Goal: Information Seeking & Learning: Learn about a topic

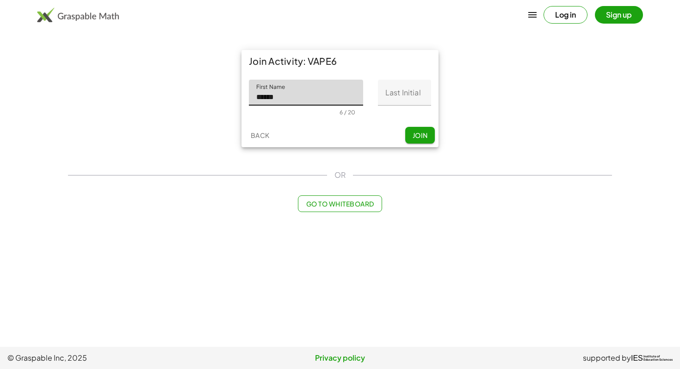
type input "******"
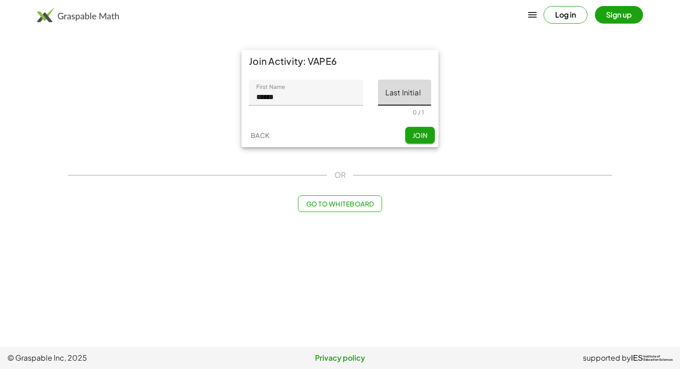
click at [423, 94] on input "Last Initial" at bounding box center [404, 93] width 53 height 26
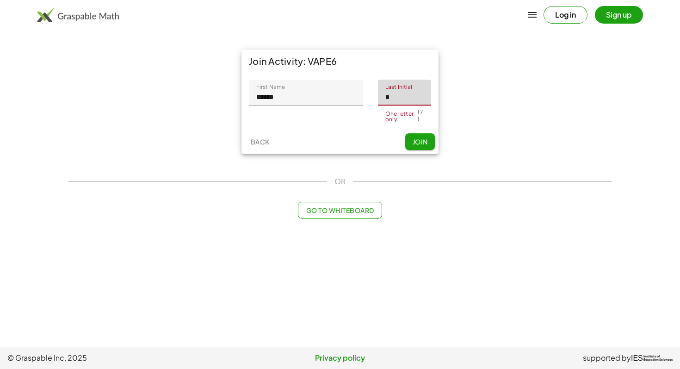
type input "*"
click at [426, 141] on button "Join" at bounding box center [420, 141] width 30 height 17
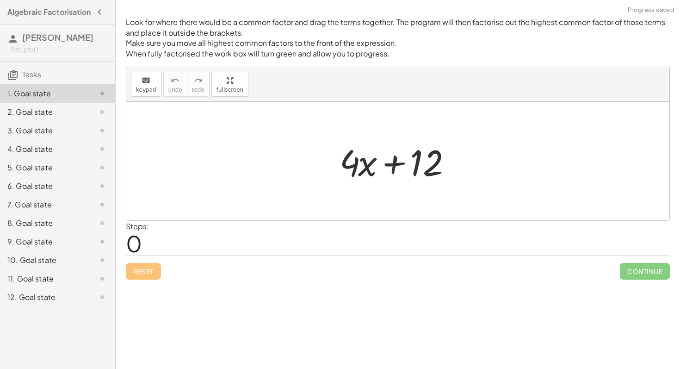
click at [166, 223] on div "Steps: 0" at bounding box center [398, 238] width 544 height 34
click at [293, 195] on div at bounding box center [397, 161] width 543 height 118
click at [420, 170] on div at bounding box center [401, 161] width 133 height 48
drag, startPoint x: 420, startPoint y: 170, endPoint x: 426, endPoint y: 168, distance: 6.9
click at [426, 168] on div at bounding box center [401, 161] width 133 height 48
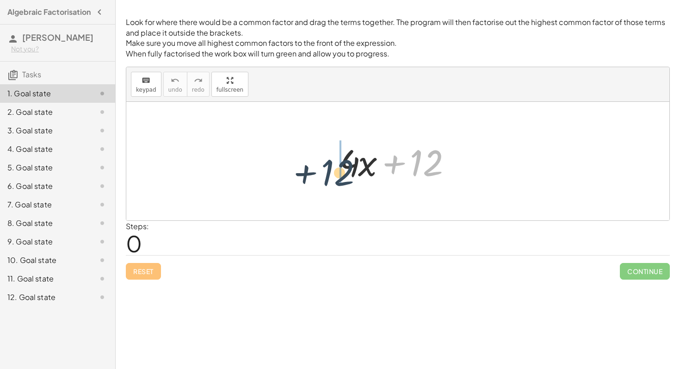
drag, startPoint x: 426, startPoint y: 160, endPoint x: 310, endPoint y: 168, distance: 116.9
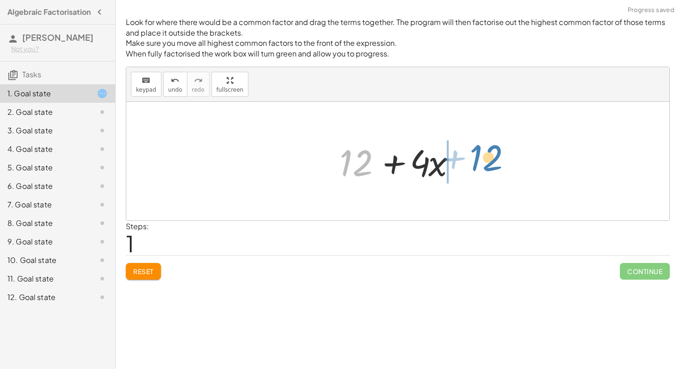
drag, startPoint x: 351, startPoint y: 164, endPoint x: 497, endPoint y: 161, distance: 146.3
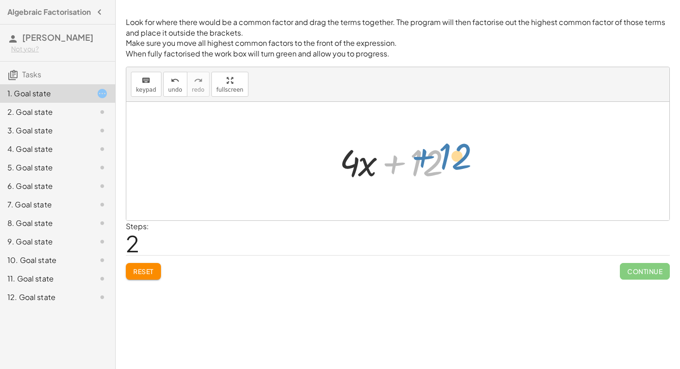
drag, startPoint x: 398, startPoint y: 166, endPoint x: 428, endPoint y: 159, distance: 30.0
click at [428, 159] on div at bounding box center [401, 161] width 133 height 48
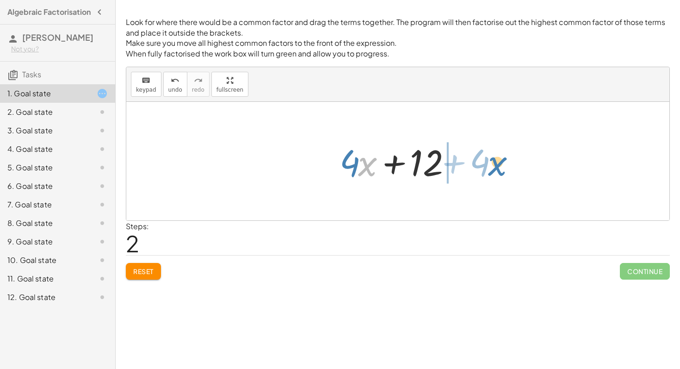
drag, startPoint x: 362, startPoint y: 167, endPoint x: 501, endPoint y: 166, distance: 138.4
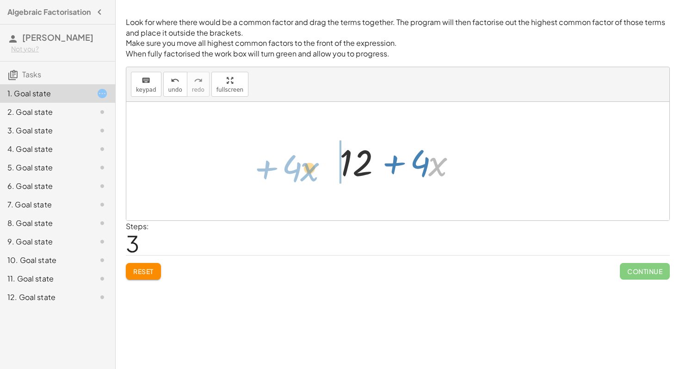
drag, startPoint x: 442, startPoint y: 168, endPoint x: 300, endPoint y: 171, distance: 141.7
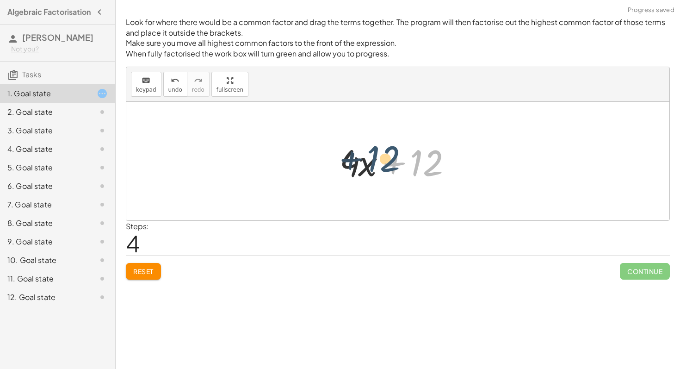
drag, startPoint x: 418, startPoint y: 165, endPoint x: 377, endPoint y: 161, distance: 41.4
click at [377, 161] on div at bounding box center [401, 161] width 133 height 48
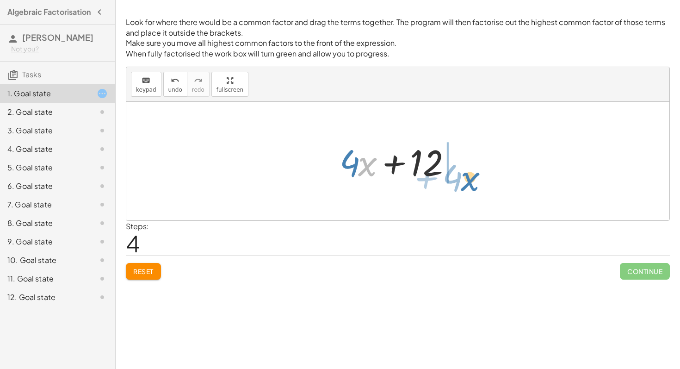
drag, startPoint x: 371, startPoint y: 162, endPoint x: 482, endPoint y: 166, distance: 111.1
click at [442, 165] on div at bounding box center [401, 161] width 133 height 48
click at [437, 165] on div at bounding box center [401, 161] width 133 height 48
click at [432, 165] on div at bounding box center [401, 161] width 133 height 48
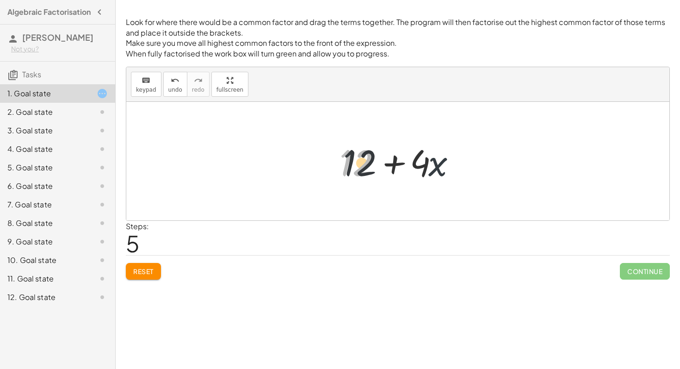
drag, startPoint x: 376, startPoint y: 169, endPoint x: 477, endPoint y: 163, distance: 101.1
click at [477, 163] on div "+ · 4 · x + 12 + 12 + · 4 · x + · 4 · x + 12 + 12 + · 4 · x + · 4 · x + 12 + 12…" at bounding box center [397, 161] width 543 height 118
drag, startPoint x: 477, startPoint y: 163, endPoint x: 360, endPoint y: 176, distance: 117.8
click at [360, 175] on div "+ · 4 · x + 12 + 12 + · 4 · x + · 4 · x + 12 + 12 + · 4 · x + · 4 · x + 12 + 12…" at bounding box center [397, 161] width 543 height 118
drag, startPoint x: 354, startPoint y: 155, endPoint x: 454, endPoint y: 155, distance: 100.0
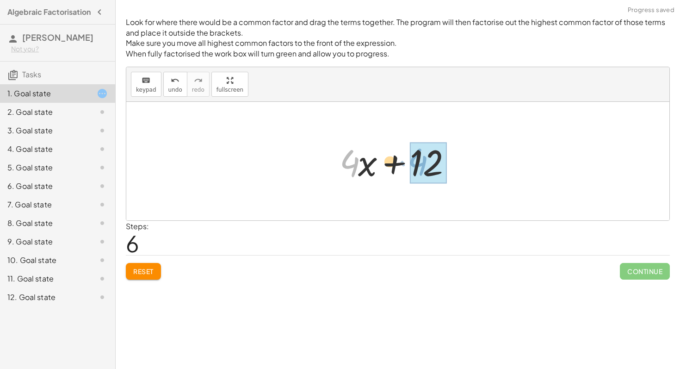
click at [454, 155] on div at bounding box center [401, 161] width 133 height 48
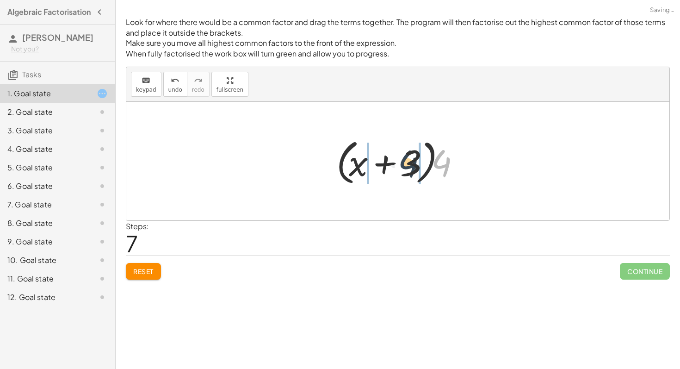
drag, startPoint x: 442, startPoint y: 165, endPoint x: 406, endPoint y: 166, distance: 35.2
click at [406, 166] on div at bounding box center [401, 161] width 139 height 53
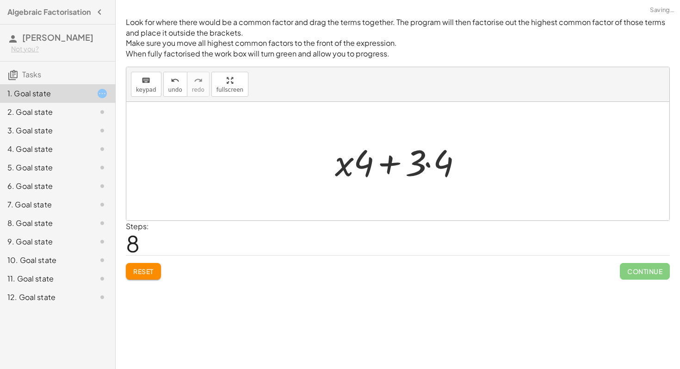
drag, startPoint x: 364, startPoint y: 165, endPoint x: 463, endPoint y: 165, distance: 99.0
click at [463, 165] on div at bounding box center [401, 161] width 142 height 48
drag, startPoint x: 462, startPoint y: 165, endPoint x: 386, endPoint y: 166, distance: 75.9
click at [386, 166] on div at bounding box center [401, 161] width 142 height 48
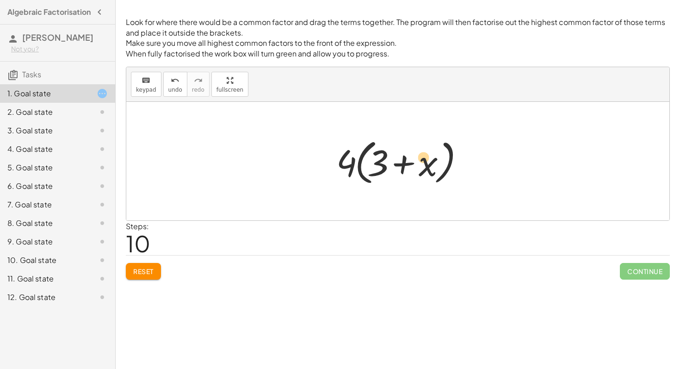
drag, startPoint x: 375, startPoint y: 170, endPoint x: 512, endPoint y: 161, distance: 137.8
click at [512, 161] on div "+ · 4 · x + 12 + 12 + · 4 · x + · 4 · x + 12 + 12 + · 4 · x + · 4 · x + 12 + 12…" at bounding box center [397, 161] width 543 height 118
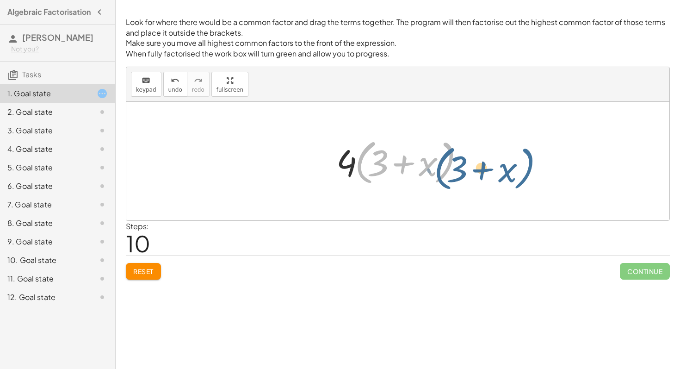
drag, startPoint x: 441, startPoint y: 165, endPoint x: 609, endPoint y: 152, distance: 168.5
click at [609, 152] on div "+ · 4 · x + 12 + 12 + · 4 · x + · 4 · x + 12 + 12 + · 4 · x + · 4 · x + 12 + 12…" at bounding box center [397, 161] width 543 height 118
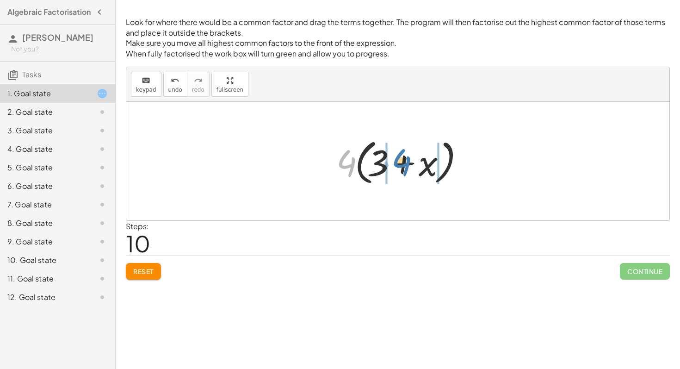
drag, startPoint x: 345, startPoint y: 163, endPoint x: 410, endPoint y: 162, distance: 65.3
click at [410, 162] on div at bounding box center [401, 161] width 139 height 53
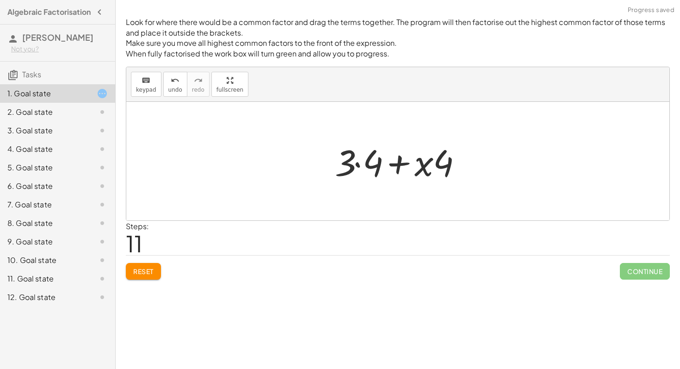
click at [357, 168] on div at bounding box center [401, 161] width 142 height 48
click at [357, 168] on div at bounding box center [401, 161] width 133 height 48
click at [361, 161] on div at bounding box center [401, 161] width 133 height 48
click at [359, 162] on div at bounding box center [401, 161] width 133 height 48
click at [366, 163] on div at bounding box center [401, 161] width 133 height 48
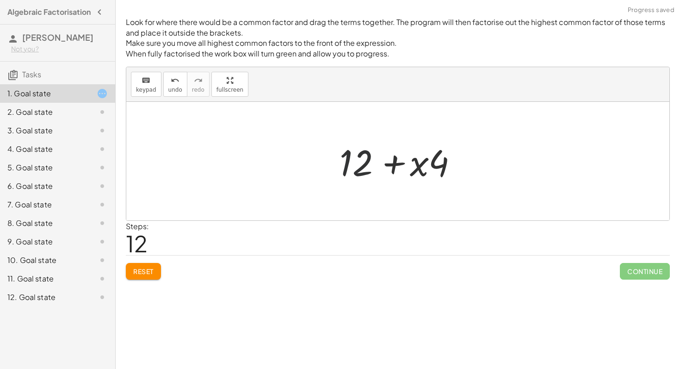
click at [404, 166] on div at bounding box center [401, 161] width 133 height 48
click at [428, 168] on div at bounding box center [401, 161] width 133 height 48
click at [441, 168] on div at bounding box center [401, 161] width 133 height 48
drag, startPoint x: 441, startPoint y: 168, endPoint x: 332, endPoint y: 177, distance: 109.2
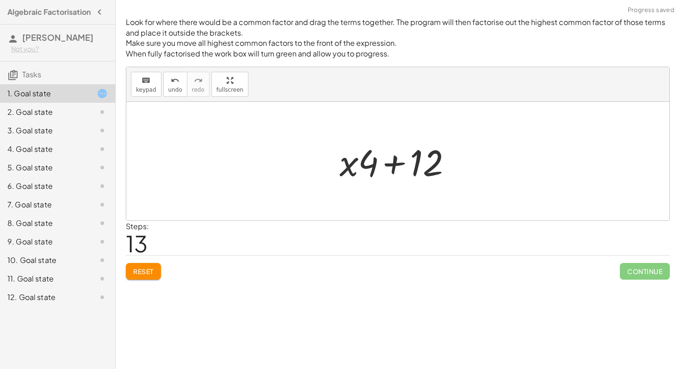
click at [366, 167] on div at bounding box center [401, 161] width 133 height 48
click at [422, 159] on div at bounding box center [401, 161] width 133 height 48
drag, startPoint x: 422, startPoint y: 159, endPoint x: 355, endPoint y: 159, distance: 66.2
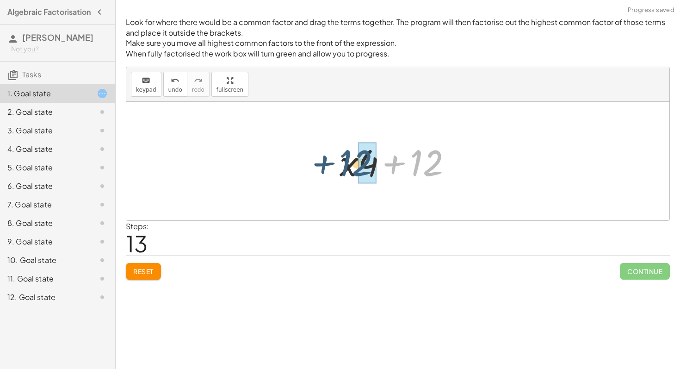
click at [355, 159] on div at bounding box center [401, 161] width 133 height 48
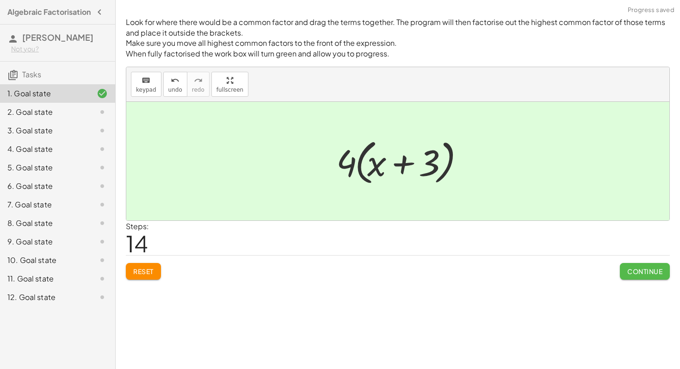
click at [641, 276] on button "Continue" at bounding box center [645, 271] width 50 height 17
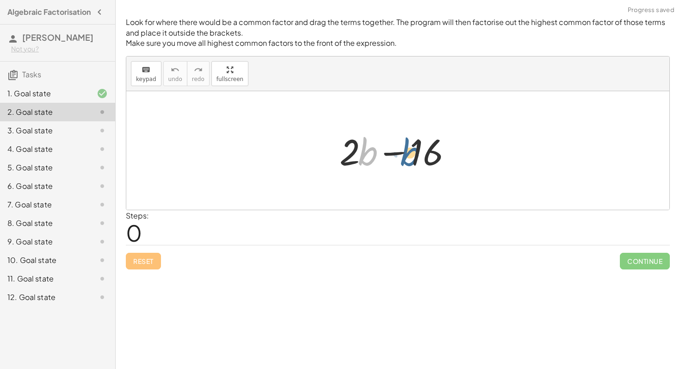
drag, startPoint x: 371, startPoint y: 156, endPoint x: 415, endPoint y: 156, distance: 44.0
click at [415, 156] on div at bounding box center [401, 151] width 133 height 48
drag, startPoint x: 420, startPoint y: 155, endPoint x: 355, endPoint y: 160, distance: 64.5
click at [355, 160] on div at bounding box center [401, 151] width 133 height 48
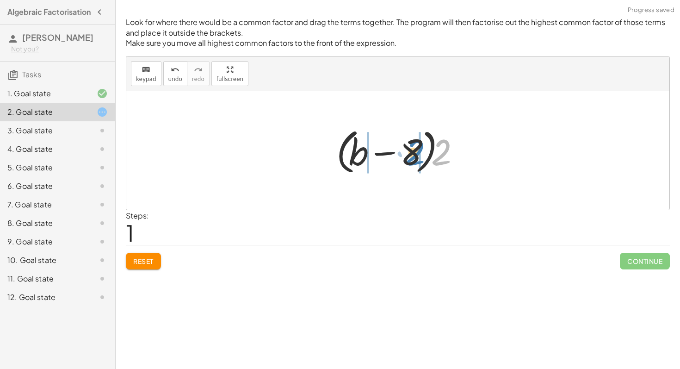
drag, startPoint x: 441, startPoint y: 156, endPoint x: 414, endPoint y: 156, distance: 26.8
click at [414, 156] on div at bounding box center [401, 150] width 139 height 53
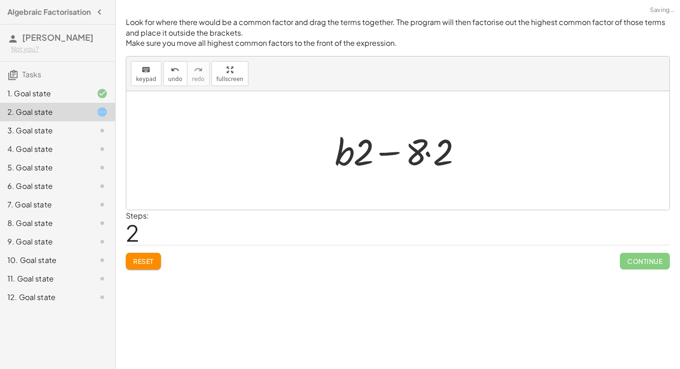
click at [408, 153] on div at bounding box center [401, 151] width 142 height 48
click at [414, 154] on div at bounding box center [401, 151] width 142 height 48
click at [444, 155] on div at bounding box center [401, 151] width 142 height 48
click at [407, 154] on div at bounding box center [401, 151] width 133 height 48
click at [364, 155] on div at bounding box center [401, 151] width 133 height 48
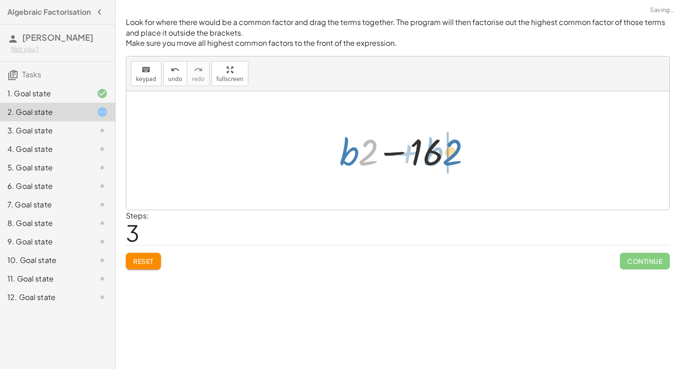
drag, startPoint x: 365, startPoint y: 157, endPoint x: 449, endPoint y: 156, distance: 84.2
click at [450, 156] on div at bounding box center [401, 151] width 133 height 48
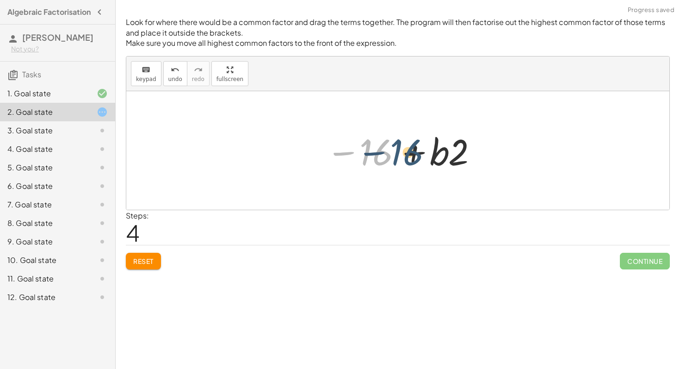
drag, startPoint x: 362, startPoint y: 154, endPoint x: 411, endPoint y: 153, distance: 49.1
click at [411, 153] on div at bounding box center [402, 151] width 160 height 48
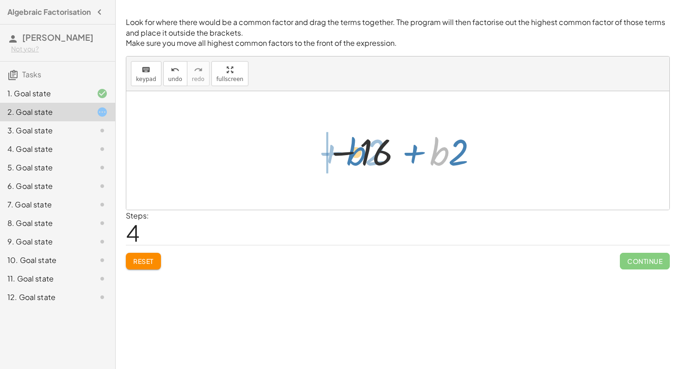
drag, startPoint x: 444, startPoint y: 153, endPoint x: 360, endPoint y: 152, distance: 84.7
click at [360, 152] on div at bounding box center [402, 151] width 160 height 48
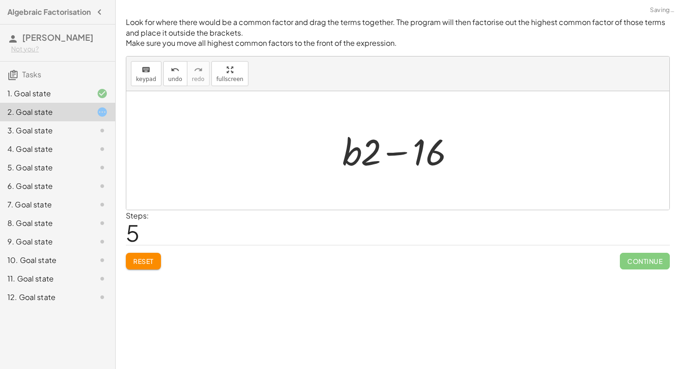
click at [420, 153] on div at bounding box center [404, 151] width 133 height 48
click at [420, 153] on div at bounding box center [401, 151] width 133 height 48
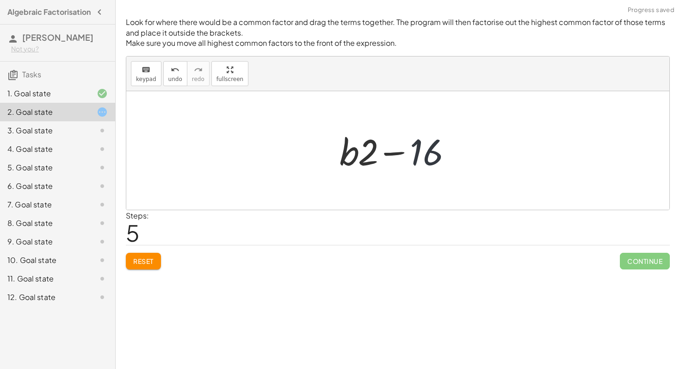
drag, startPoint x: 420, startPoint y: 153, endPoint x: 394, endPoint y: 153, distance: 26.4
click at [420, 153] on div at bounding box center [401, 151] width 133 height 48
click at [381, 153] on div at bounding box center [401, 151] width 133 height 48
drag, startPoint x: 375, startPoint y: 153, endPoint x: 404, endPoint y: 151, distance: 29.7
click at [404, 151] on div at bounding box center [401, 151] width 133 height 48
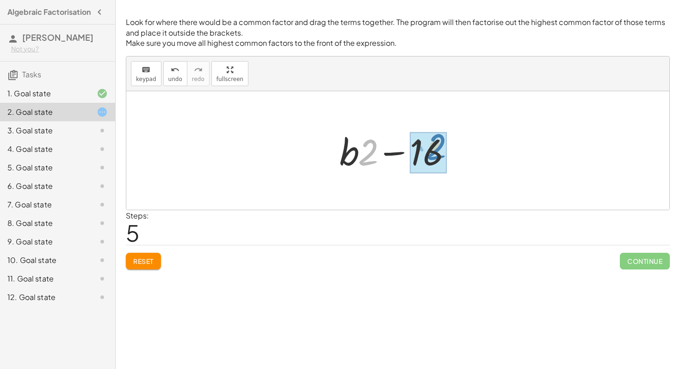
drag, startPoint x: 364, startPoint y: 157, endPoint x: 433, endPoint y: 152, distance: 68.7
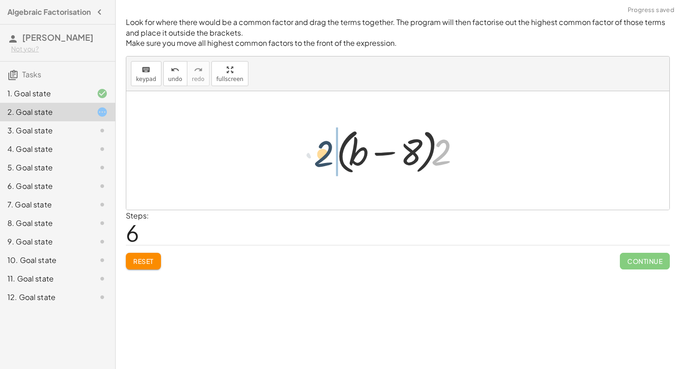
drag, startPoint x: 442, startPoint y: 148, endPoint x: 310, endPoint y: 148, distance: 132.8
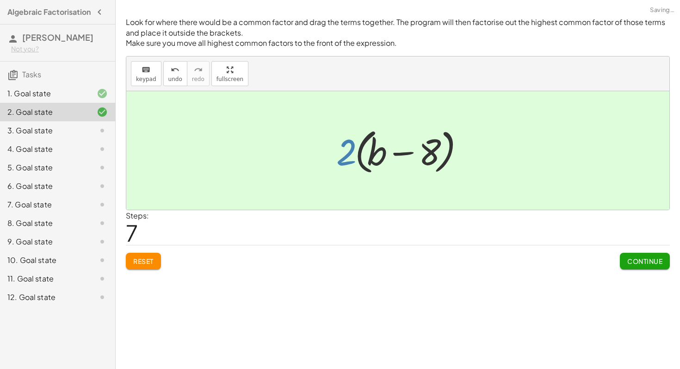
click at [340, 154] on div at bounding box center [401, 150] width 139 height 53
click at [145, 254] on button "Reset" at bounding box center [143, 261] width 35 height 17
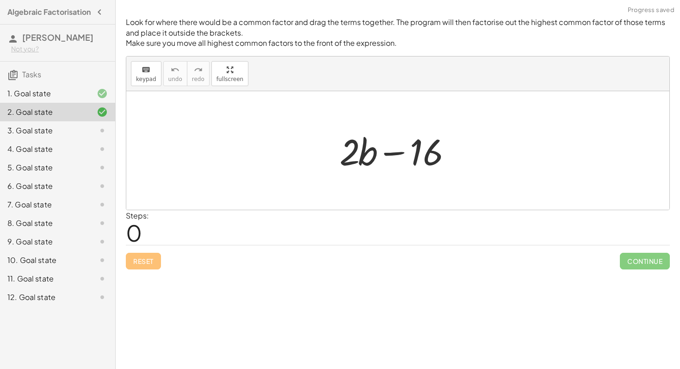
click at [433, 155] on div at bounding box center [401, 151] width 133 height 48
click at [397, 158] on div at bounding box center [401, 151] width 133 height 48
drag, startPoint x: 397, startPoint y: 155, endPoint x: 362, endPoint y: 155, distance: 34.7
click at [361, 155] on div at bounding box center [401, 151] width 133 height 48
drag, startPoint x: 367, startPoint y: 155, endPoint x: 411, endPoint y: 152, distance: 43.6
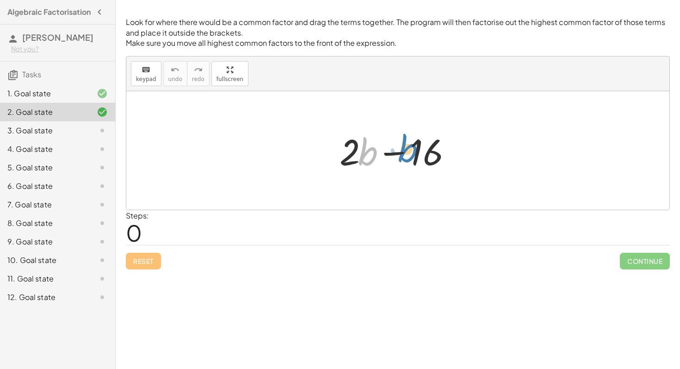
click at [411, 152] on div at bounding box center [401, 151] width 133 height 48
drag, startPoint x: 432, startPoint y: 150, endPoint x: 380, endPoint y: 150, distance: 51.4
click at [380, 150] on div at bounding box center [401, 151] width 133 height 48
drag, startPoint x: 367, startPoint y: 153, endPoint x: 440, endPoint y: 148, distance: 73.3
click at [440, 148] on div at bounding box center [401, 151] width 133 height 48
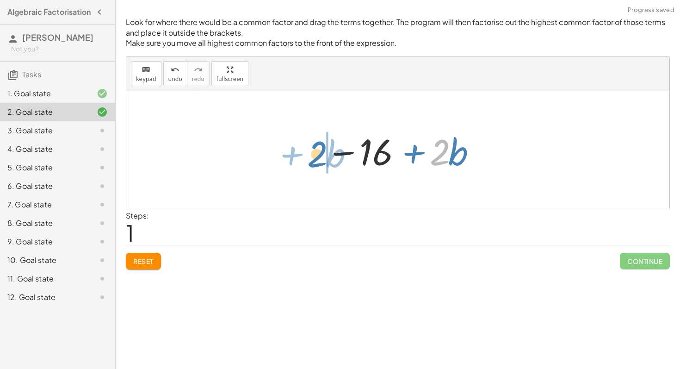
drag, startPoint x: 444, startPoint y: 158, endPoint x: 319, endPoint y: 160, distance: 124.5
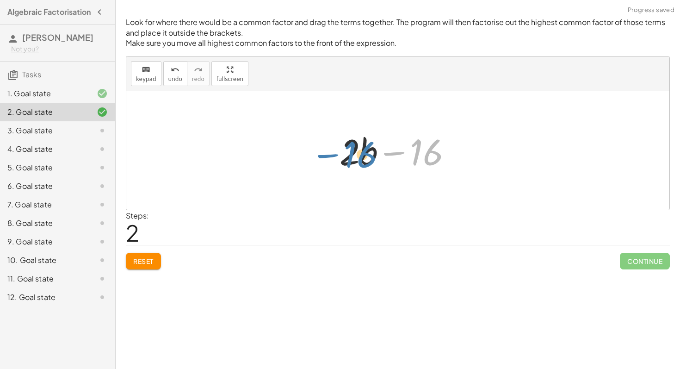
drag, startPoint x: 428, startPoint y: 153, endPoint x: 363, endPoint y: 155, distance: 65.3
click at [363, 155] on div at bounding box center [401, 151] width 133 height 48
drag, startPoint x: 363, startPoint y: 155, endPoint x: 418, endPoint y: 156, distance: 55.1
click at [418, 156] on div at bounding box center [401, 151] width 133 height 48
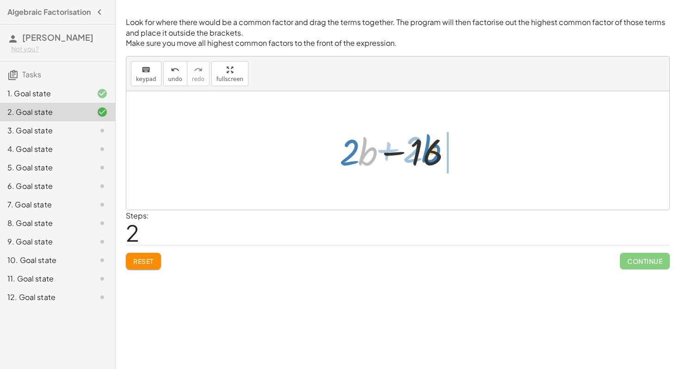
drag, startPoint x: 373, startPoint y: 156, endPoint x: 436, endPoint y: 154, distance: 63.5
click at [436, 154] on div at bounding box center [401, 151] width 133 height 48
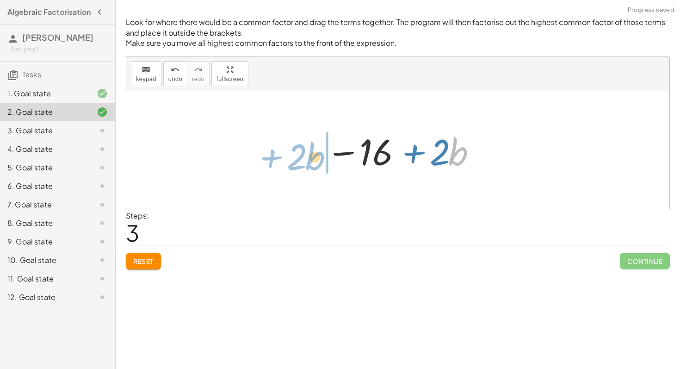
drag, startPoint x: 456, startPoint y: 155, endPoint x: 315, endPoint y: 158, distance: 140.7
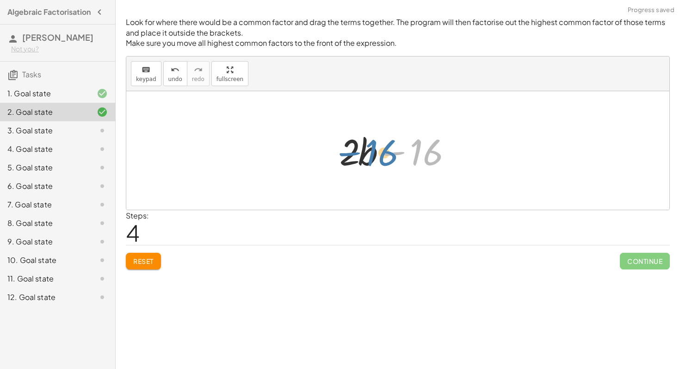
drag, startPoint x: 435, startPoint y: 155, endPoint x: 390, endPoint y: 155, distance: 45.4
click at [390, 155] on div at bounding box center [401, 151] width 133 height 48
drag, startPoint x: 423, startPoint y: 153, endPoint x: 356, endPoint y: 153, distance: 67.1
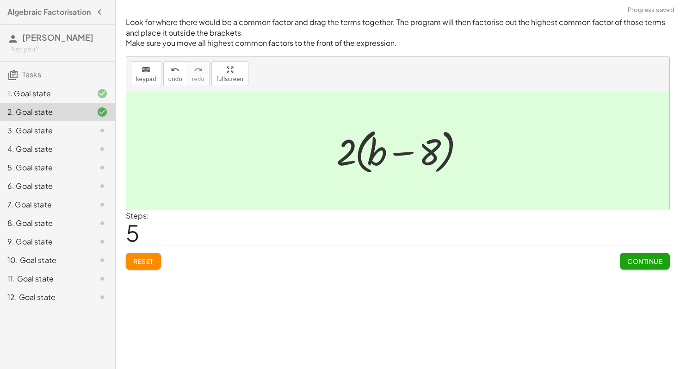
click at [635, 260] on span "Continue" at bounding box center [645, 261] width 35 height 8
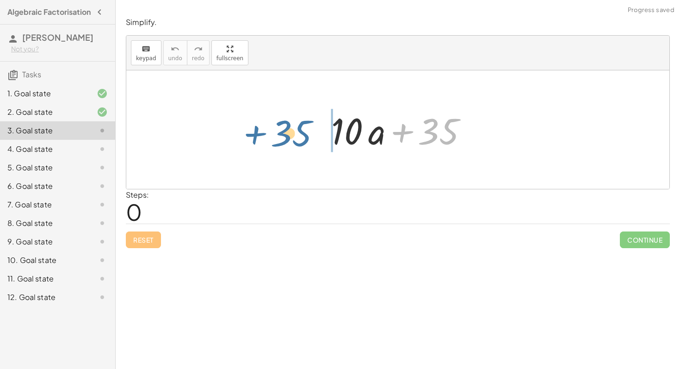
drag, startPoint x: 443, startPoint y: 130, endPoint x: 297, endPoint y: 132, distance: 146.7
click at [297, 132] on div "+ 35 + · 10 · a + 35" at bounding box center [397, 129] width 543 height 118
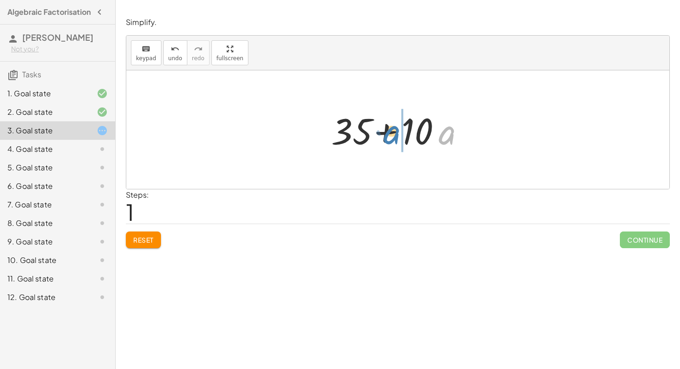
drag, startPoint x: 451, startPoint y: 136, endPoint x: 398, endPoint y: 136, distance: 53.7
click at [398, 136] on div at bounding box center [401, 130] width 149 height 48
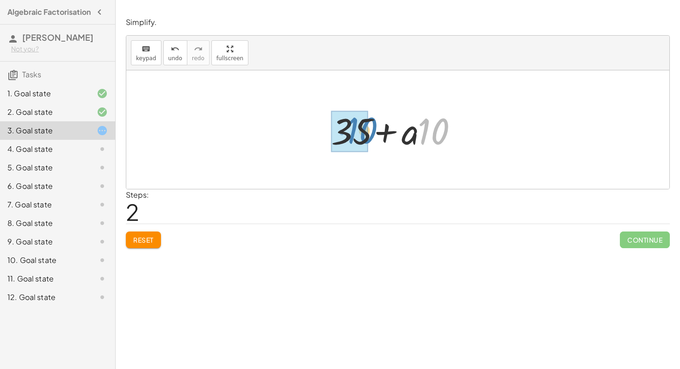
drag, startPoint x: 442, startPoint y: 129, endPoint x: 371, endPoint y: 128, distance: 71.3
click at [371, 128] on div at bounding box center [401, 130] width 149 height 48
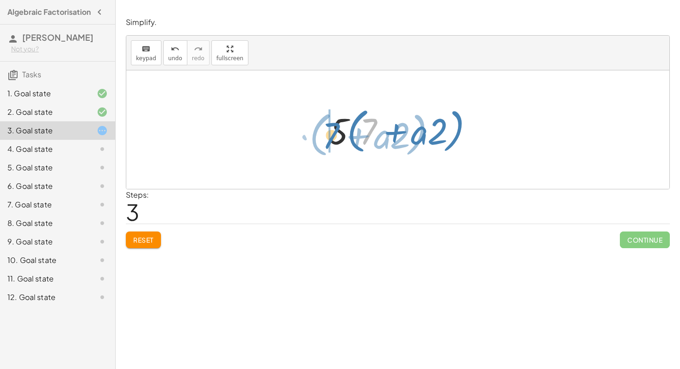
drag, startPoint x: 372, startPoint y: 127, endPoint x: 336, endPoint y: 131, distance: 36.7
click at [336, 131] on div at bounding box center [401, 129] width 155 height 53
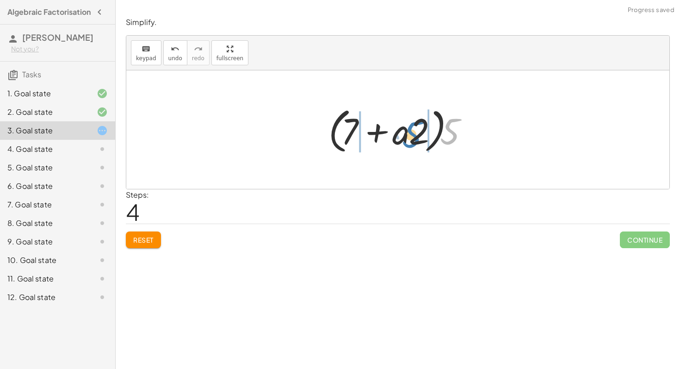
drag, startPoint x: 457, startPoint y: 142, endPoint x: 419, endPoint y: 144, distance: 38.5
click at [419, 144] on div at bounding box center [401, 129] width 155 height 53
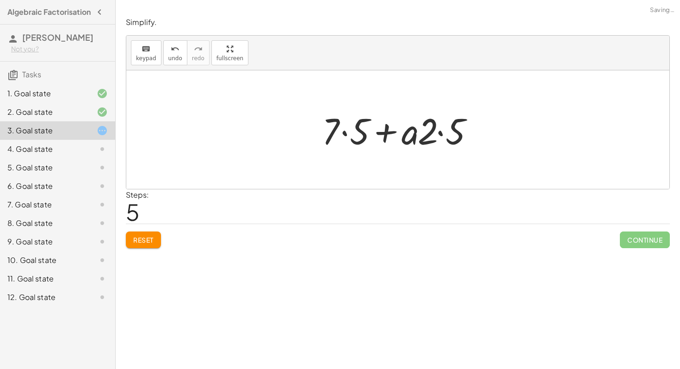
drag, startPoint x: 379, startPoint y: 130, endPoint x: 366, endPoint y: 130, distance: 13.4
click at [378, 130] on div at bounding box center [401, 130] width 168 height 48
drag, startPoint x: 366, startPoint y: 130, endPoint x: 422, endPoint y: 131, distance: 56.0
click at [422, 130] on div at bounding box center [401, 130] width 168 height 48
drag, startPoint x: 446, startPoint y: 133, endPoint x: 389, endPoint y: 135, distance: 57.4
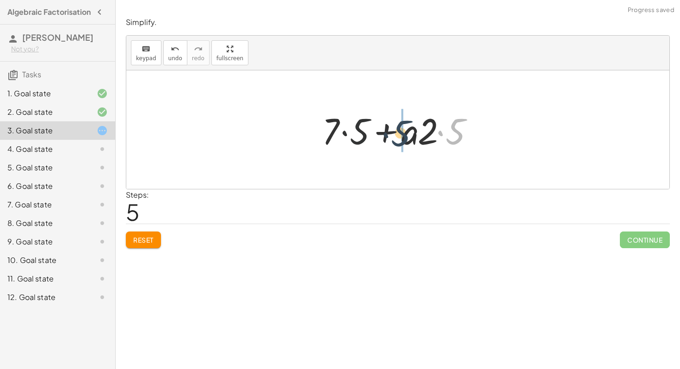
click at [389, 135] on div at bounding box center [401, 130] width 168 height 48
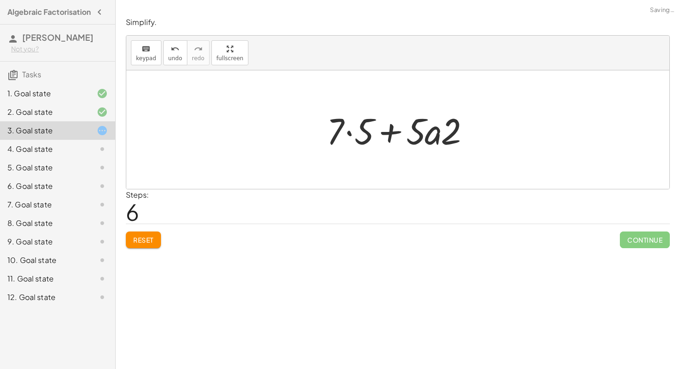
click at [402, 135] on div at bounding box center [401, 130] width 158 height 48
click at [418, 135] on div at bounding box center [401, 130] width 158 height 48
click at [458, 132] on div at bounding box center [401, 130] width 158 height 48
drag, startPoint x: 415, startPoint y: 141, endPoint x: 366, endPoint y: 140, distance: 48.6
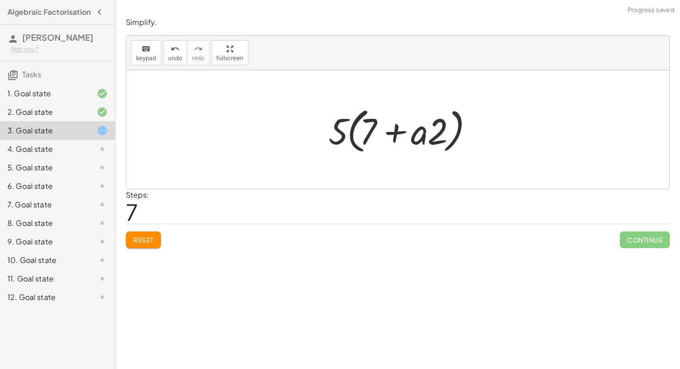
click at [347, 133] on div at bounding box center [401, 129] width 155 height 53
drag, startPoint x: 347, startPoint y: 133, endPoint x: 335, endPoint y: 132, distance: 12.0
click at [335, 132] on div at bounding box center [401, 129] width 155 height 53
click at [376, 132] on div at bounding box center [401, 129] width 155 height 53
drag, startPoint x: 394, startPoint y: 132, endPoint x: 327, endPoint y: 131, distance: 66.6
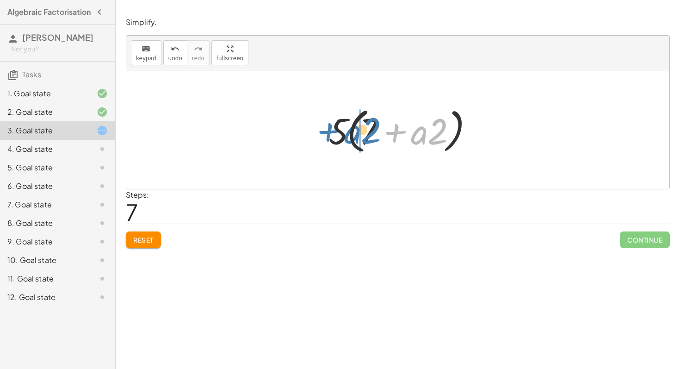
click at [327, 131] on div at bounding box center [401, 129] width 155 height 53
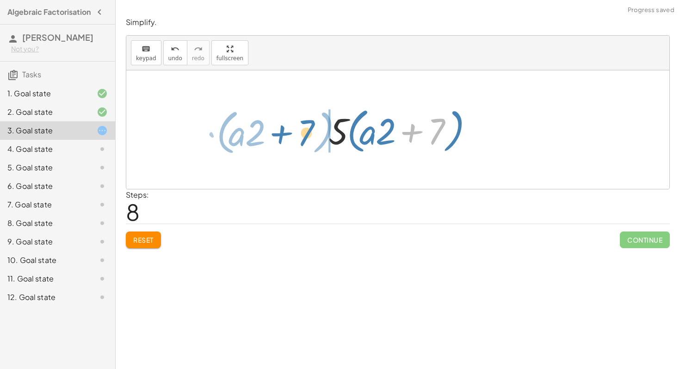
drag, startPoint x: 431, startPoint y: 130, endPoint x: 294, endPoint y: 131, distance: 137.0
click at [294, 131] on div "+ · 10 · a + 35 + 35 + · 10 · a + 35 + · a · 10 + · 5 · 7 + · a · 5 · 2 · 5 · (…" at bounding box center [397, 129] width 543 height 118
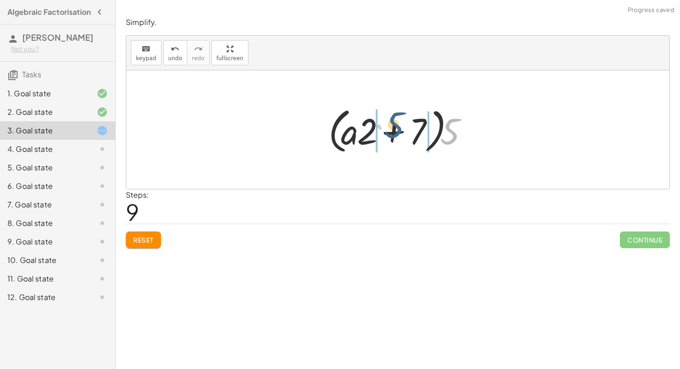
drag, startPoint x: 454, startPoint y: 131, endPoint x: 399, endPoint y: 125, distance: 54.5
click at [399, 125] on div at bounding box center [401, 129] width 155 height 53
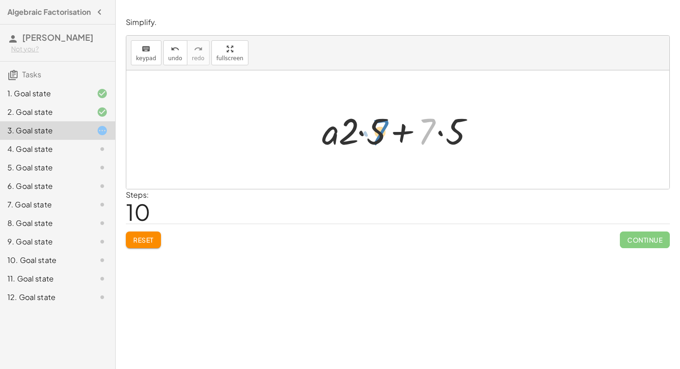
drag, startPoint x: 429, startPoint y: 132, endPoint x: 382, endPoint y: 132, distance: 46.7
click at [382, 132] on div at bounding box center [401, 130] width 168 height 48
drag, startPoint x: 456, startPoint y: 129, endPoint x: 439, endPoint y: 128, distance: 17.1
click at [439, 128] on div at bounding box center [401, 130] width 168 height 48
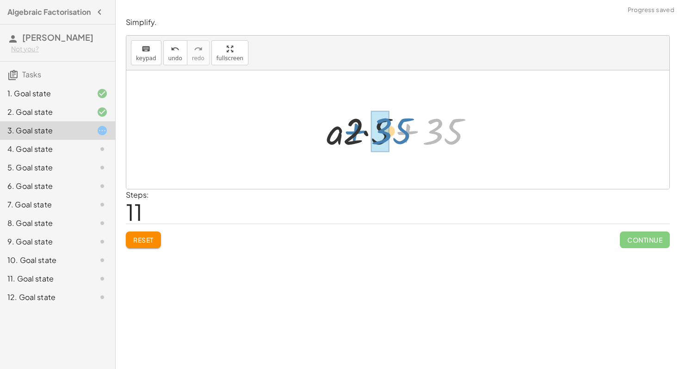
drag, startPoint x: 448, startPoint y: 138, endPoint x: 398, endPoint y: 137, distance: 50.0
click at [398, 137] on div at bounding box center [401, 130] width 158 height 48
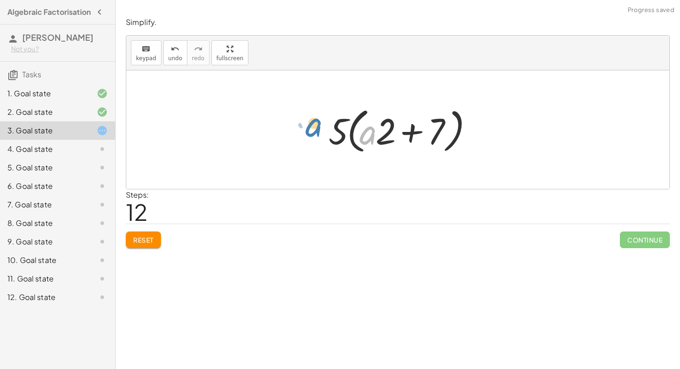
drag, startPoint x: 369, startPoint y: 134, endPoint x: 314, endPoint y: 125, distance: 55.3
drag, startPoint x: 370, startPoint y: 138, endPoint x: 383, endPoint y: 139, distance: 13.0
click at [383, 139] on div at bounding box center [401, 129] width 155 height 53
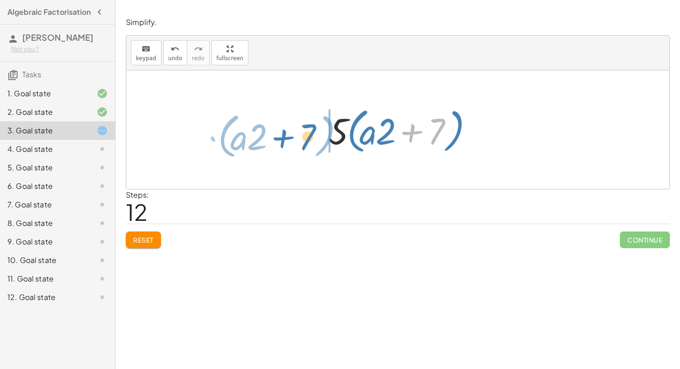
drag, startPoint x: 438, startPoint y: 134, endPoint x: 311, endPoint y: 139, distance: 127.4
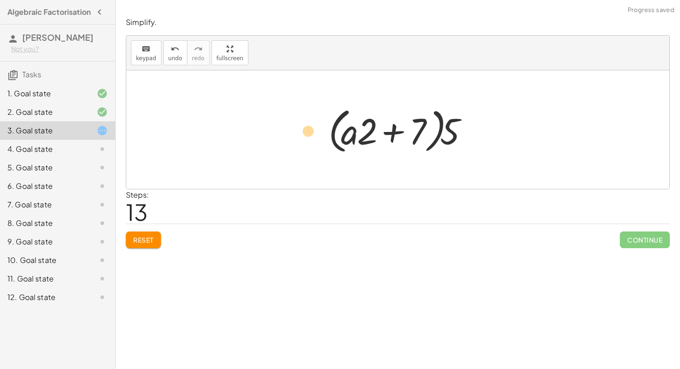
drag, startPoint x: 359, startPoint y: 134, endPoint x: 301, endPoint y: 134, distance: 57.9
click at [301, 134] on div "+ · 10 · a + 35 + 35 + · 10 · a + 35 + · a · 10 + · 5 · 7 + · a · 5 · 2 · 5 · (…" at bounding box center [397, 129] width 543 height 118
drag, startPoint x: 456, startPoint y: 135, endPoint x: 389, endPoint y: 133, distance: 67.1
click at [389, 133] on div at bounding box center [401, 129] width 155 height 53
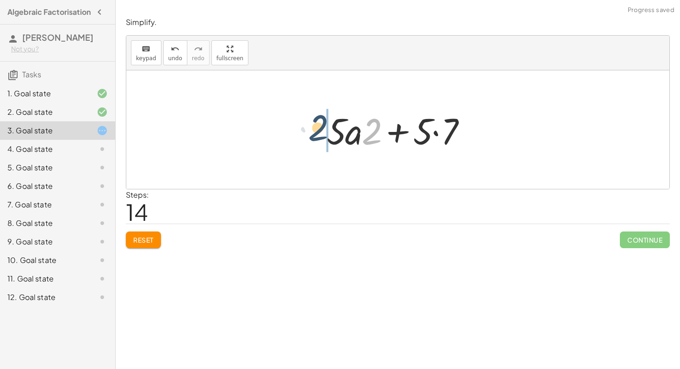
drag, startPoint x: 369, startPoint y: 136, endPoint x: 298, endPoint y: 132, distance: 71.3
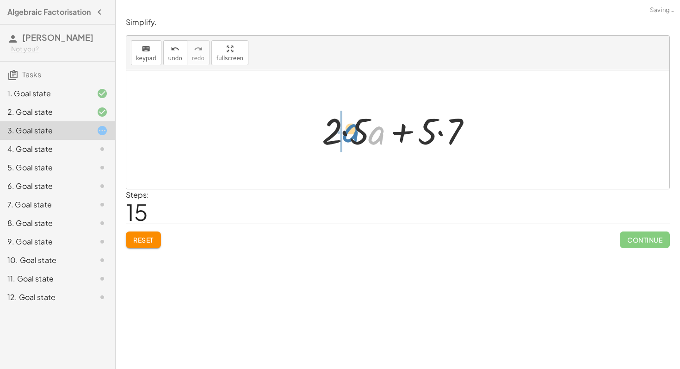
drag, startPoint x: 376, startPoint y: 136, endPoint x: 350, endPoint y: 133, distance: 26.1
click at [350, 133] on div at bounding box center [401, 130] width 168 height 48
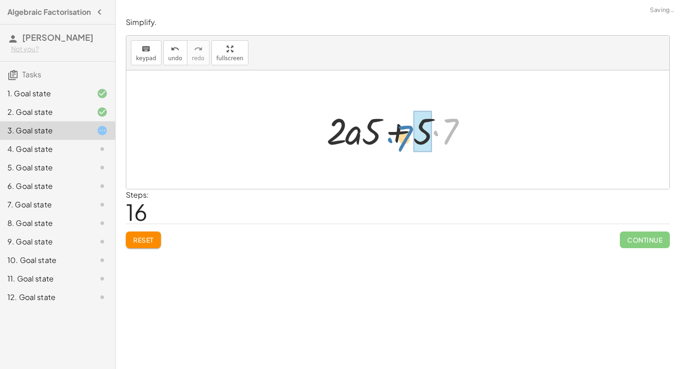
click at [442, 134] on div at bounding box center [401, 130] width 158 height 48
click at [442, 133] on div at bounding box center [401, 130] width 158 height 48
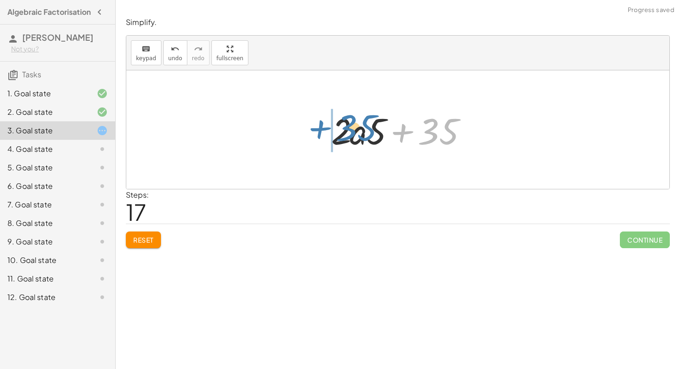
drag, startPoint x: 442, startPoint y: 133, endPoint x: 359, endPoint y: 130, distance: 82.5
click at [359, 130] on div at bounding box center [401, 130] width 149 height 48
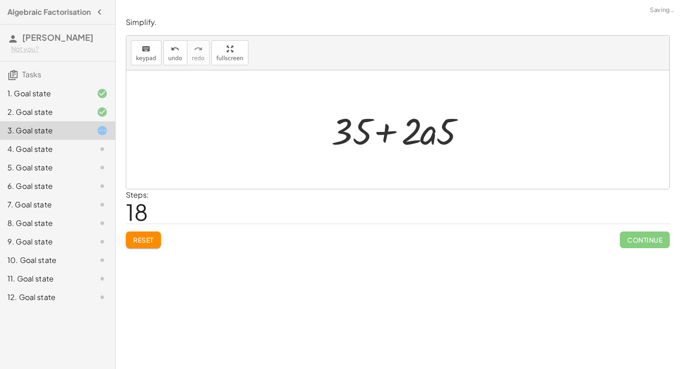
click at [421, 134] on div at bounding box center [401, 130] width 149 height 48
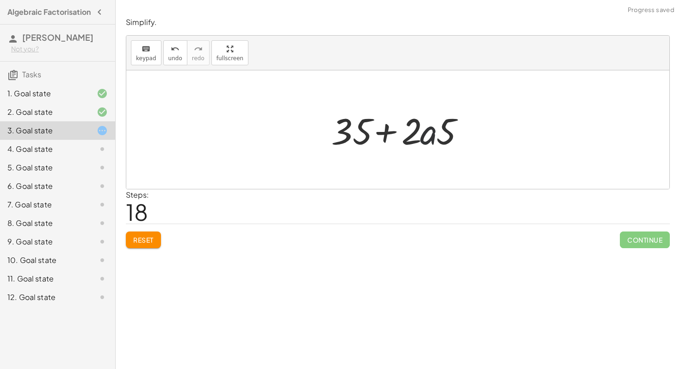
click at [421, 134] on div at bounding box center [401, 130] width 149 height 48
drag, startPoint x: 421, startPoint y: 134, endPoint x: 348, endPoint y: 137, distance: 72.7
click at [348, 137] on div at bounding box center [401, 130] width 149 height 48
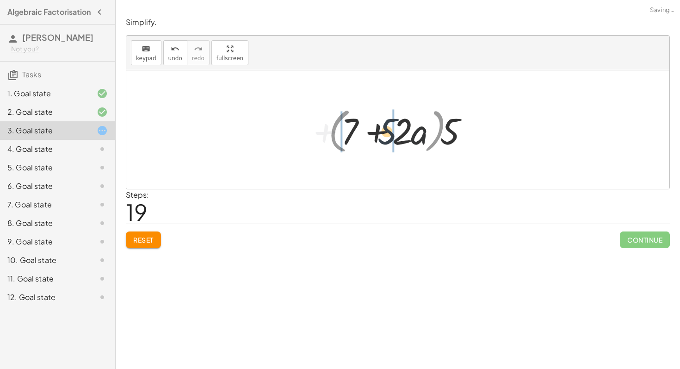
drag, startPoint x: 454, startPoint y: 136, endPoint x: 297, endPoint y: 140, distance: 156.9
click at [297, 140] on div "+ · 10 · a + 35 + 35 + · 10 · a + 35 + · a · 10 + · 5 · 7 + · a · 5 · 2 · 5 · (…" at bounding box center [397, 129] width 543 height 118
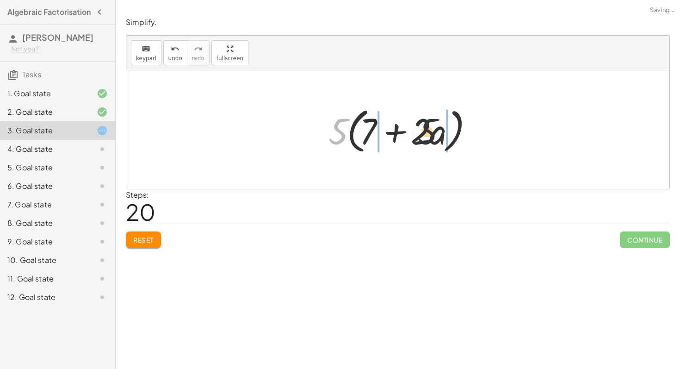
drag, startPoint x: 339, startPoint y: 135, endPoint x: 438, endPoint y: 135, distance: 98.6
click at [438, 135] on div at bounding box center [401, 129] width 155 height 53
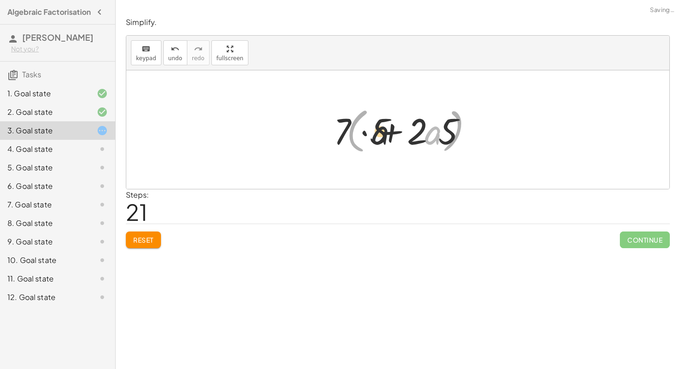
drag, startPoint x: 438, startPoint y: 135, endPoint x: 363, endPoint y: 135, distance: 75.0
click at [363, 135] on div at bounding box center [401, 130] width 158 height 48
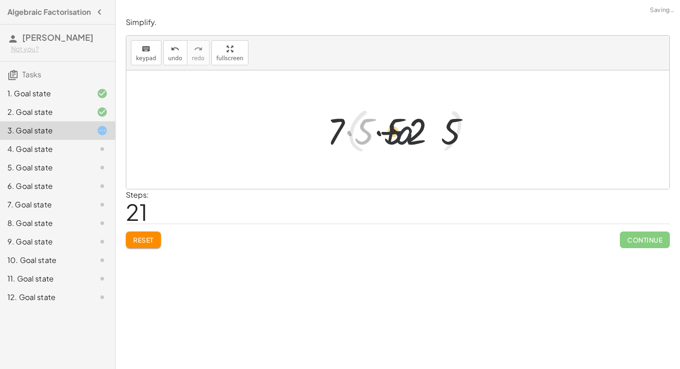
drag, startPoint x: 363, startPoint y: 135, endPoint x: 426, endPoint y: 135, distance: 62.9
click at [425, 135] on div at bounding box center [401, 130] width 158 height 48
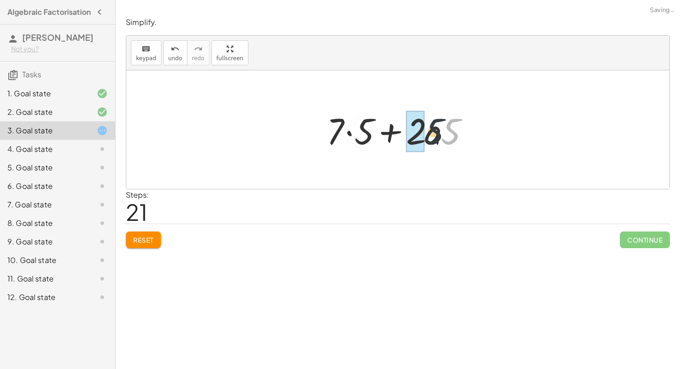
drag, startPoint x: 470, startPoint y: 145, endPoint x: 447, endPoint y: 145, distance: 23.6
click at [447, 145] on div at bounding box center [401, 130] width 158 height 48
drag, startPoint x: 447, startPoint y: 145, endPoint x: 360, endPoint y: 146, distance: 87.0
click at [360, 146] on div at bounding box center [401, 130] width 158 height 48
drag, startPoint x: 387, startPoint y: 142, endPoint x: 402, endPoint y: 142, distance: 15.3
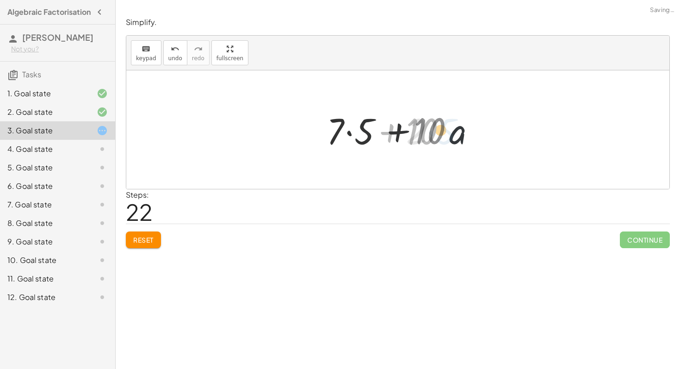
click at [402, 142] on div at bounding box center [401, 130] width 158 height 48
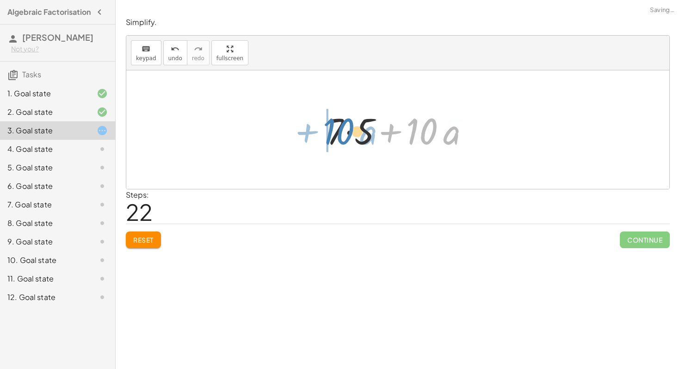
drag, startPoint x: 438, startPoint y: 137, endPoint x: 348, endPoint y: 136, distance: 89.3
click at [348, 136] on div at bounding box center [401, 130] width 158 height 48
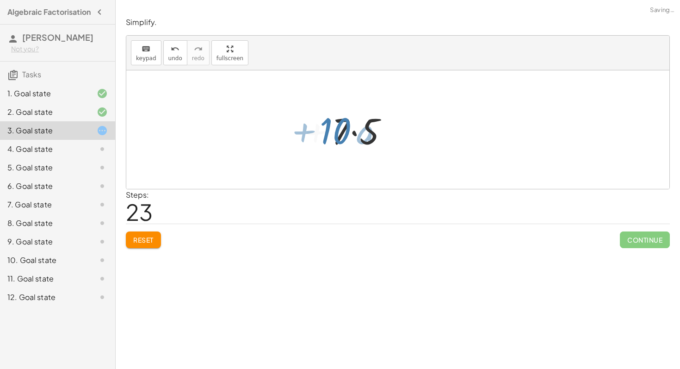
drag, startPoint x: 348, startPoint y: 136, endPoint x: 423, endPoint y: 136, distance: 74.0
click at [423, 136] on div at bounding box center [401, 130] width 158 height 48
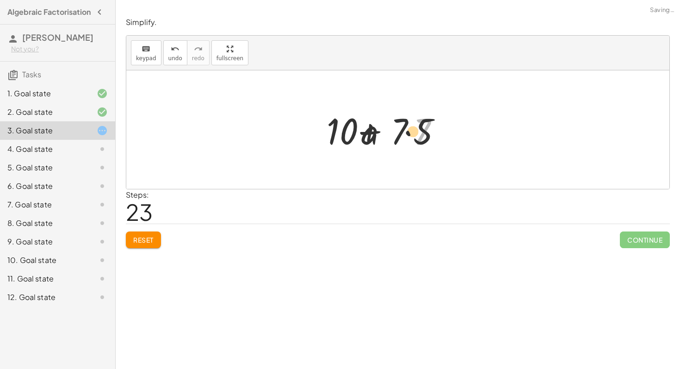
drag, startPoint x: 423, startPoint y: 136, endPoint x: 335, endPoint y: 136, distance: 87.9
click at [335, 136] on div at bounding box center [401, 130] width 158 height 48
drag, startPoint x: 335, startPoint y: 136, endPoint x: 455, endPoint y: 136, distance: 120.8
click at [455, 136] on div at bounding box center [401, 130] width 158 height 48
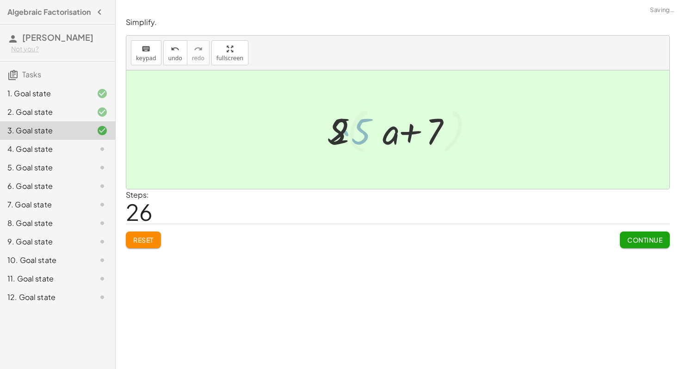
drag, startPoint x: 359, startPoint y: 136, endPoint x: 462, endPoint y: 136, distance: 103.7
click at [462, 136] on div at bounding box center [401, 129] width 155 height 53
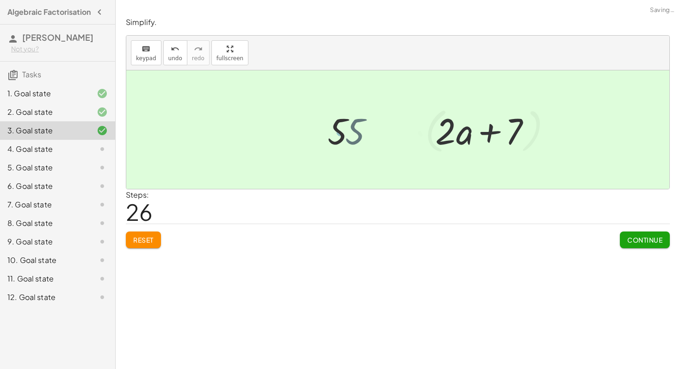
drag, startPoint x: 460, startPoint y: 136, endPoint x: 355, endPoint y: 136, distance: 105.1
click at [355, 136] on div at bounding box center [401, 129] width 155 height 53
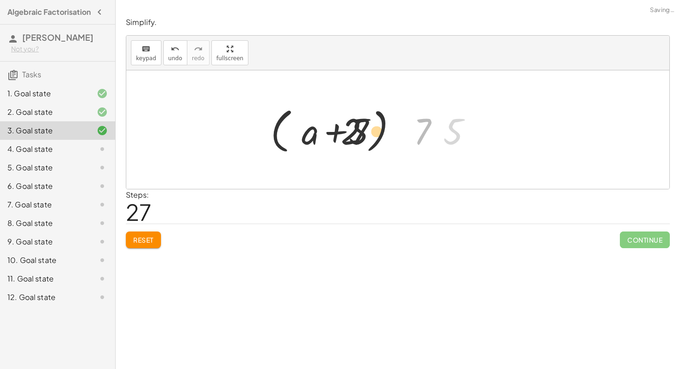
drag, startPoint x: 355, startPoint y: 136, endPoint x: 435, endPoint y: 136, distance: 80.1
click at [435, 136] on div at bounding box center [401, 129] width 155 height 53
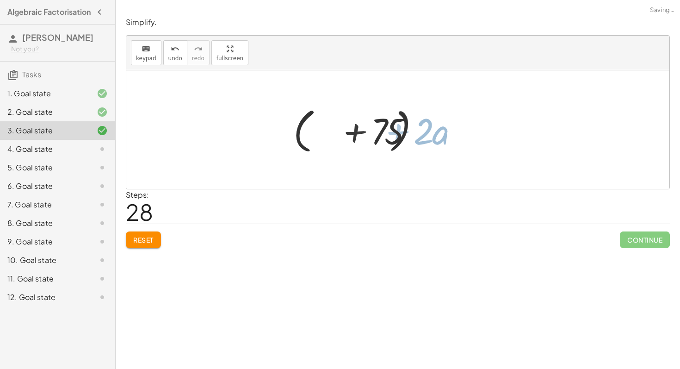
drag, startPoint x: 435, startPoint y: 136, endPoint x: 273, endPoint y: 137, distance: 162.4
click at [273, 137] on div "+ · 10 · a + 35 + 35 + · 10 · a + 35 + · a · 10 + · 5 · 7 + · a · 5 · 2 · 5 · (…" at bounding box center [397, 129] width 543 height 118
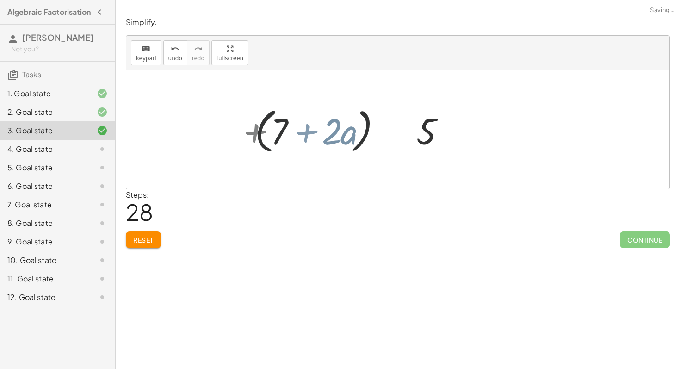
drag, startPoint x: 273, startPoint y: 137, endPoint x: 436, endPoint y: 137, distance: 162.9
click at [436, 137] on div "+ · 10 · a + 35 + 35 + · 10 · a + 35 + · a · 10 + · 5 · 7 + · a · 5 · 2 · 5 · (…" at bounding box center [397, 129] width 543 height 118
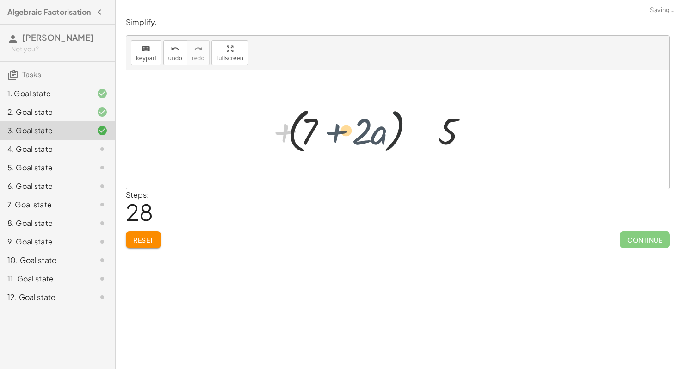
drag
click at [325, 137] on div at bounding box center [401, 129] width 155 height 53
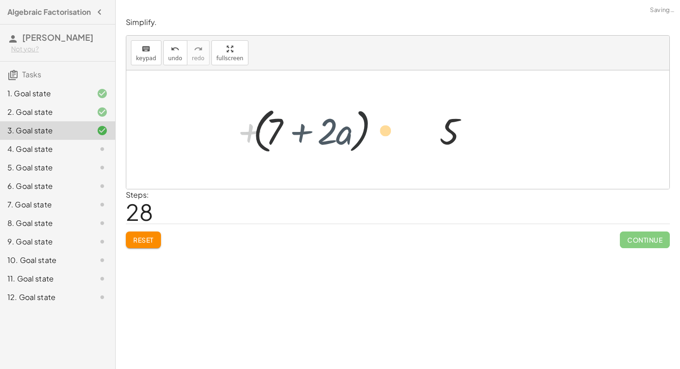
click at [460, 137] on div at bounding box center [401, 129] width 155 height 53
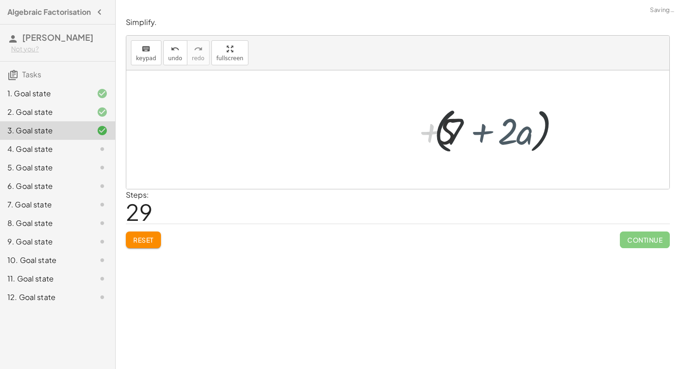
click at [359, 137] on div at bounding box center [401, 129] width 155 height 53
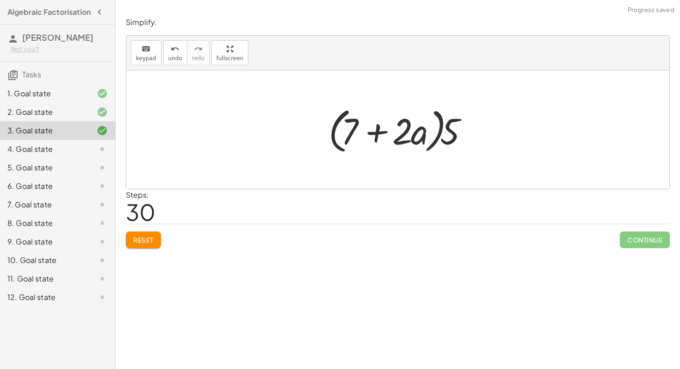
click at [468, 131] on div at bounding box center [401, 129] width 155 height 53
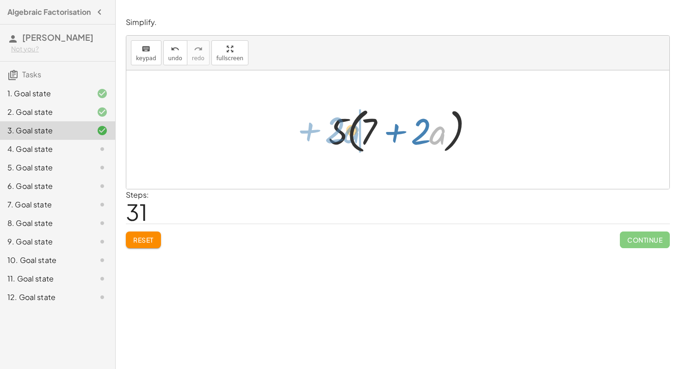
click at [356, 133] on div at bounding box center [401, 129] width 155 height 53
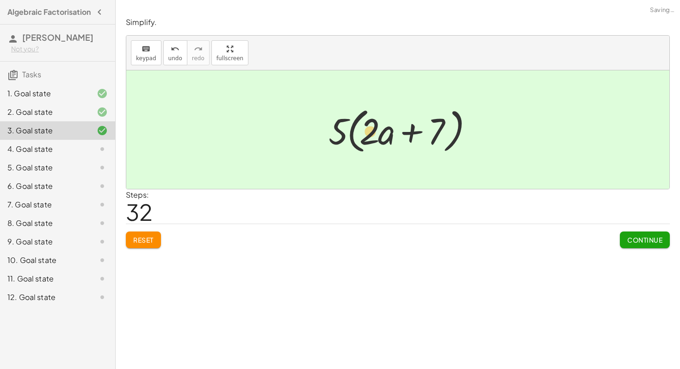
click at [368, 135] on div at bounding box center [401, 129] width 155 height 53
click at [644, 236] on span "Continue" at bounding box center [645, 240] width 35 height 8
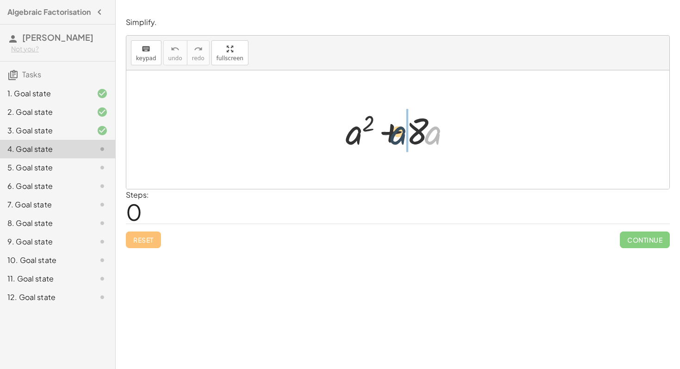
drag, startPoint x: 431, startPoint y: 133, endPoint x: 397, endPoint y: 133, distance: 33.8
click at [397, 133] on div at bounding box center [401, 130] width 121 height 48
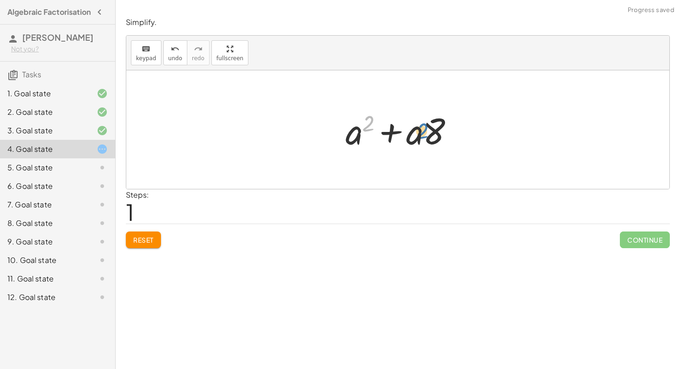
drag, startPoint x: 368, startPoint y: 124, endPoint x: 425, endPoint y: 132, distance: 57.5
click at [425, 132] on div at bounding box center [401, 130] width 121 height 48
drag, startPoint x: 369, startPoint y: 118, endPoint x: 354, endPoint y: 137, distance: 24.1
click at [354, 137] on div at bounding box center [401, 130] width 121 height 48
drag, startPoint x: 371, startPoint y: 118, endPoint x: 446, endPoint y: 143, distance: 79.0
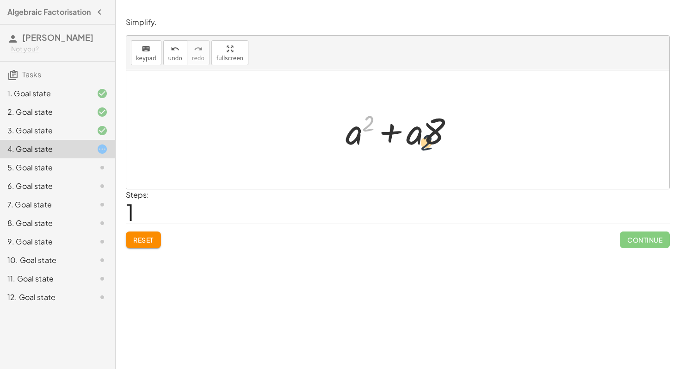
click at [446, 143] on div at bounding box center [401, 130] width 121 height 48
drag, startPoint x: 418, startPoint y: 132, endPoint x: 358, endPoint y: 137, distance: 60.3
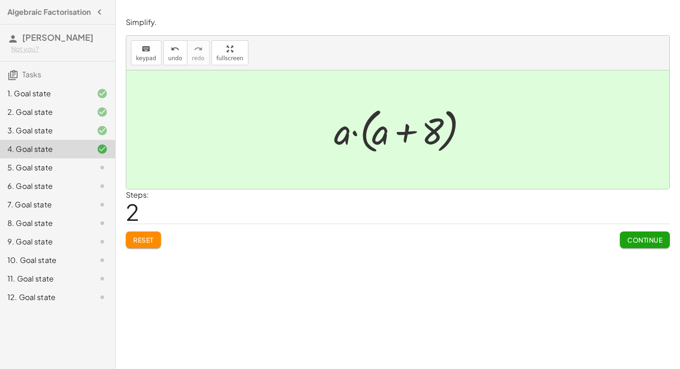
click at [634, 254] on div "Look for where there would be a common factor and drag the terms together. The …" at bounding box center [398, 184] width 565 height 369
click at [636, 236] on span "Continue" at bounding box center [645, 240] width 35 height 8
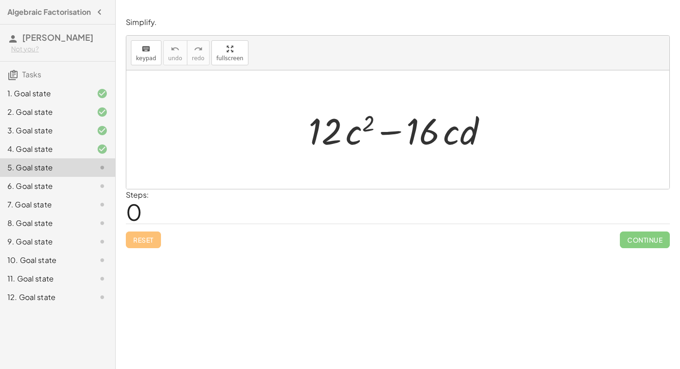
click at [441, 129] on div at bounding box center [401, 130] width 195 height 48
drag, startPoint x: 450, startPoint y: 135, endPoint x: 355, endPoint y: 139, distance: 94.5
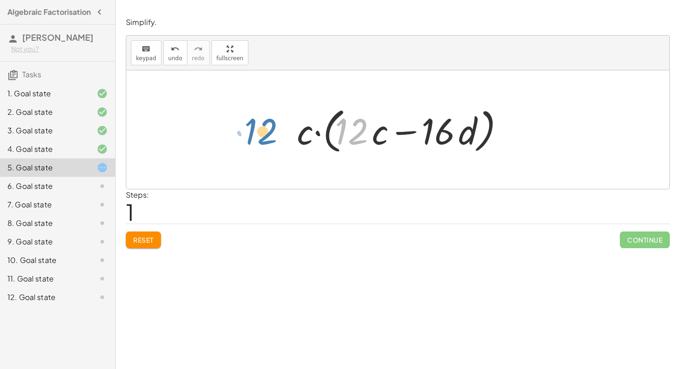
drag, startPoint x: 366, startPoint y: 132, endPoint x: 283, endPoint y: 134, distance: 82.9
click at [283, 134] on div "+ · 12 · c 2 − · 16 · c · d + · 12 · c · c − · 16 · c · d · 12 + · 12 − · 16 · …" at bounding box center [398, 130] width 230 height 58
drag, startPoint x: 304, startPoint y: 139, endPoint x: 397, endPoint y: 130, distance: 93.4
click at [397, 130] on div at bounding box center [401, 129] width 218 height 53
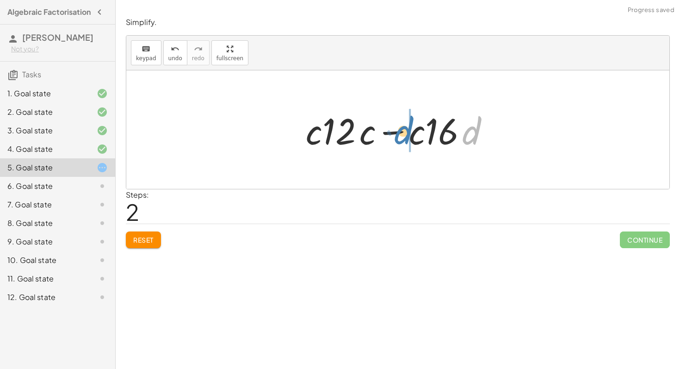
drag, startPoint x: 480, startPoint y: 134, endPoint x: 412, endPoint y: 133, distance: 68.0
click at [412, 133] on div at bounding box center [401, 130] width 200 height 48
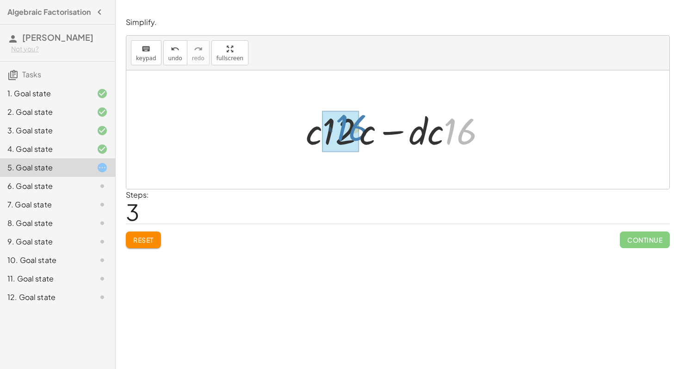
drag, startPoint x: 469, startPoint y: 141, endPoint x: 361, endPoint y: 137, distance: 108.4
click at [361, 137] on div at bounding box center [401, 130] width 200 height 48
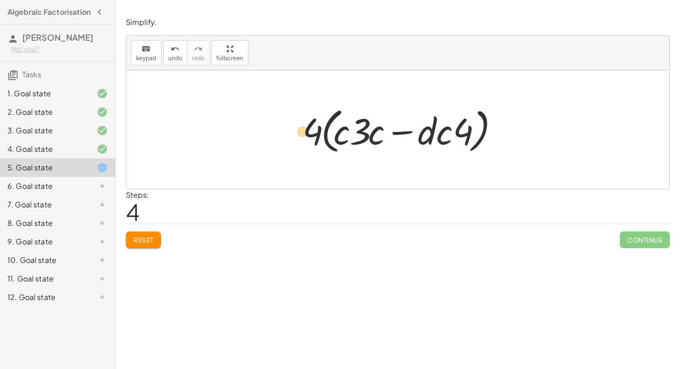
drag, startPoint x: 366, startPoint y: 138, endPoint x: 305, endPoint y: 138, distance: 60.2
click at [305, 138] on div at bounding box center [401, 129] width 207 height 53
drag, startPoint x: 315, startPoint y: 135, endPoint x: 369, endPoint y: 135, distance: 54.1
click at [369, 135] on div at bounding box center [401, 129] width 207 height 53
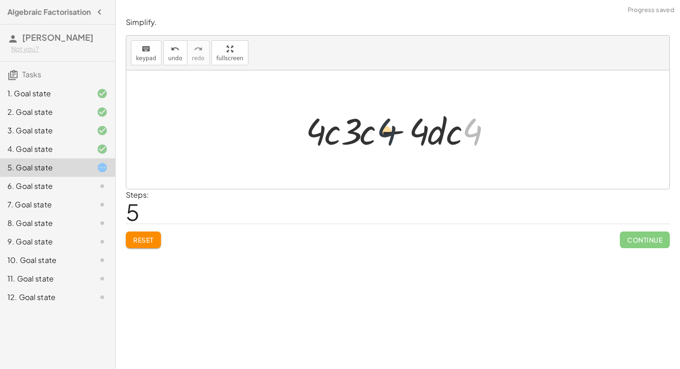
drag, startPoint x: 473, startPoint y: 128, endPoint x: 377, endPoint y: 126, distance: 96.8
click at [376, 127] on div at bounding box center [401, 130] width 200 height 48
drag, startPoint x: 401, startPoint y: 156, endPoint x: 504, endPoint y: 121, distance: 108.6
click at [504, 121] on div at bounding box center [397, 129] width 543 height 118
drag, startPoint x: 504, startPoint y: 121, endPoint x: 469, endPoint y: 121, distance: 34.7
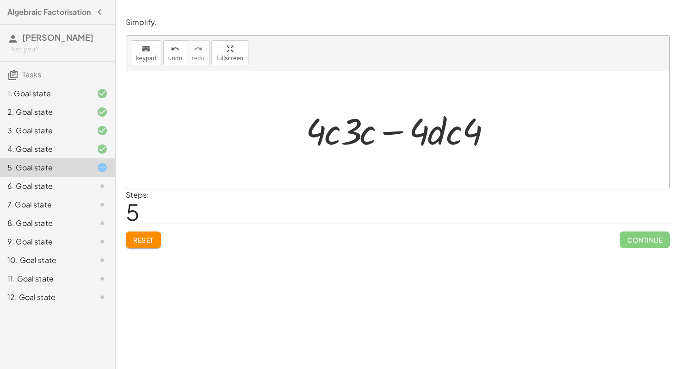
click at [469, 121] on div "+ · 12 · c 2 − · 16 · c · d + · 12 · c · c − · 16 · c · d · c · ( + · 12 · c − …" at bounding box center [397, 129] width 543 height 118
drag, startPoint x: 469, startPoint y: 121, endPoint x: 349, endPoint y: 119, distance: 120.3
click at [349, 119] on div at bounding box center [401, 130] width 200 height 48
drag, startPoint x: 339, startPoint y: 134, endPoint x: 427, endPoint y: 136, distance: 88.4
click at [427, 136] on div at bounding box center [401, 130] width 200 height 48
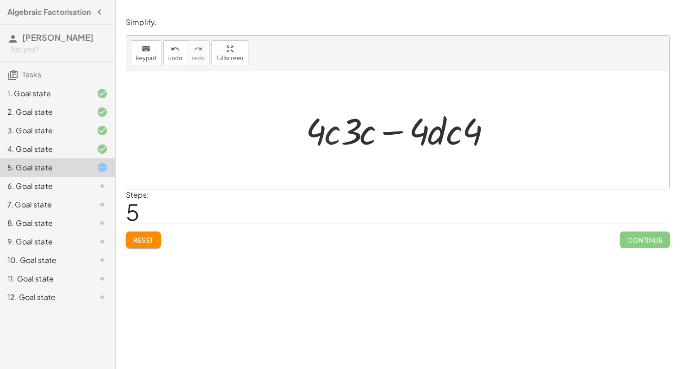
drag, startPoint x: 326, startPoint y: 135, endPoint x: 347, endPoint y: 135, distance: 20.8
click at [347, 135] on div at bounding box center [401, 130] width 200 height 48
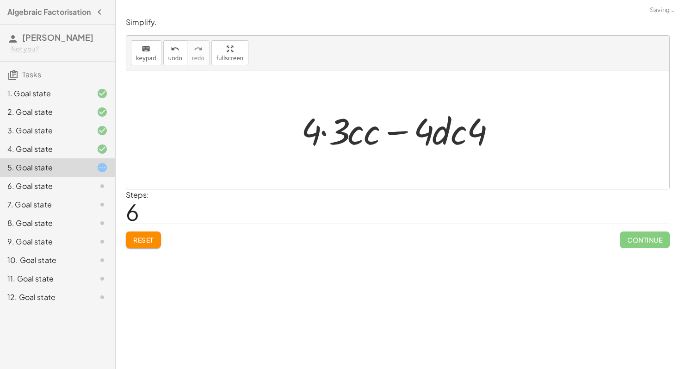
click at [63, 99] on div "1. Goal state" at bounding box center [44, 93] width 75 height 11
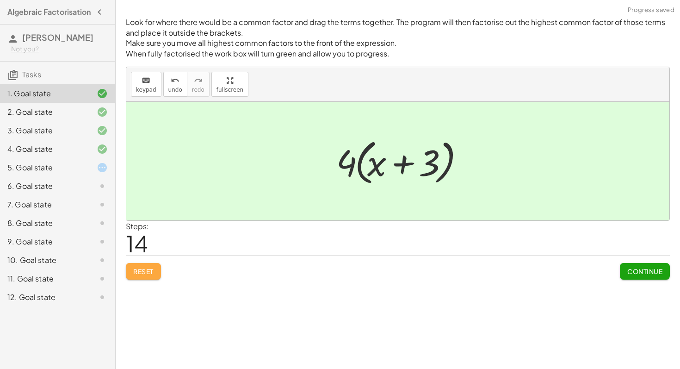
click at [151, 269] on span "Reset" at bounding box center [143, 271] width 20 height 8
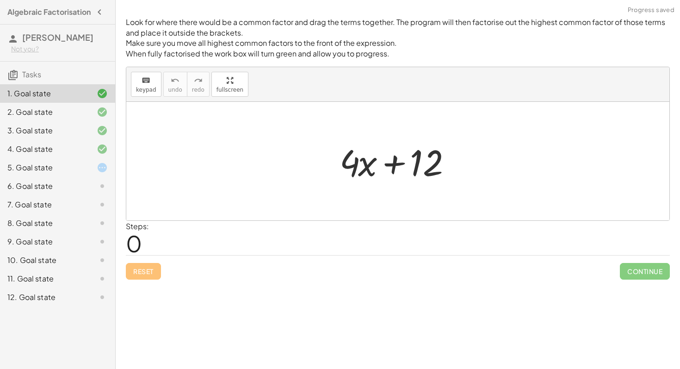
click at [351, 170] on div at bounding box center [401, 161] width 133 height 48
drag, startPoint x: 365, startPoint y: 169, endPoint x: 415, endPoint y: 166, distance: 50.5
click at [415, 166] on div at bounding box center [401, 161] width 133 height 48
drag, startPoint x: 427, startPoint y: 163, endPoint x: 378, endPoint y: 162, distance: 48.6
click at [378, 162] on div at bounding box center [401, 161] width 133 height 48
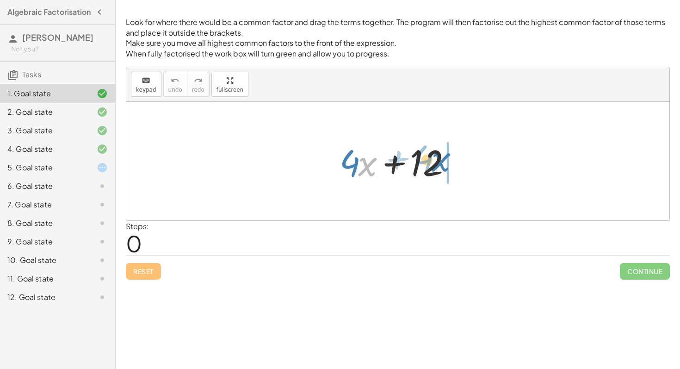
drag, startPoint x: 367, startPoint y: 163, endPoint x: 459, endPoint y: 158, distance: 91.8
click at [459, 158] on div at bounding box center [401, 161] width 133 height 48
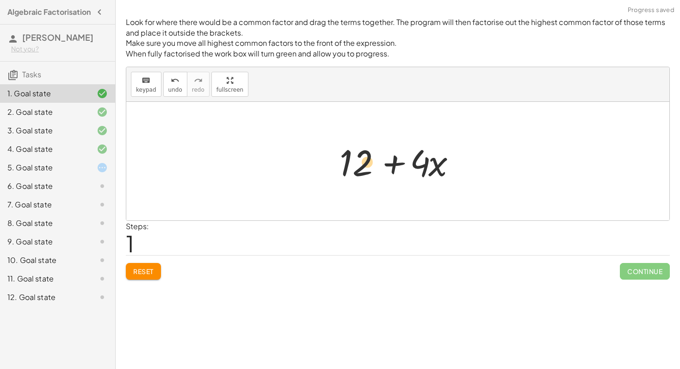
drag, startPoint x: 429, startPoint y: 164, endPoint x: 339, endPoint y: 160, distance: 89.9
click at [339, 160] on div at bounding box center [401, 161] width 133 height 48
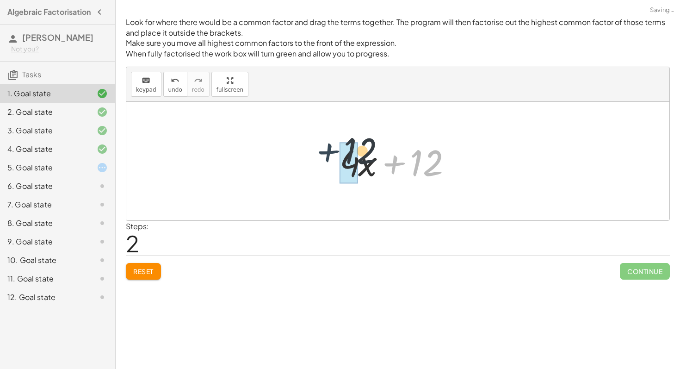
drag, startPoint x: 406, startPoint y: 159, endPoint x: 338, endPoint y: 152, distance: 67.9
click at [338, 152] on div at bounding box center [401, 161] width 133 height 48
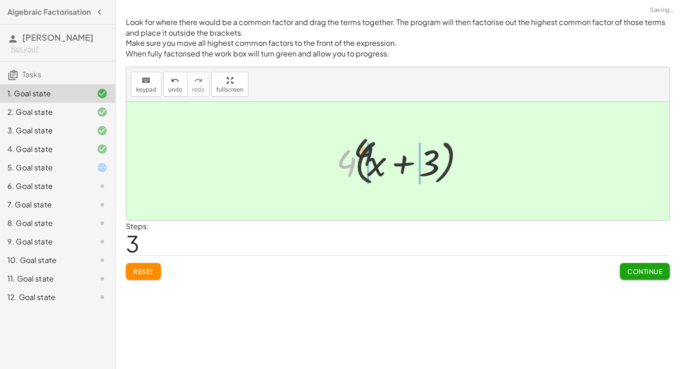
drag, startPoint x: 342, startPoint y: 162, endPoint x: 418, endPoint y: 162, distance: 75.4
click at [418, 162] on div at bounding box center [401, 161] width 139 height 53
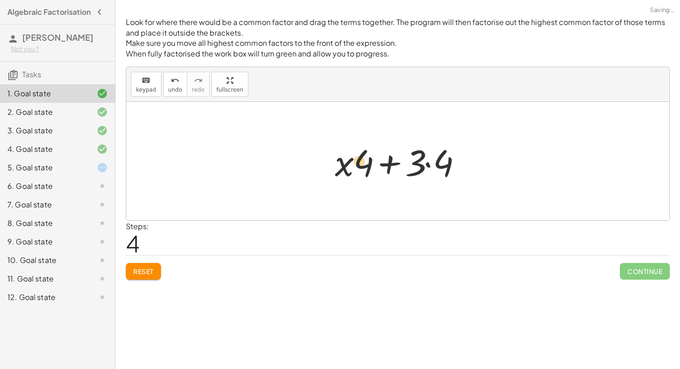
drag, startPoint x: 418, startPoint y: 162, endPoint x: 398, endPoint y: 153, distance: 21.1
click at [398, 153] on div at bounding box center [401, 161] width 142 height 48
drag, startPoint x: 421, startPoint y: 160, endPoint x: 328, endPoint y: 160, distance: 92.6
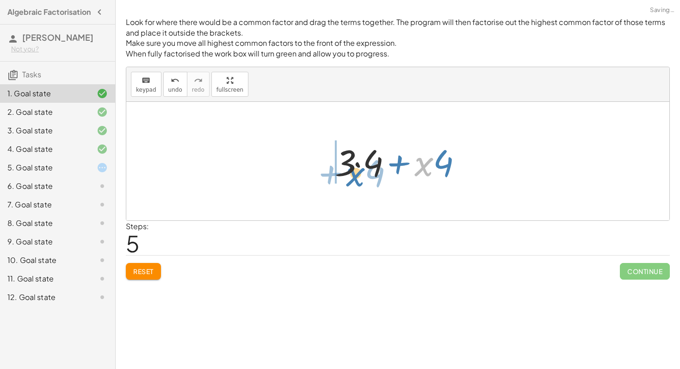
drag, startPoint x: 418, startPoint y: 167, endPoint x: 349, endPoint y: 167, distance: 69.0
click at [349, 167] on div at bounding box center [401, 161] width 142 height 48
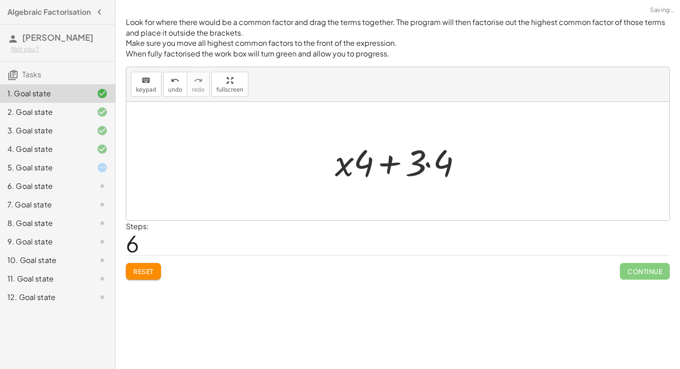
drag, startPoint x: 418, startPoint y: 164, endPoint x: 355, endPoint y: 163, distance: 62.5
click at [355, 164] on div at bounding box center [401, 161] width 142 height 48
drag, startPoint x: 355, startPoint y: 163, endPoint x: 410, endPoint y: 163, distance: 54.6
click at [410, 163] on div at bounding box center [401, 161] width 142 height 48
click at [172, 87] on span "undo" at bounding box center [175, 90] width 14 height 6
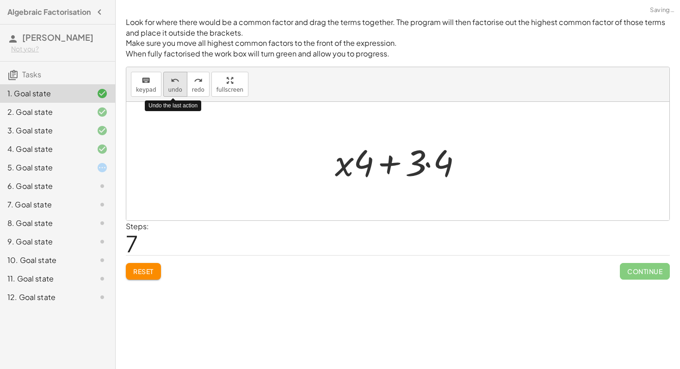
click at [172, 87] on span "undo" at bounding box center [175, 90] width 14 height 6
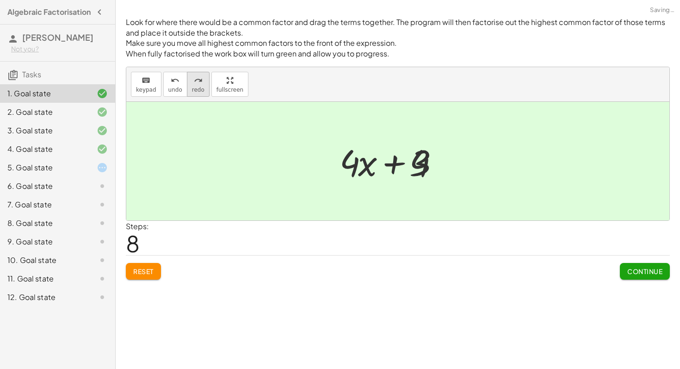
click at [201, 85] on div "redo" at bounding box center [198, 80] width 12 height 11
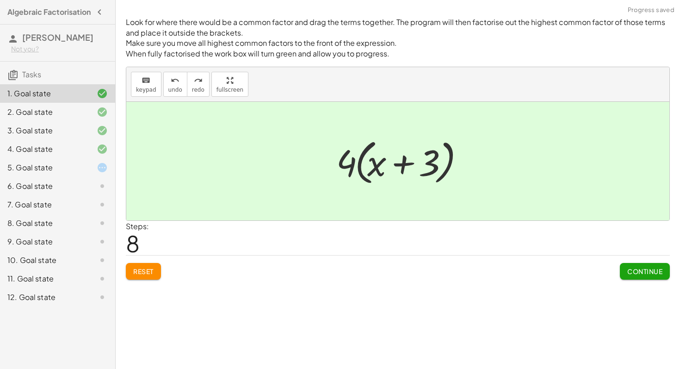
click at [85, 195] on div "5. Goal state" at bounding box center [57, 204] width 115 height 19
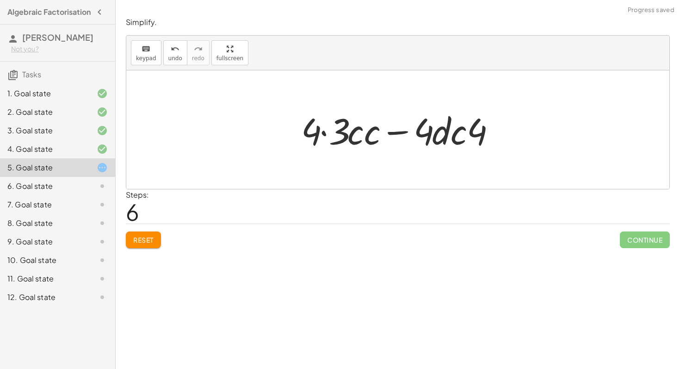
drag, startPoint x: 292, startPoint y: 144, endPoint x: 408, endPoint y: 144, distance: 116.2
click at [408, 144] on div "+ · 12 · c 2 − · 16 · c · d + · 12 · c · c − · 16 · c · d · c · ( + · 12 · c − …" at bounding box center [397, 130] width 221 height 52
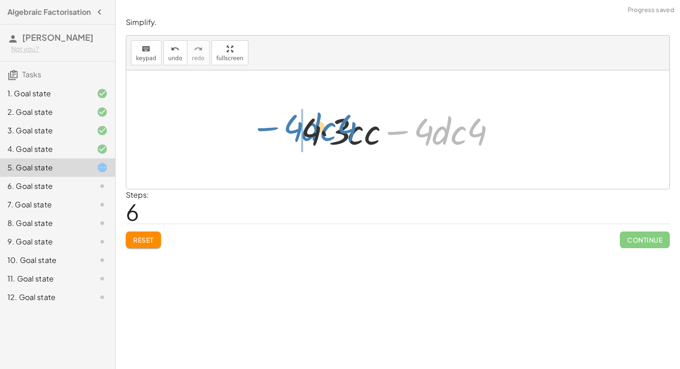
drag, startPoint x: 408, startPoint y: 144, endPoint x: 267, endPoint y: 142, distance: 141.6
click at [267, 142] on div "+ · 12 · c 2 − · 16 · c · d + · 12 · c · c − · 16 · c · d · c · ( + · 12 · c − …" at bounding box center [397, 129] width 543 height 118
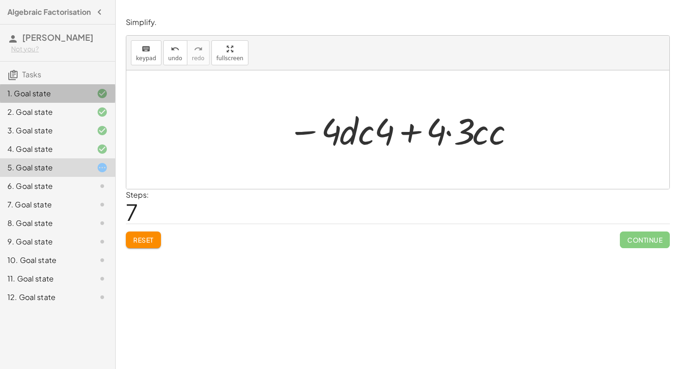
click at [59, 121] on div "1. Goal state" at bounding box center [57, 130] width 115 height 19
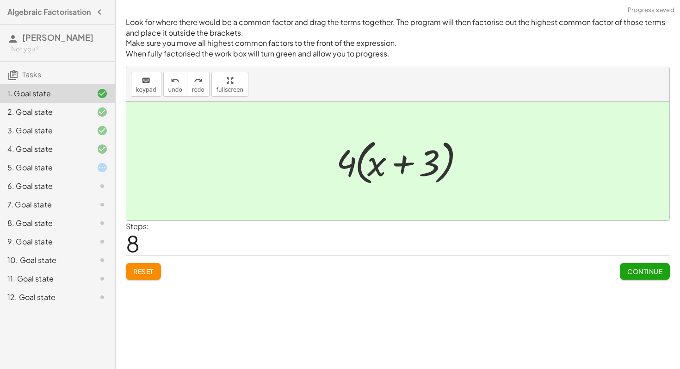
click at [149, 257] on div "Reset Continue" at bounding box center [398, 267] width 544 height 25
click at [0, 0] on div "Look for where there would be a common factor and drag the terms together. The …" at bounding box center [0, 0] width 0 height 0
click at [150, 272] on span "Reset" at bounding box center [143, 271] width 20 height 8
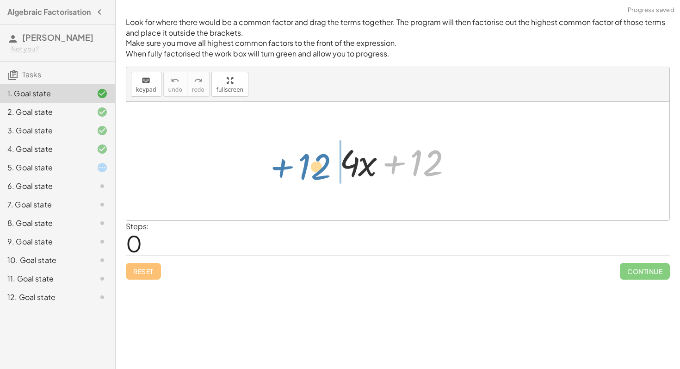
drag, startPoint x: 417, startPoint y: 171, endPoint x: 305, endPoint y: 174, distance: 112.5
click at [305, 174] on div "+ 12 + · 4 · x + 12" at bounding box center [397, 161] width 543 height 118
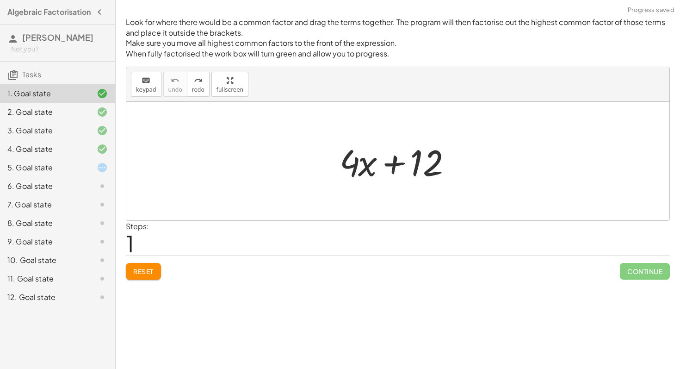
click at [149, 266] on button "Reset" at bounding box center [143, 271] width 35 height 17
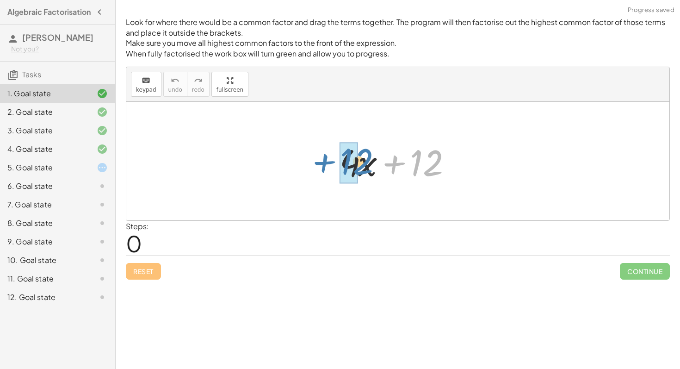
drag, startPoint x: 429, startPoint y: 170, endPoint x: 361, endPoint y: 168, distance: 68.5
click at [361, 168] on div at bounding box center [401, 161] width 133 height 48
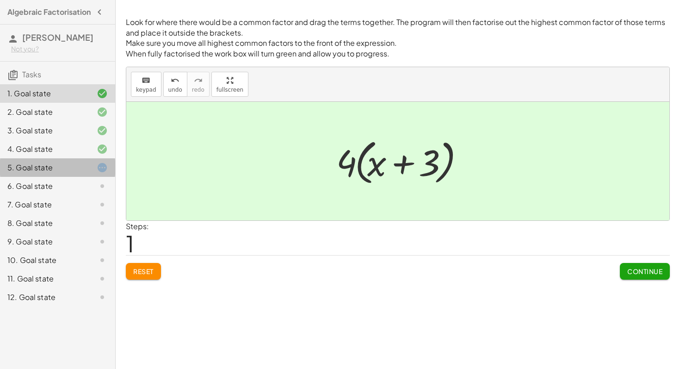
click at [88, 170] on div at bounding box center [95, 167] width 26 height 11
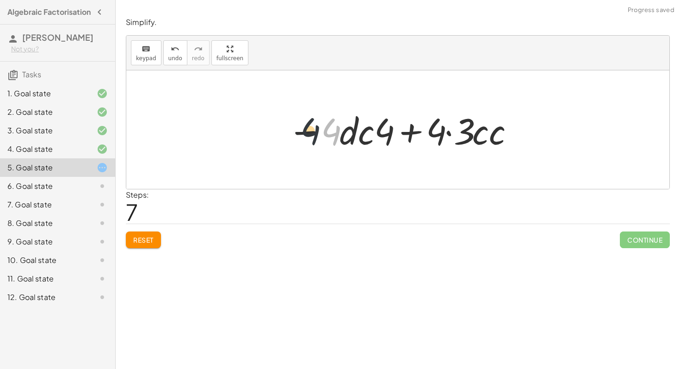
drag, startPoint x: 334, startPoint y: 139, endPoint x: 294, endPoint y: 137, distance: 40.3
click at [294, 137] on div at bounding box center [401, 130] width 237 height 48
drag, startPoint x: 393, startPoint y: 130, endPoint x: 340, endPoint y: 130, distance: 53.2
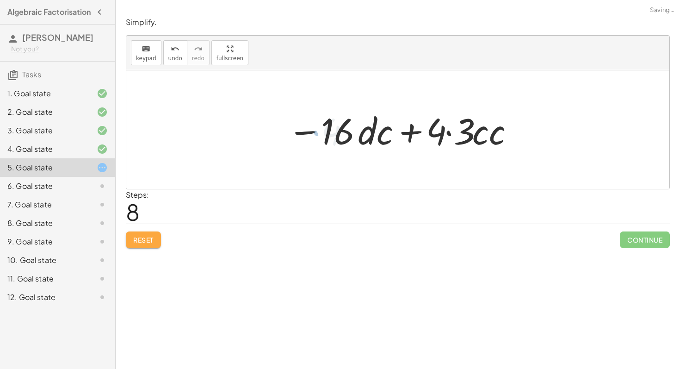
click at [147, 244] on button "Reset" at bounding box center [143, 239] width 35 height 17
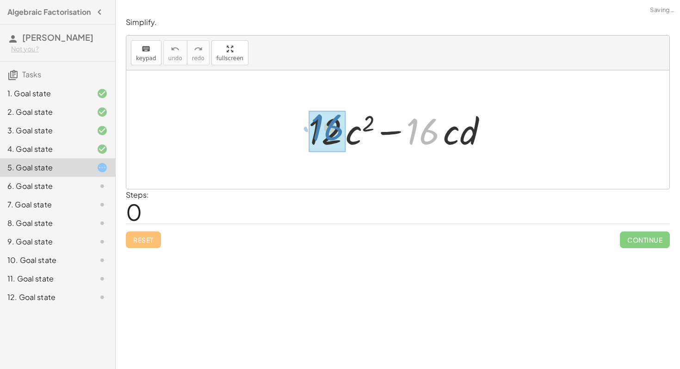
drag, startPoint x: 423, startPoint y: 137, endPoint x: 328, endPoint y: 133, distance: 95.0
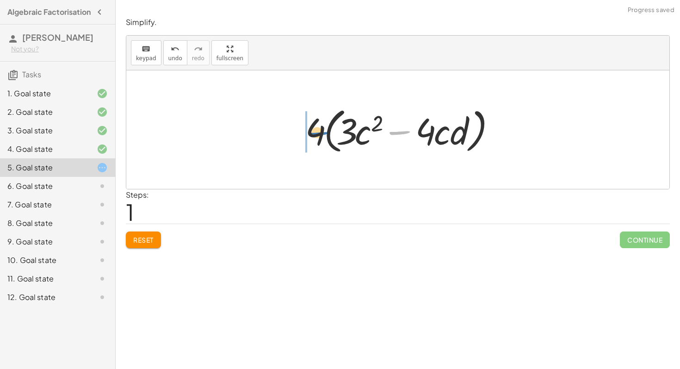
drag, startPoint x: 396, startPoint y: 132, endPoint x: 302, endPoint y: 134, distance: 93.5
click at [302, 134] on div at bounding box center [401, 129] width 201 height 53
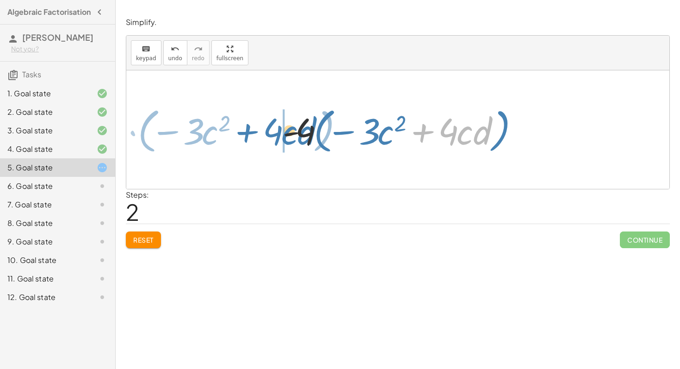
drag, startPoint x: 429, startPoint y: 132, endPoint x: 254, endPoint y: 132, distance: 175.4
click at [254, 132] on div "+ · 12 · c 2 − · 16 · c · d + · 4 · 3 · c 2 − · 4 · 4 · c · d · 4 · ( + · 3 · c…" at bounding box center [397, 129] width 543 height 118
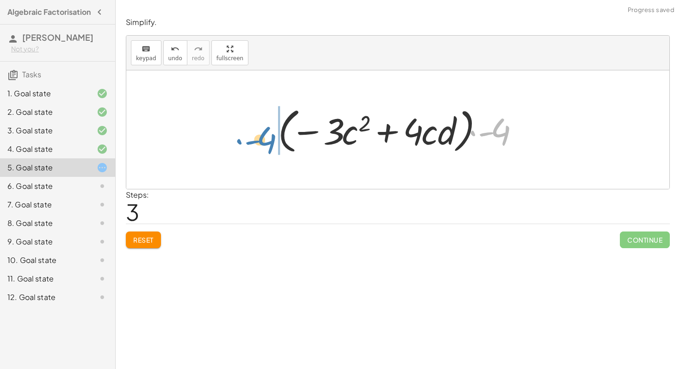
drag, startPoint x: 502, startPoint y: 129, endPoint x: 267, endPoint y: 136, distance: 234.3
click at [267, 136] on div "+ · 12 · c 2 − · 16 · c · d + · 4 · 3 · c 2 − · 4 · 4 · c · d · 4 · ( + · 3 · c…" at bounding box center [398, 130] width 268 height 58
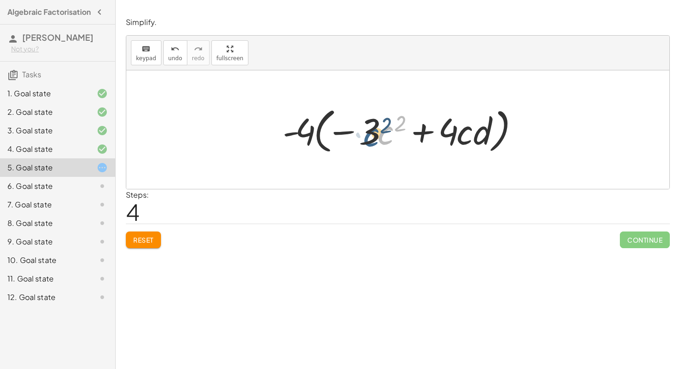
drag, startPoint x: 389, startPoint y: 137, endPoint x: 376, endPoint y: 138, distance: 12.6
click at [376, 138] on div at bounding box center [401, 129] width 247 height 53
drag, startPoint x: 387, startPoint y: 138, endPoint x: 305, endPoint y: 141, distance: 82.9
click at [305, 141] on div at bounding box center [401, 129] width 247 height 53
drag, startPoint x: 377, startPoint y: 137, endPoint x: 312, endPoint y: 138, distance: 65.3
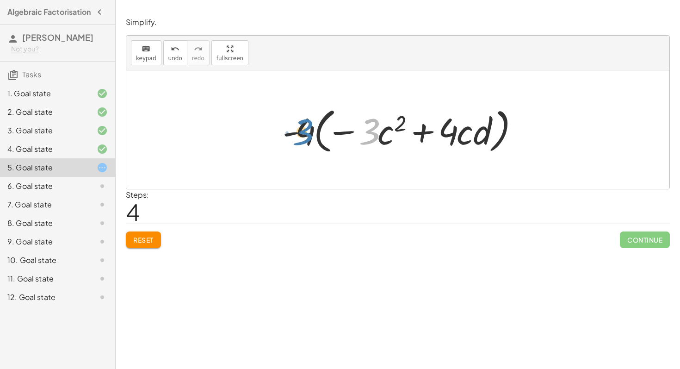
click at [312, 138] on div at bounding box center [401, 129] width 247 height 53
drag, startPoint x: 388, startPoint y: 138, endPoint x: 281, endPoint y: 138, distance: 107.4
click at [281, 138] on div at bounding box center [401, 129] width 247 height 53
drag, startPoint x: 300, startPoint y: 137, endPoint x: 422, endPoint y: 136, distance: 121.7
click at [422, 136] on div at bounding box center [401, 129] width 247 height 53
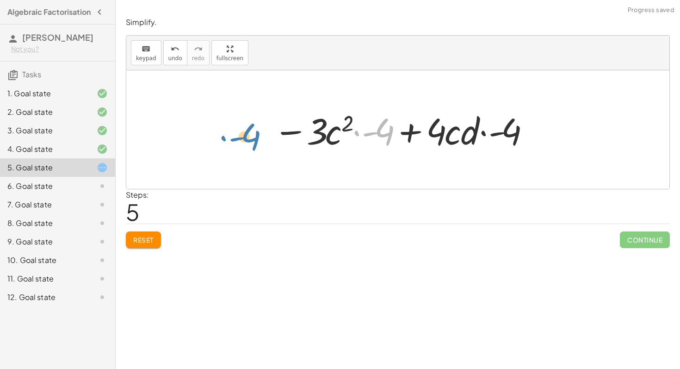
drag, startPoint x: 359, startPoint y: 133, endPoint x: 217, endPoint y: 138, distance: 142.6
click at [217, 138] on div "+ · 12 · c 2 − · 16 · c · d + · 4 · 3 · c 2 − · 4 · 4 · c · d · 4 · ( + · 3 · c…" at bounding box center [397, 129] width 543 height 118
drag, startPoint x: 314, startPoint y: 137, endPoint x: 446, endPoint y: 138, distance: 132.4
click at [446, 138] on div at bounding box center [402, 130] width 266 height 48
click at [342, 131] on div at bounding box center [402, 130] width 266 height 48
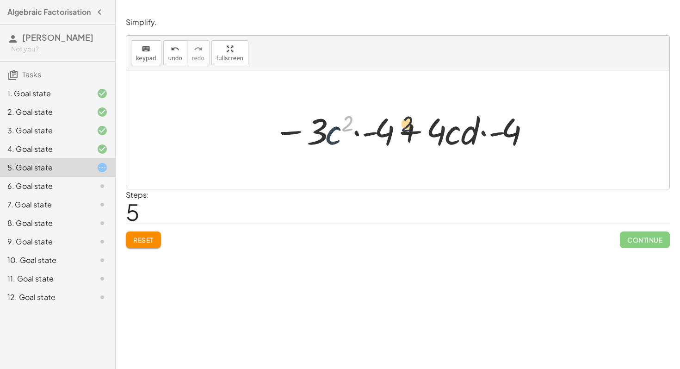
drag, startPoint x: 344, startPoint y: 118, endPoint x: 499, endPoint y: 118, distance: 155.5
click at [499, 118] on div at bounding box center [402, 130] width 266 height 48
drag, startPoint x: 507, startPoint y: 120, endPoint x: 367, endPoint y: 114, distance: 139.9
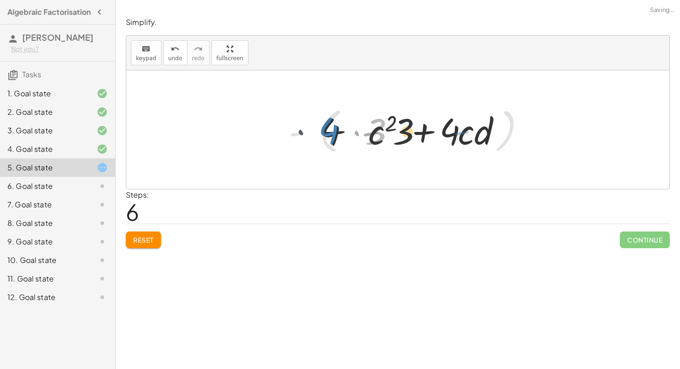
drag, startPoint x: 367, startPoint y: 114, endPoint x: 450, endPoint y: 114, distance: 82.8
click at [450, 114] on div at bounding box center [407, 129] width 247 height 53
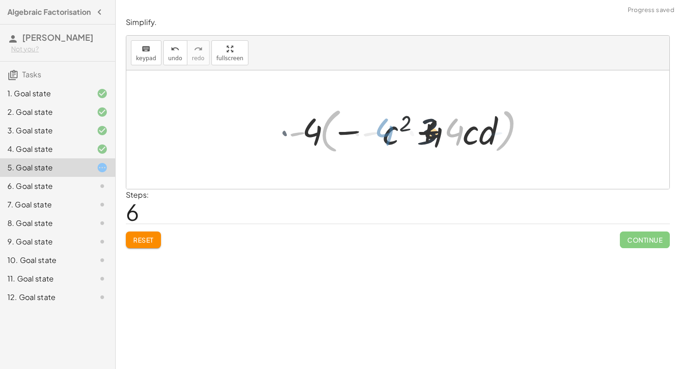
drag, startPoint x: 450, startPoint y: 114, endPoint x: 330, endPoint y: 128, distance: 121.6
click at [330, 128] on div at bounding box center [407, 129] width 247 height 53
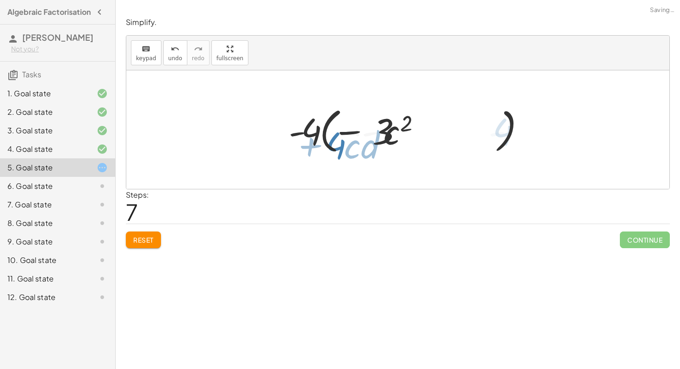
drag, startPoint x: 330, startPoint y: 128, endPoint x: 407, endPoint y: 128, distance: 77.3
click at [407, 128] on div at bounding box center [408, 129] width 214 height 53
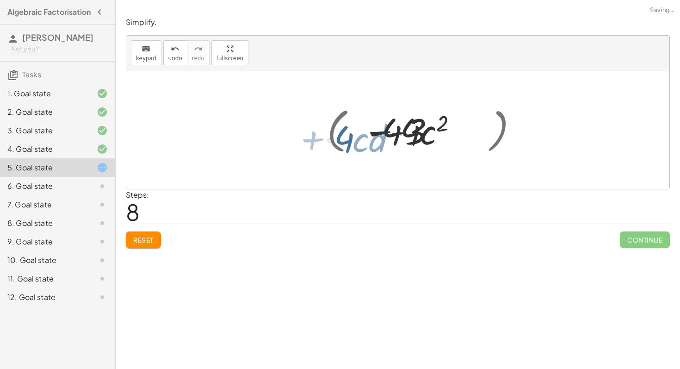
drag, startPoint x: 426, startPoint y: 131, endPoint x: 482, endPoint y: 132, distance: 56.0
click at [482, 132] on div at bounding box center [407, 130] width 238 height 48
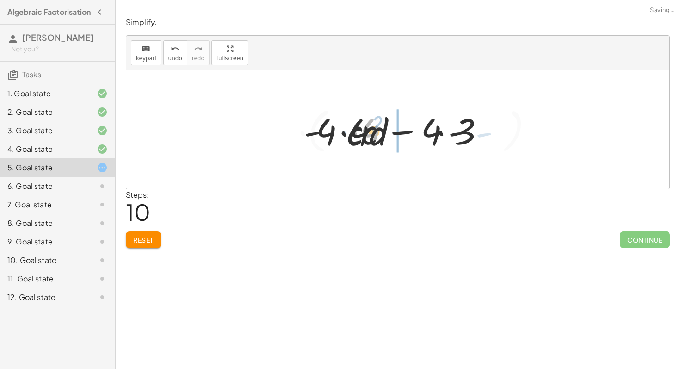
drag, startPoint x: 361, startPoint y: 132, endPoint x: 513, endPoint y: 132, distance: 151.3
click at [513, 132] on div at bounding box center [407, 129] width 261 height 53
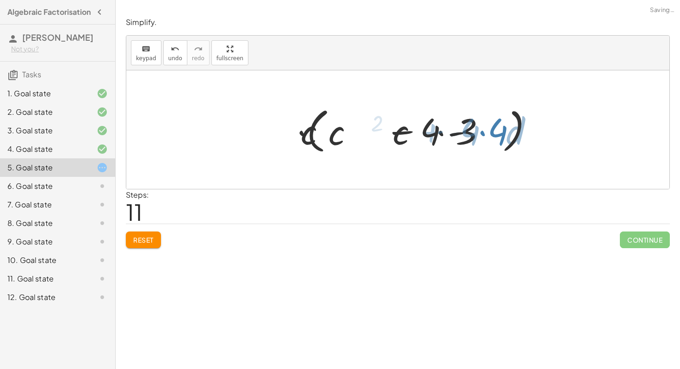
drag, startPoint x: 513, startPoint y: 132, endPoint x: 368, endPoint y: 132, distance: 144.9
click at [368, 132] on div at bounding box center [408, 129] width 294 height 53
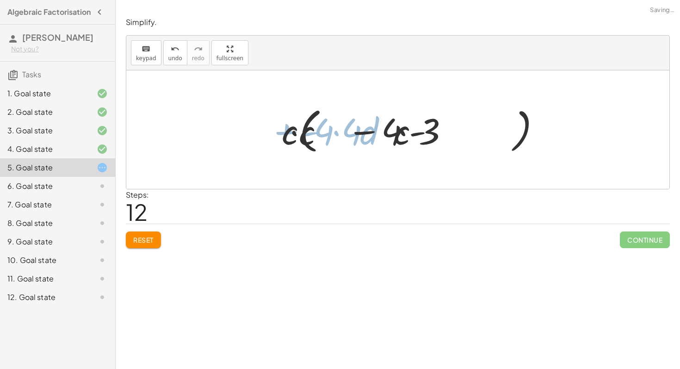
drag, startPoint x: 368, startPoint y: 132, endPoint x: 519, endPoint y: 130, distance: 150.9
click at [519, 130] on div at bounding box center [407, 129] width 261 height 53
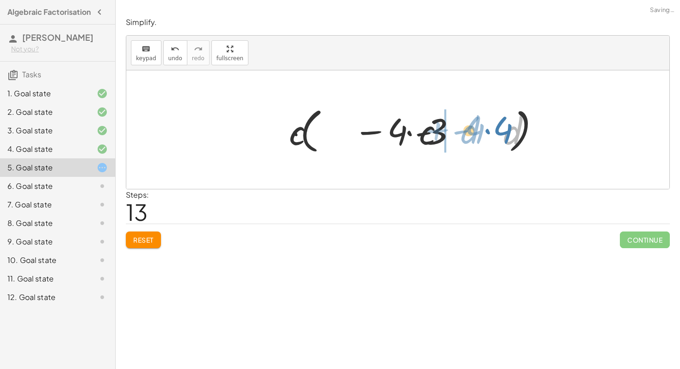
drag, startPoint x: 424, startPoint y: 128, endPoint x: 390, endPoint y: 128, distance: 34.2
click at [390, 128] on div at bounding box center [408, 129] width 294 height 53
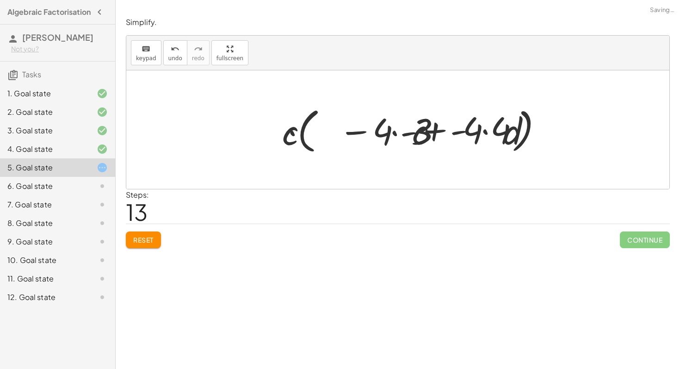
drag, startPoint x: 390, startPoint y: 128, endPoint x: 539, endPoint y: 127, distance: 149.0
click at [539, 127] on div at bounding box center [408, 129] width 294 height 53
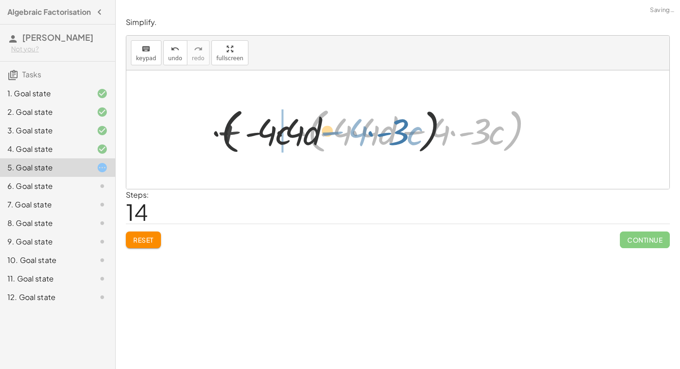
drag, startPoint x: 439, startPoint y: 128, endPoint x: 384, endPoint y: 128, distance: 54.6
click at [384, 128] on div at bounding box center [407, 129] width 261 height 53
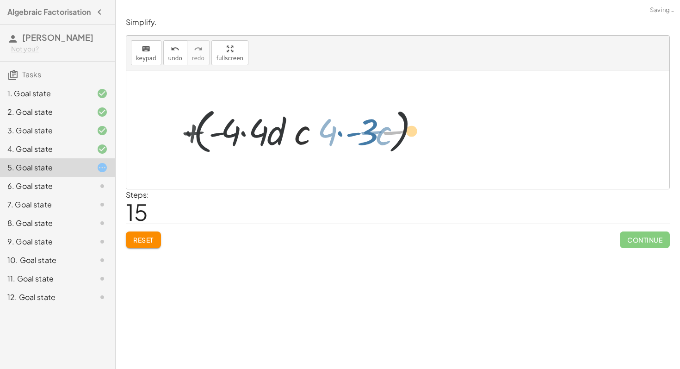
drag, startPoint x: 384, startPoint y: 128, endPoint x: 626, endPoint y: 110, distance: 242.7
click at [626, 110] on div "+ · 12 · c 2 − · 16 · c · d + · 4 · 3 · c 2 − · 4 · 4 · c · d · 4 · ( + · 3 · c…" at bounding box center [397, 129] width 543 height 118
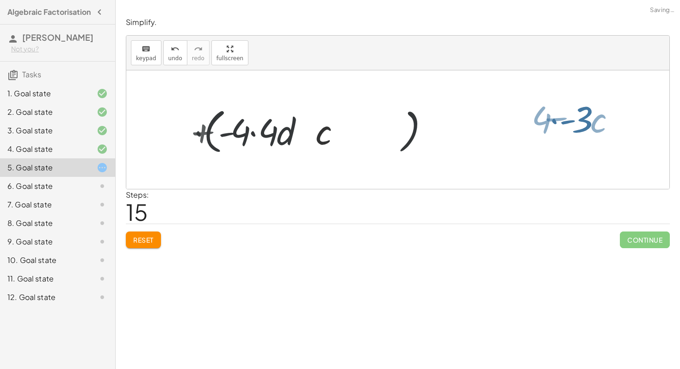
drag, startPoint x: 509, startPoint y: 110, endPoint x: 466, endPoint y: 110, distance: 42.6
click at [466, 110] on div "+ · 12 · c 2 − · 16 · c · d + · 4 · 3 · c 2 − · 4 · 4 · c · d · 4 · ( + · 3 · c…" at bounding box center [397, 129] width 543 height 118
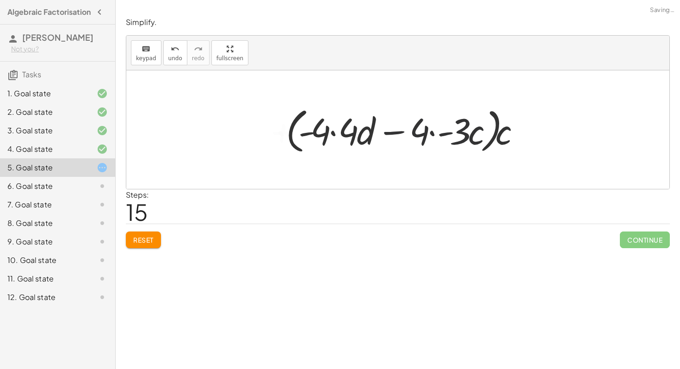
drag, startPoint x: 605, startPoint y: 109, endPoint x: 639, endPoint y: 109, distance: 33.8
click at [639, 109] on div at bounding box center [397, 129] width 543 height 118
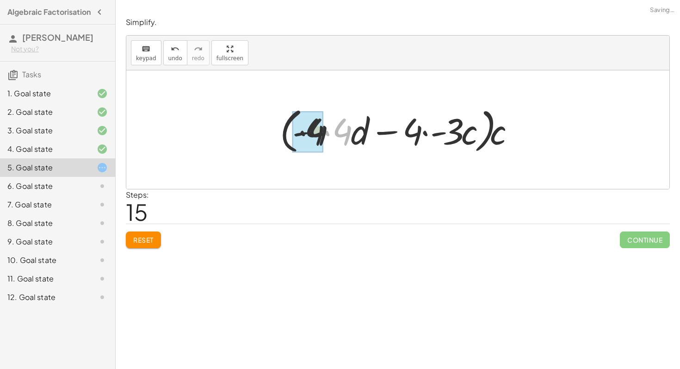
drag, startPoint x: 335, startPoint y: 138, endPoint x: 385, endPoint y: 127, distance: 51.7
click at [379, 129] on div at bounding box center [401, 129] width 252 height 53
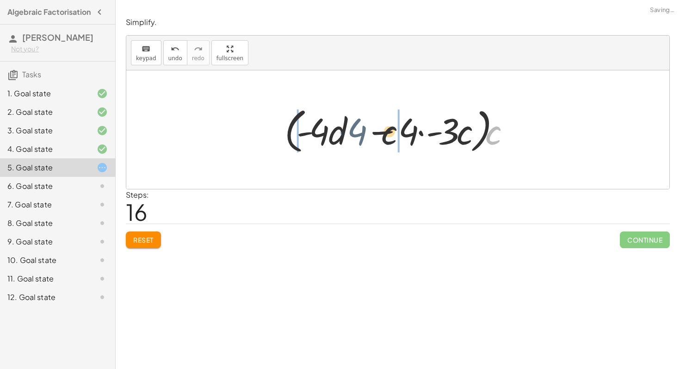
click at [356, 131] on div at bounding box center [401, 129] width 243 height 53
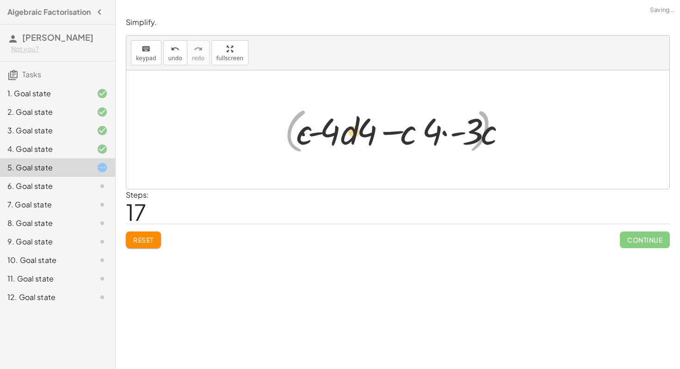
click at [571, 131] on div "+ · 12 · c 2 − · 16 · c · d + · 4 · 3 · c 2 − · 4 · 4 · c · d · 4 · ( + · 3 · c…" at bounding box center [397, 129] width 543 height 118
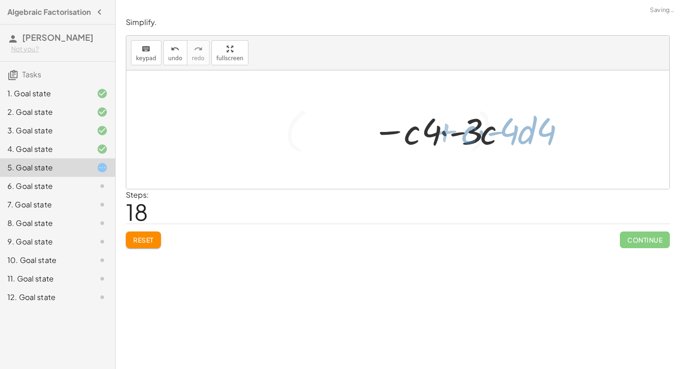
click at [406, 131] on div "+ · 12 · c 2 − · 16 · c · d + · 4 · 3 · c 2 − · 4 · 4 · c · d · 4 · ( + · 3 · c…" at bounding box center [397, 129] width 543 height 118
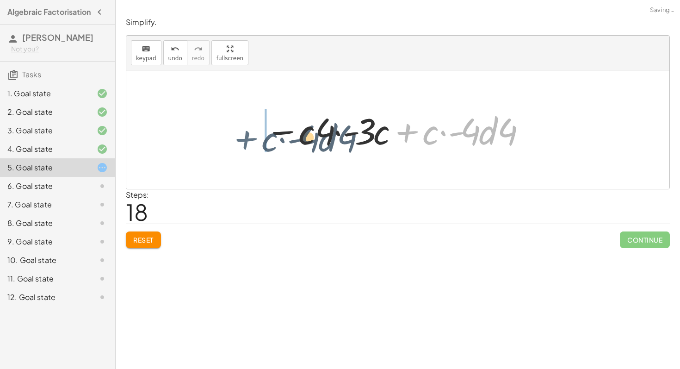
click at [188, 137] on div "+ · 12 · c 2 − · 16 · c · d + · 4 · 3 · c 2 − · 4 · 4 · c · d · 4 · ( + · 3 · c…" at bounding box center [397, 129] width 543 height 118
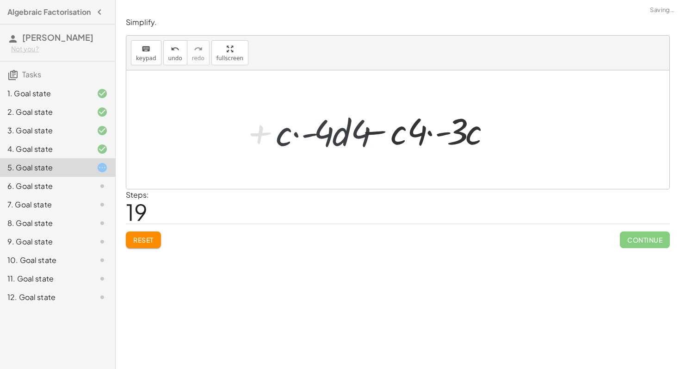
click at [212, 141] on div at bounding box center [397, 129] width 543 height 118
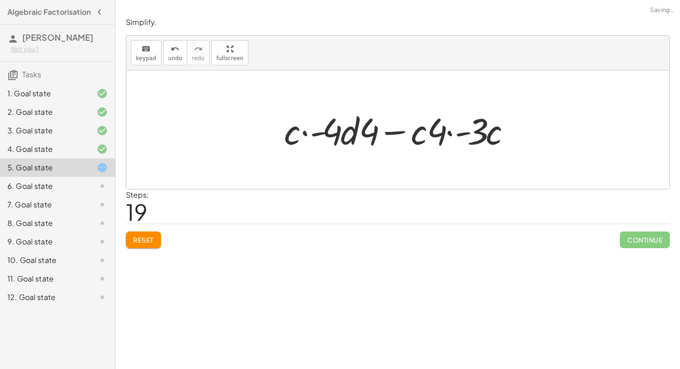
click at [390, 122] on div "+ · 12 · c 2 − · 16 · c · d + · 4 · 3 · c 2 − · 4 · 4 · c · d · 4 · ( + · 3 · c…" at bounding box center [397, 129] width 543 height 118
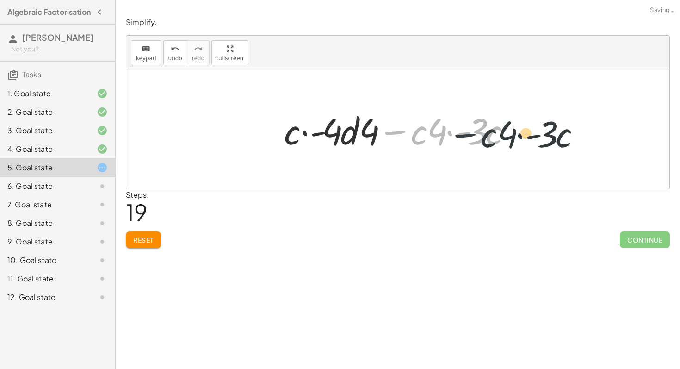
click at [491, 129] on div at bounding box center [402, 130] width 244 height 48
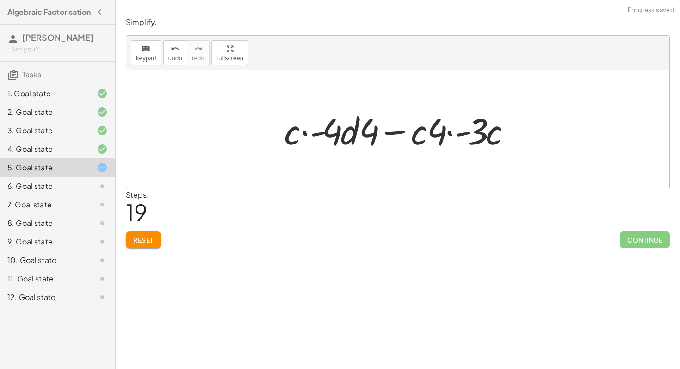
click at [463, 126] on div "+ · 12 · c 2 − · 16 · c · d + · 4 · 3 · c 2 − · 4 · 4 · c · d · 4 · ( + · 3 · c…" at bounding box center [397, 130] width 255 height 52
click at [298, 128] on div at bounding box center [402, 130] width 244 height 48
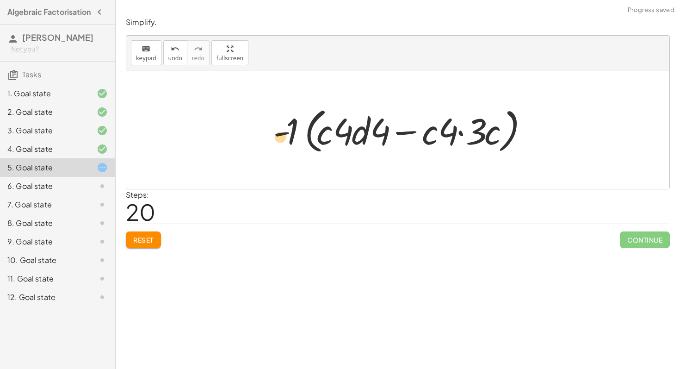
click at [289, 134] on div at bounding box center [401, 129] width 265 height 53
click at [491, 117] on div at bounding box center [401, 129] width 265 height 53
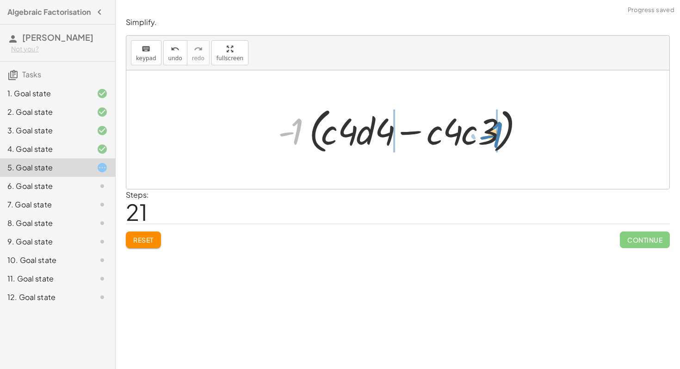
click at [493, 141] on div at bounding box center [402, 129] width 256 height 53
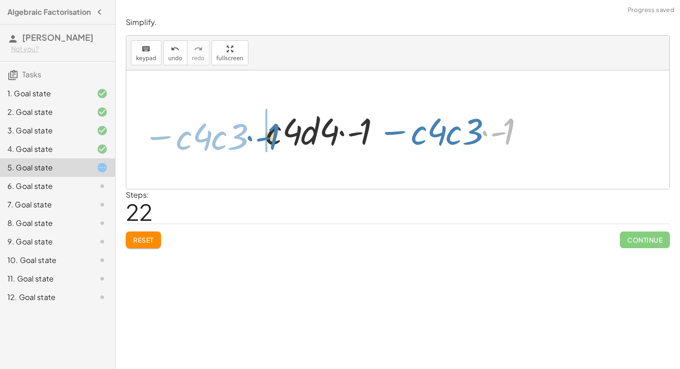
click at [267, 137] on div at bounding box center [401, 130] width 281 height 48
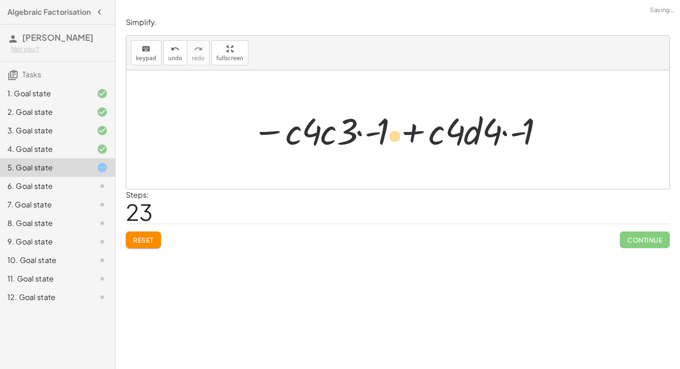
click at [405, 136] on div at bounding box center [402, 130] width 308 height 48
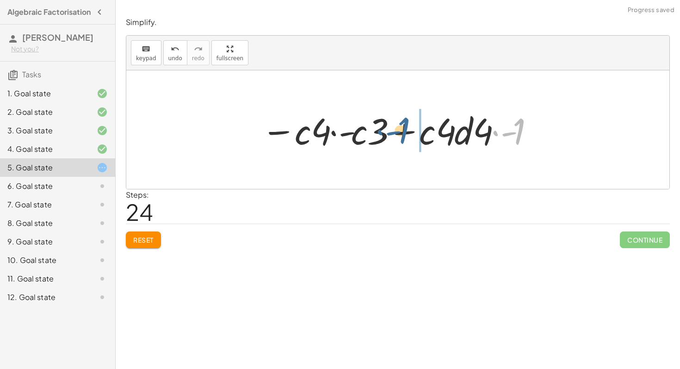
click at [401, 135] on div at bounding box center [401, 130] width 289 height 48
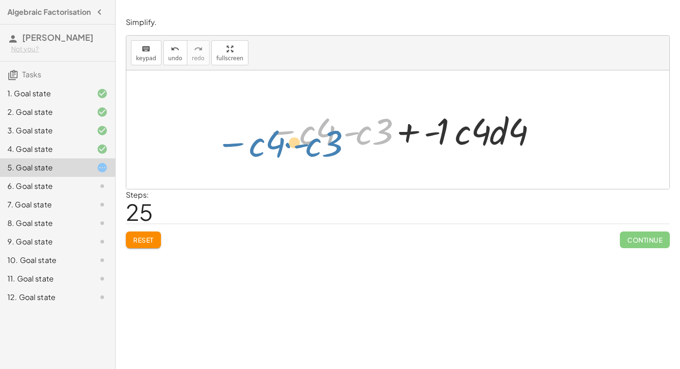
click at [233, 143] on div "+ · 12 · c 2 − · 16 · c · d + · 4 · 3 · c 2 − · 4 · 4 · c · d · 4 · ( + · 3 · c…" at bounding box center [397, 129] width 543 height 118
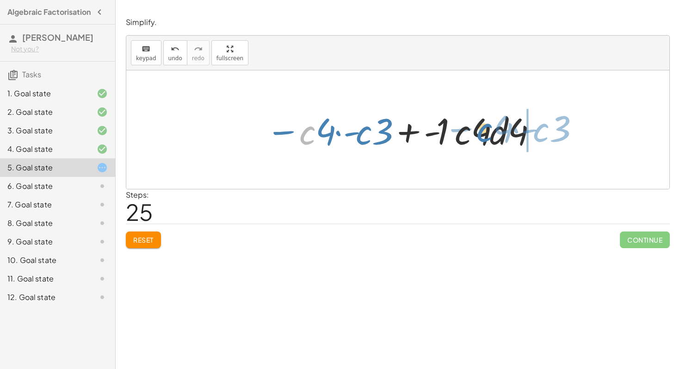
click at [484, 136] on div at bounding box center [401, 130] width 280 height 48
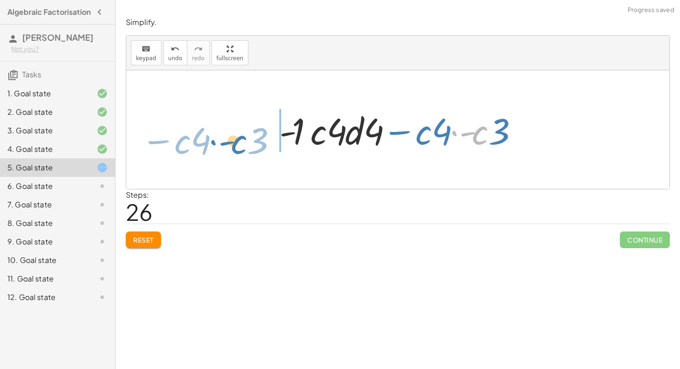
click at [211, 142] on div "+ · 12 · c 2 − · 16 · c · d + · 4 · 3 · c 2 − · 4 · 4 · c · d · 4 · ( + · 3 · c…" at bounding box center [397, 129] width 543 height 118
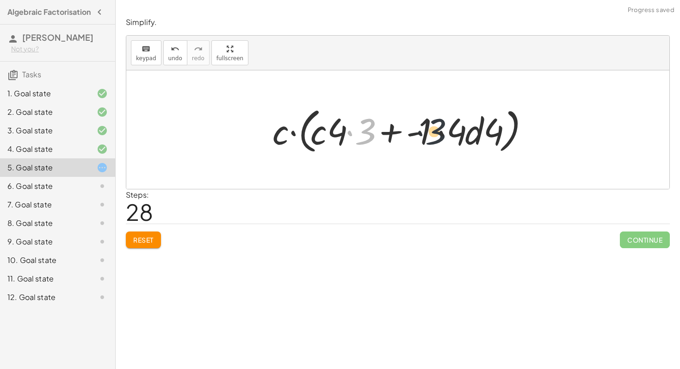
click at [465, 131] on div at bounding box center [401, 129] width 267 height 53
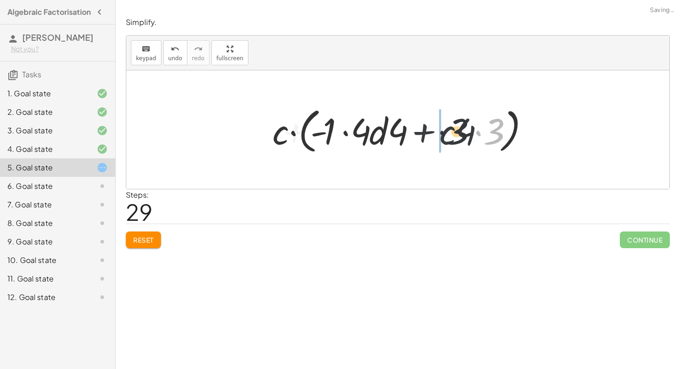
click at [362, 133] on div at bounding box center [401, 129] width 267 height 53
click at [419, 133] on div at bounding box center [401, 129] width 267 height 53
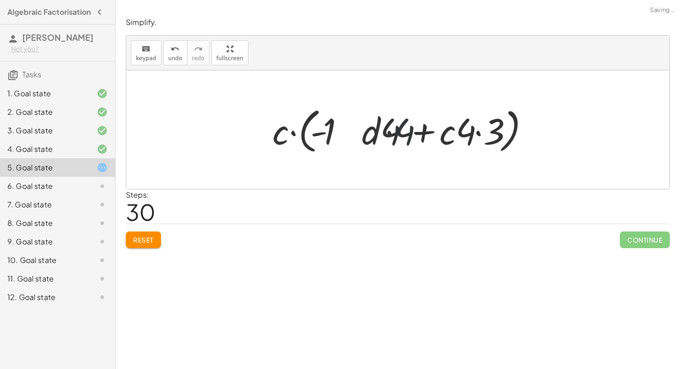
click at [335, 134] on div at bounding box center [401, 129] width 267 height 53
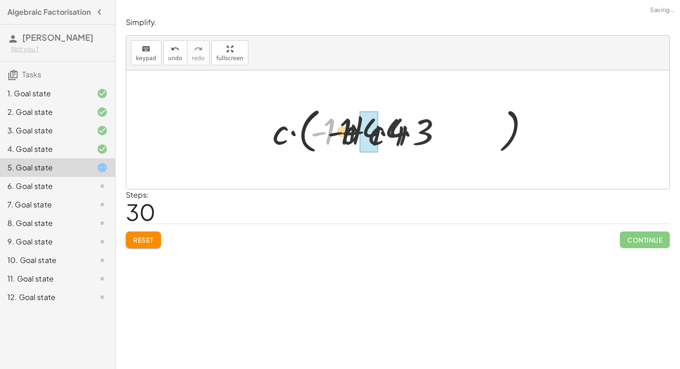
click at [408, 134] on div at bounding box center [401, 129] width 267 height 53
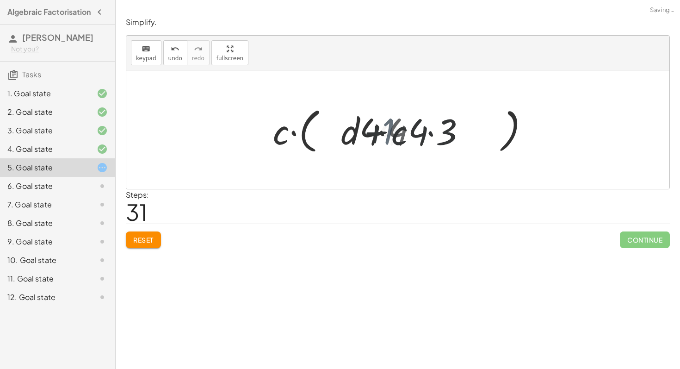
click at [522, 134] on div at bounding box center [401, 129] width 249 height 53
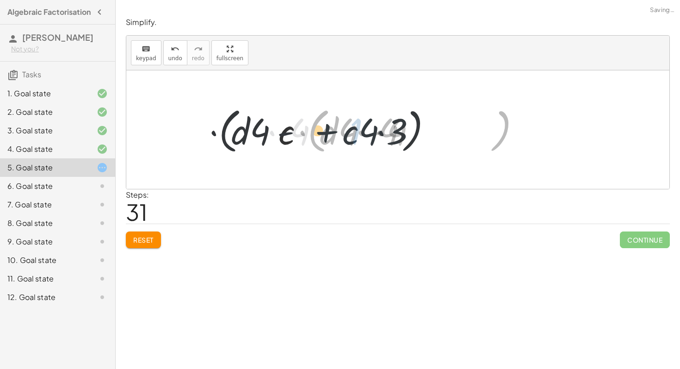
click at [409, 134] on div at bounding box center [401, 129] width 249 height 53
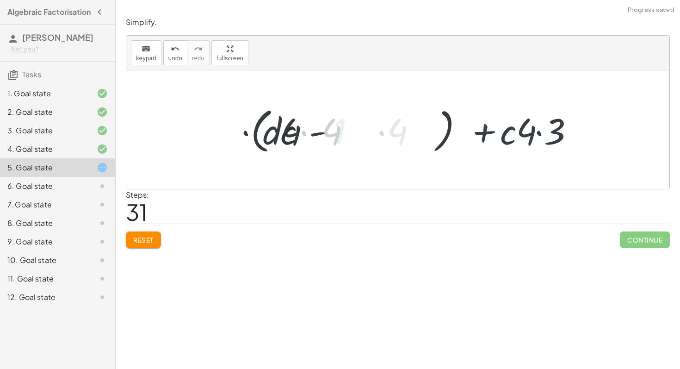
click at [339, 134] on div "+ · 12 · c 2 − · 16 · c · d + · 4 · 3 · c 2 − · 4 · 4 · c · d · 4 · ( + · 3 · c…" at bounding box center [398, 130] width 261 height 58
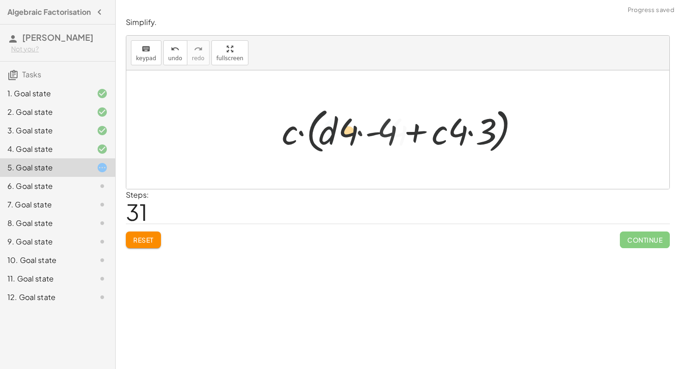
click at [508, 126] on div at bounding box center [401, 129] width 249 height 53
click at [308, 126] on div at bounding box center [401, 129] width 249 height 53
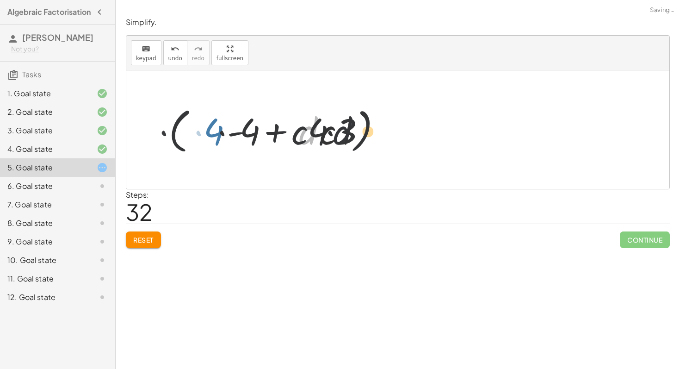
click at [488, 126] on div at bounding box center [402, 129] width 240 height 53
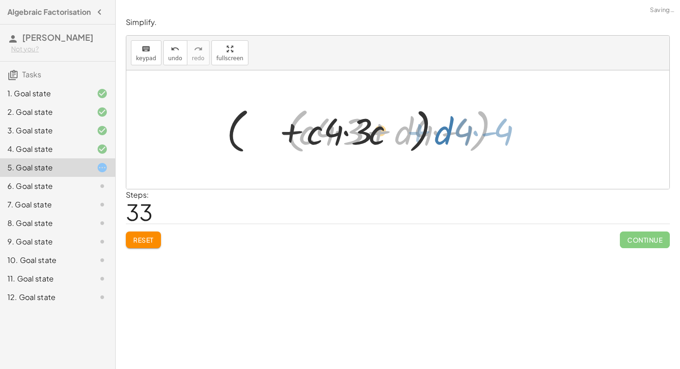
click at [314, 126] on div at bounding box center [402, 129] width 240 height 53
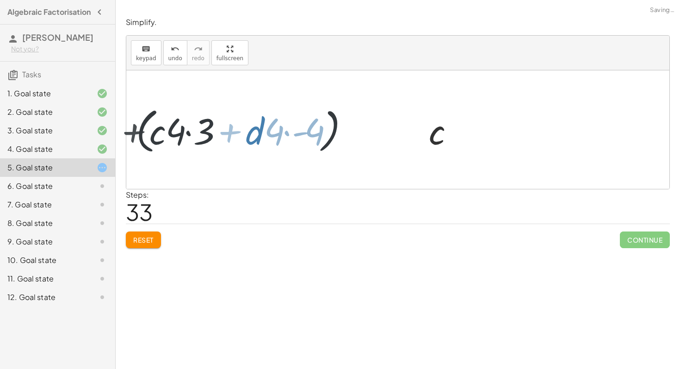
click at [528, 123] on div "+ · 12 · c 2 − · 16 · c · d + · 4 · 3 · c 2 − · 4 · 4 · c · d · 4 · ( + · 3 · c…" at bounding box center [397, 129] width 543 height 118
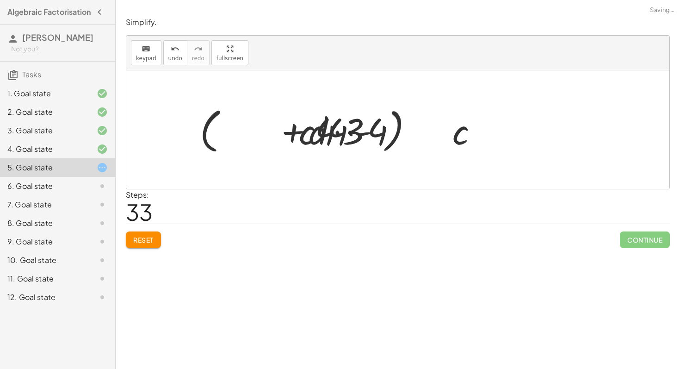
click at [255, 123] on div at bounding box center [397, 129] width 543 height 118
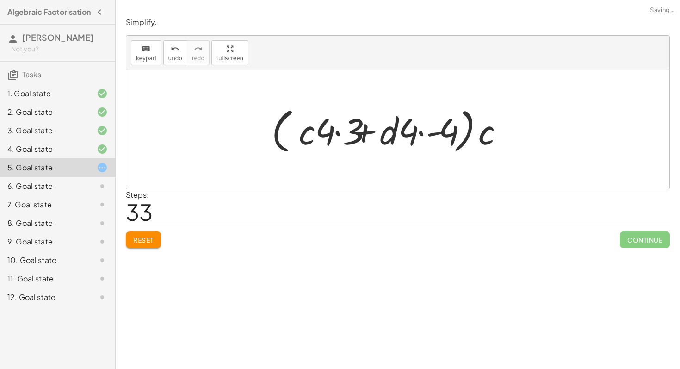
click at [453, 123] on div "+ · 12 · c 2 − · 16 · c · d + · 4 · 3 · c 2 − · 4 · 4 · c · d · 4 · ( + · 3 · c…" at bounding box center [397, 129] width 543 height 118
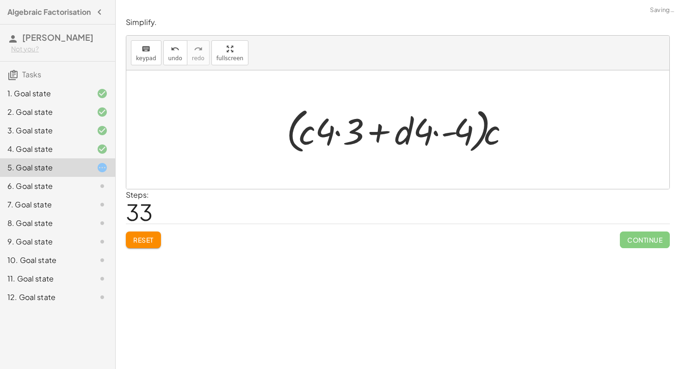
click at [278, 130] on div "+ · 12 · c 2 − · 16 · c · d + · 4 · 3 · c 2 − · 4 · 4 · c · d · 4 · ( + · 3 · c…" at bounding box center [398, 130] width 251 height 58
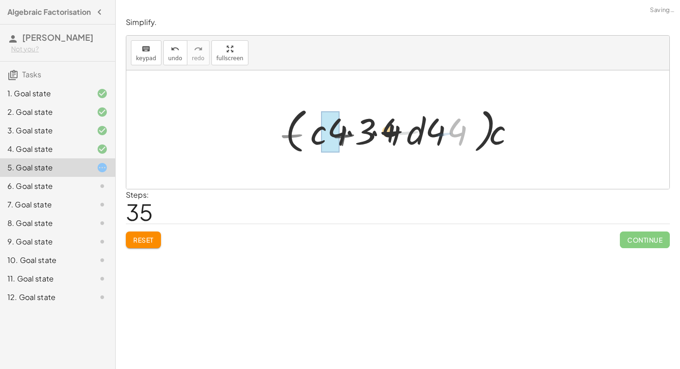
click at [508, 130] on div at bounding box center [401, 129] width 227 height 53
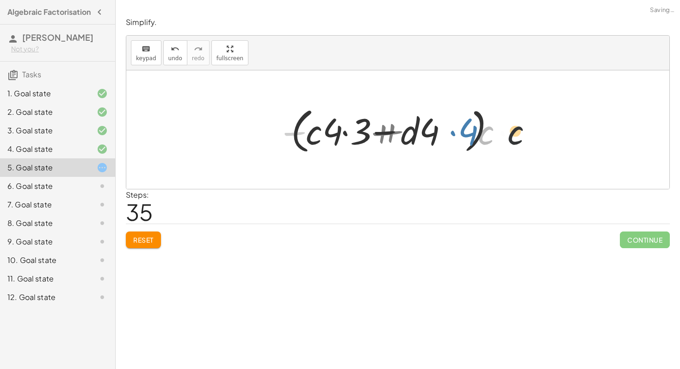
click at [338, 123] on div at bounding box center [401, 129] width 227 height 53
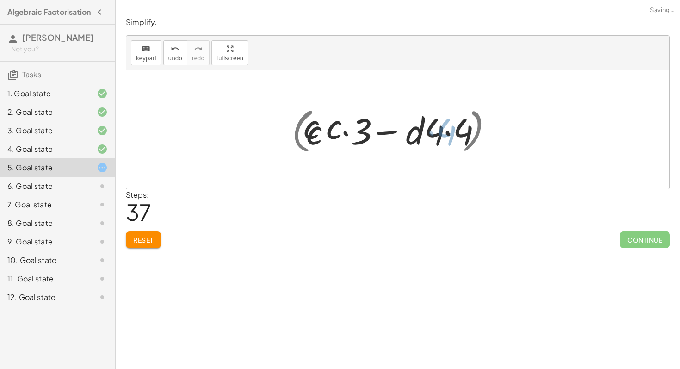
click at [386, 123] on div at bounding box center [401, 129] width 207 height 53
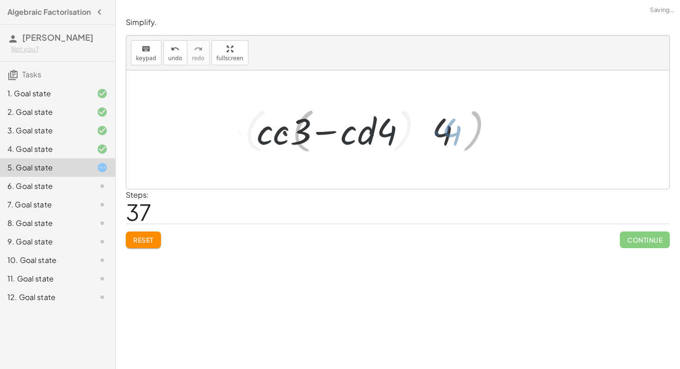
click at [533, 118] on div "+ · 12 · c 2 − · 16 · c · d + · 4 · 3 · c 2 − · 4 · 4 · c · d · 4 · ( + · 3 · c…" at bounding box center [397, 129] width 543 height 118
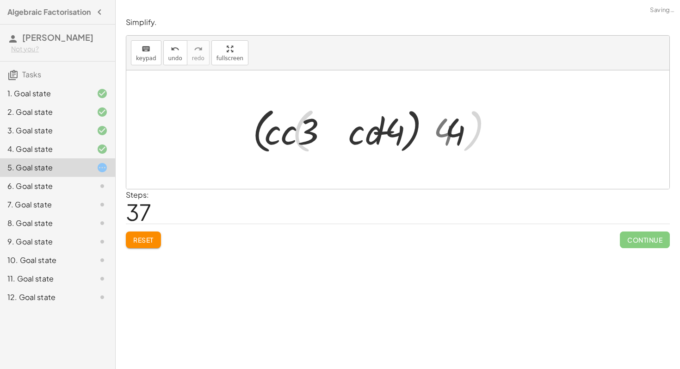
click at [387, 118] on div "+ · 12 · c 2 − · 16 · c · d + · 4 · 3 · c 2 − · 4 · 4 · c · d · 4 · ( + · 3 · c…" at bounding box center [397, 129] width 543 height 118
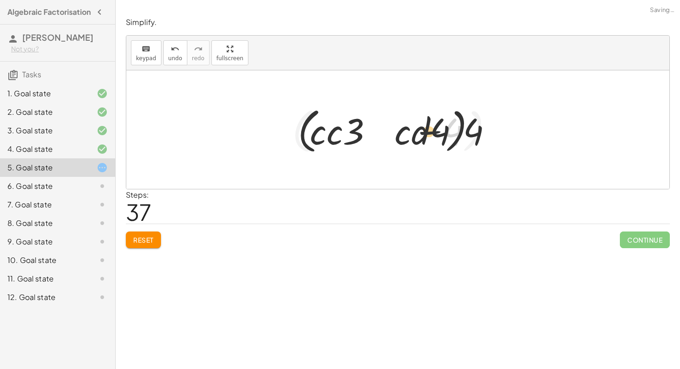
click at [522, 118] on div "+ · 12 · c 2 − · 16 · c · d + · 4 · 3 · c 2 − · 4 · 4 · c · d · 4 · ( + · 3 · c…" at bounding box center [397, 129] width 543 height 118
click at [316, 118] on div "+ · 12 · c 2 − · 16 · c · d + · 4 · 3 · c 2 − · 4 · 4 · c · d · 4 · ( + · 3 · c…" at bounding box center [397, 129] width 543 height 118
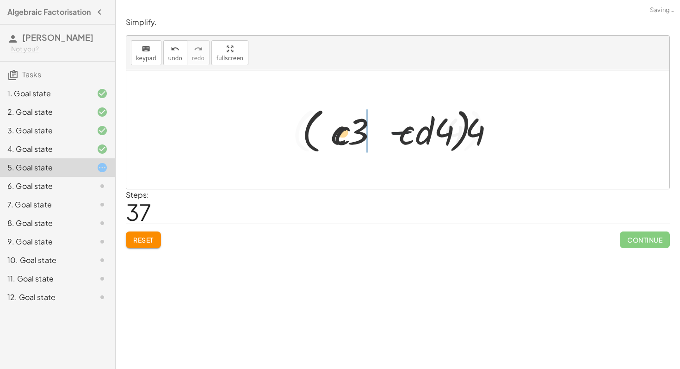
click at [397, 119] on div at bounding box center [401, 129] width 207 height 53
click at [382, 119] on div at bounding box center [401, 129] width 190 height 53
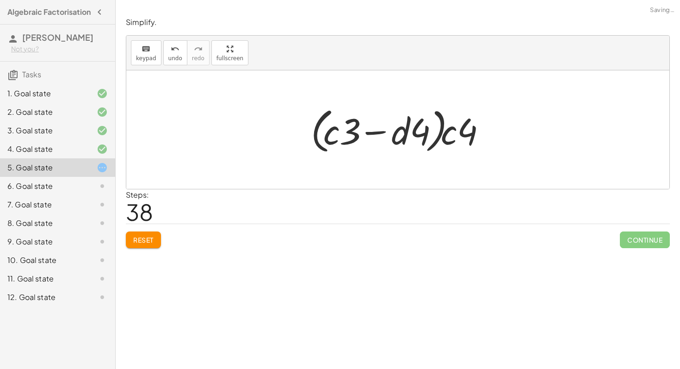
click at [147, 245] on button "Reset" at bounding box center [143, 239] width 35 height 17
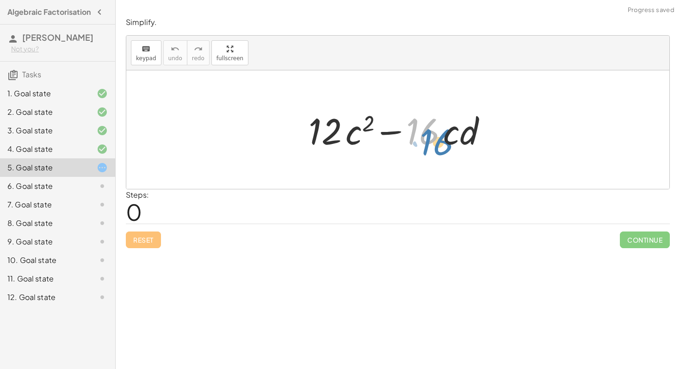
click at [418, 145] on div at bounding box center [401, 130] width 195 height 48
click at [350, 138] on div at bounding box center [401, 130] width 195 height 48
click at [346, 138] on div at bounding box center [401, 130] width 195 height 48
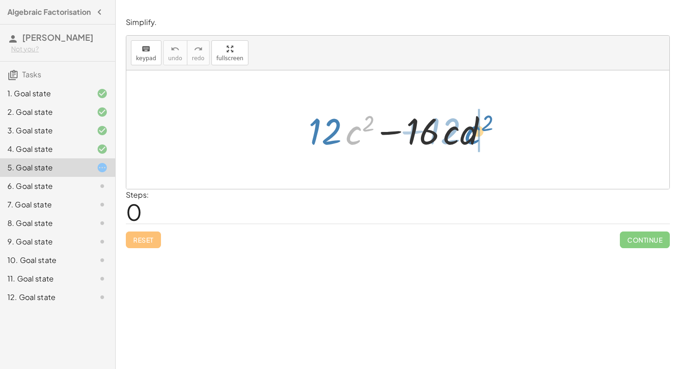
click at [471, 136] on div at bounding box center [401, 130] width 195 height 48
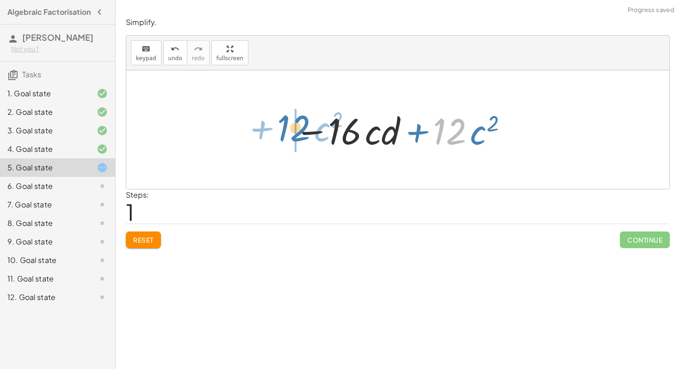
click at [287, 151] on div "+ · 12 · c 2 − · 16 · c · d · 12 + · c 2 + · 12 · c 2 − · 16 · c · d" at bounding box center [398, 130] width 234 height 52
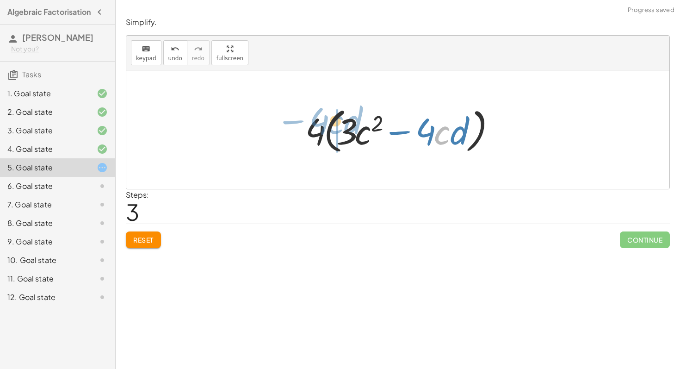
click at [333, 120] on div at bounding box center [401, 129] width 201 height 53
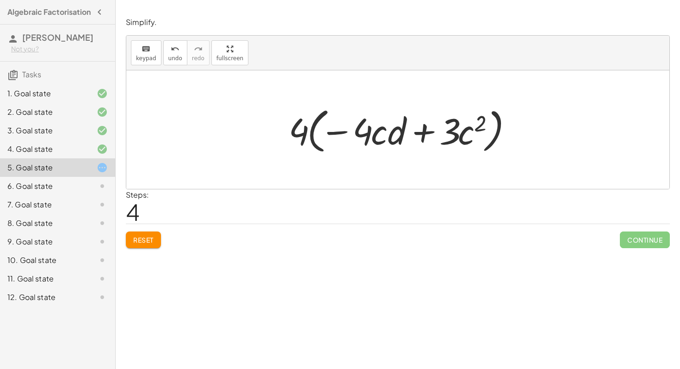
click at [144, 236] on span "Reset" at bounding box center [143, 240] width 20 height 8
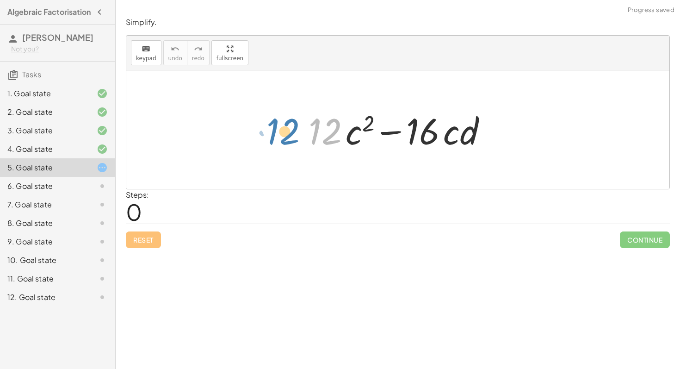
drag, startPoint x: 319, startPoint y: 141, endPoint x: 275, endPoint y: 141, distance: 43.5
click at [275, 141] on div "· 12 + · 12 · c 2 − · 16 · c · d" at bounding box center [397, 129] width 543 height 118
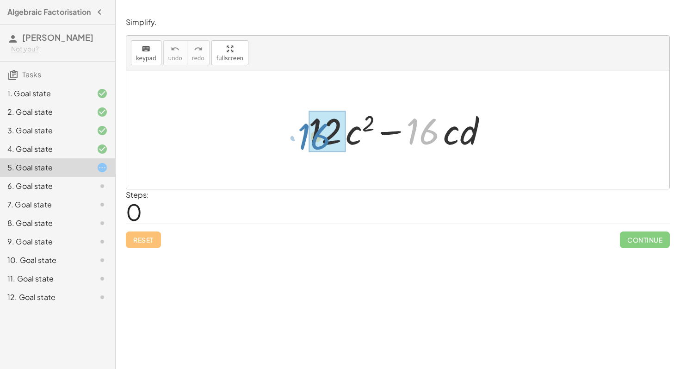
drag, startPoint x: 435, startPoint y: 134, endPoint x: 327, endPoint y: 139, distance: 108.9
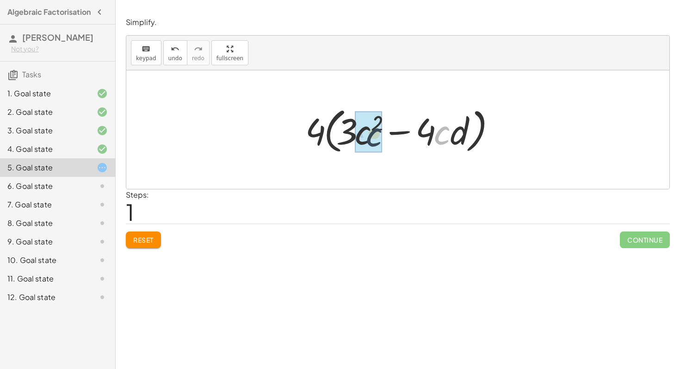
drag, startPoint x: 444, startPoint y: 141, endPoint x: 374, endPoint y: 143, distance: 69.4
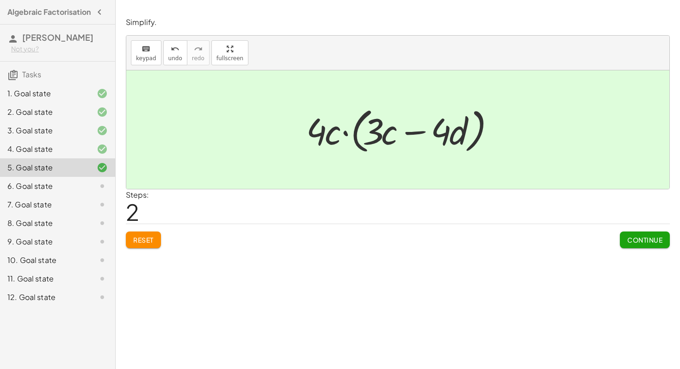
click at [84, 155] on div at bounding box center [95, 148] width 26 height 11
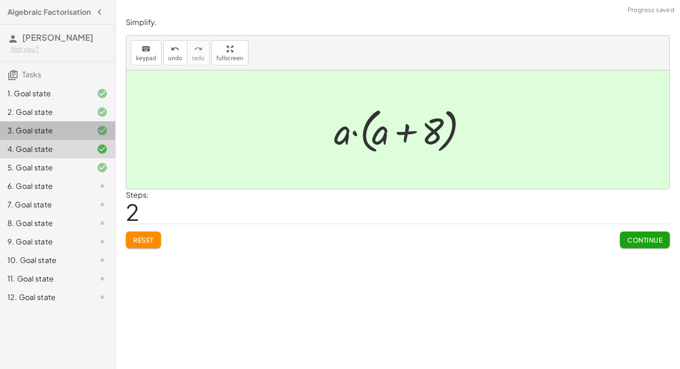
click at [89, 136] on div at bounding box center [95, 130] width 26 height 11
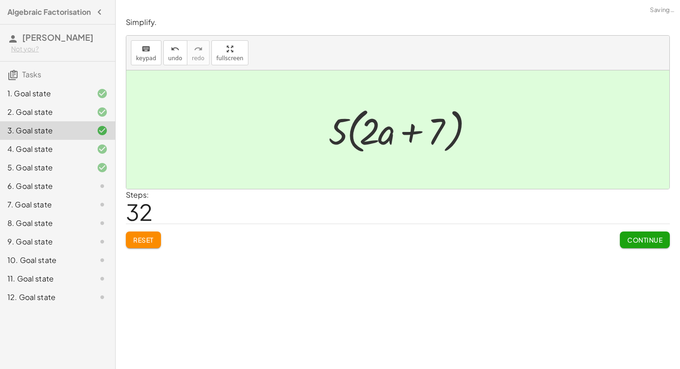
click at [89, 117] on div at bounding box center [95, 111] width 26 height 11
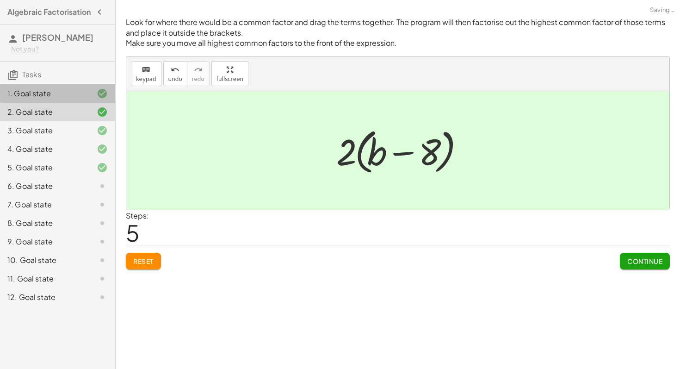
click at [88, 99] on div at bounding box center [95, 93] width 26 height 11
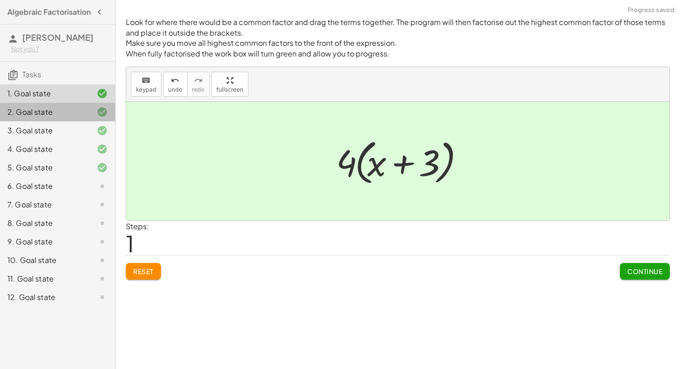
click at [97, 140] on div "2. Goal state" at bounding box center [57, 149] width 115 height 19
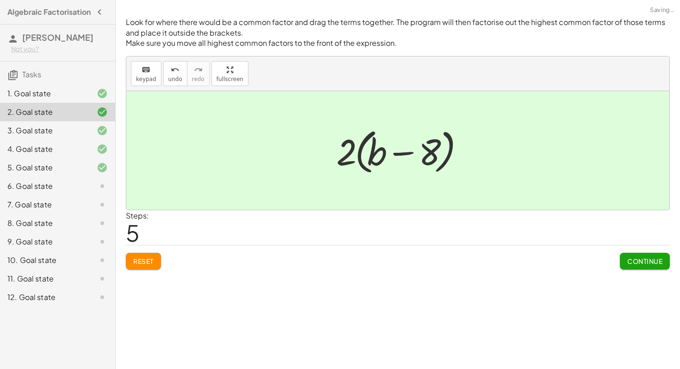
click at [98, 132] on icon at bounding box center [102, 130] width 11 height 11
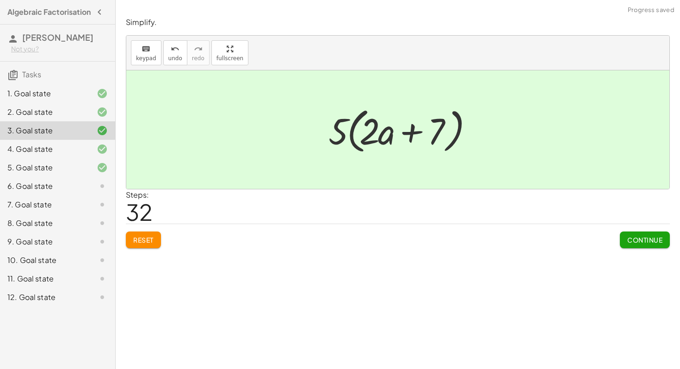
click at [147, 242] on span "Reset" at bounding box center [143, 240] width 20 height 8
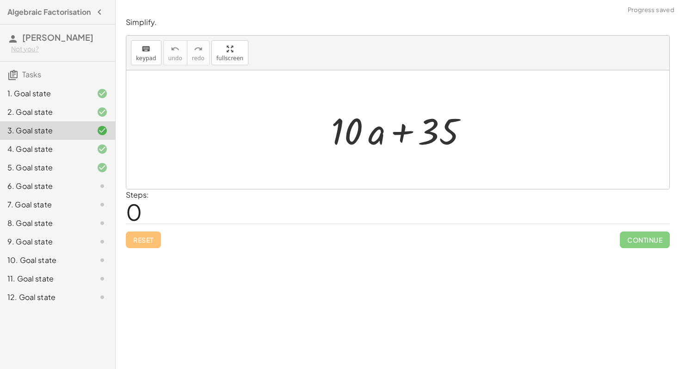
click at [98, 118] on icon at bounding box center [102, 111] width 11 height 11
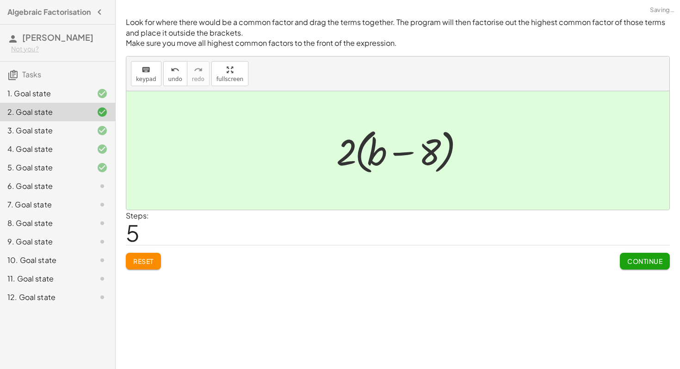
click at [98, 136] on icon at bounding box center [102, 130] width 11 height 11
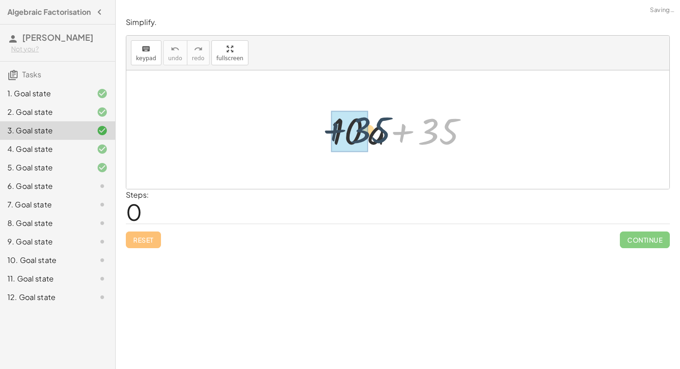
drag, startPoint x: 440, startPoint y: 133, endPoint x: 371, endPoint y: 132, distance: 69.0
click at [371, 132] on div at bounding box center [401, 130] width 149 height 48
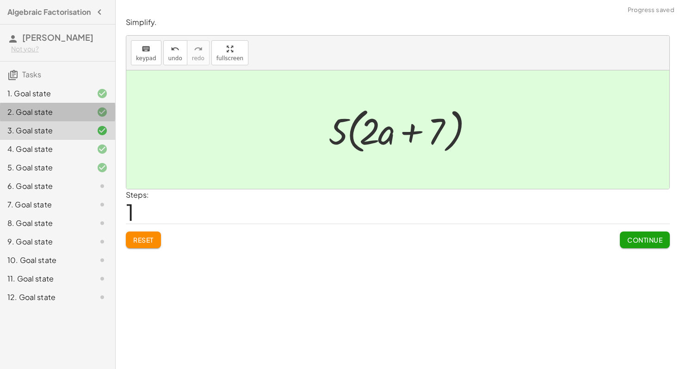
click at [76, 116] on div "2. Goal state" at bounding box center [44, 111] width 75 height 11
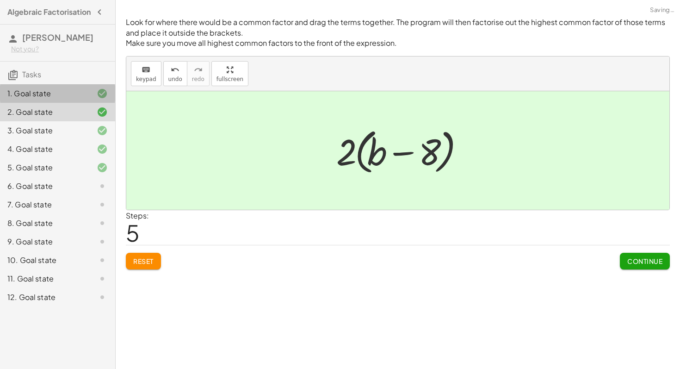
click at [87, 99] on div at bounding box center [95, 93] width 26 height 11
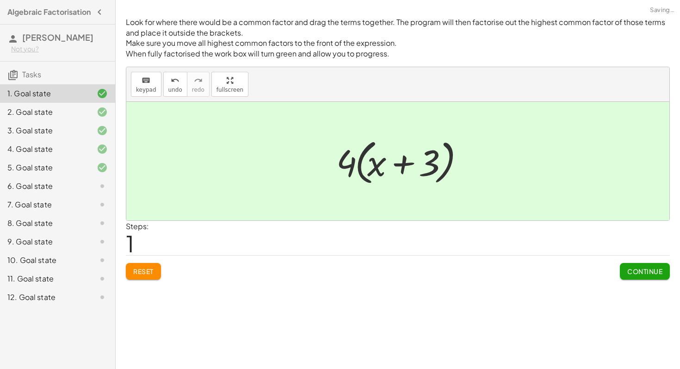
click at [87, 116] on div at bounding box center [95, 111] width 26 height 11
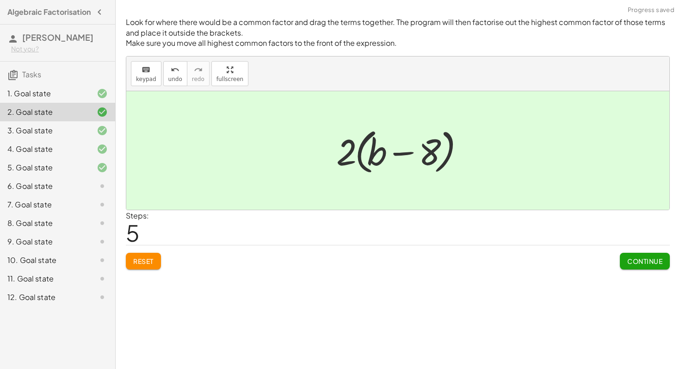
click at [143, 257] on span "Reset" at bounding box center [143, 261] width 20 height 8
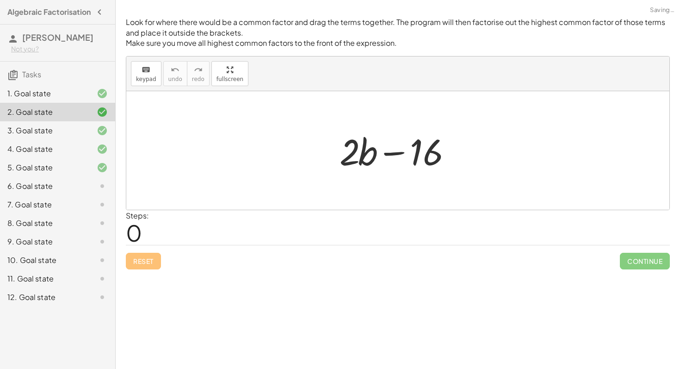
click at [451, 129] on div at bounding box center [401, 151] width 133 height 48
click at [447, 132] on div at bounding box center [401, 151] width 133 height 48
drag, startPoint x: 425, startPoint y: 149, endPoint x: 347, endPoint y: 149, distance: 77.8
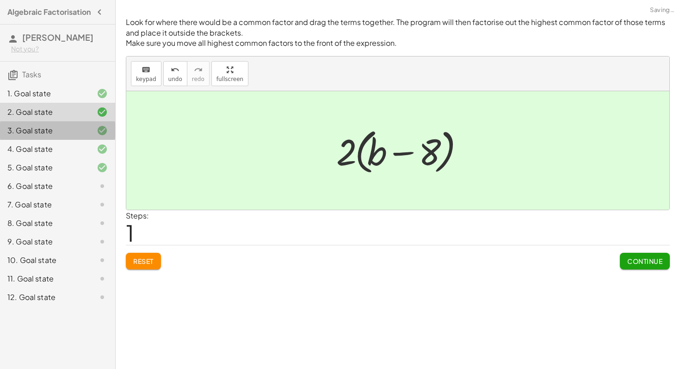
click at [94, 136] on div at bounding box center [95, 130] width 26 height 11
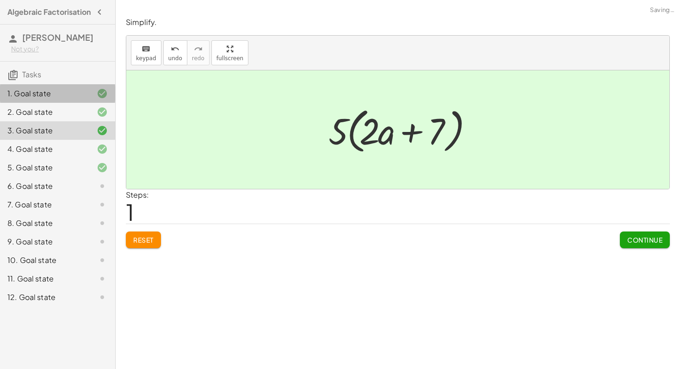
click at [86, 99] on div at bounding box center [95, 93] width 26 height 11
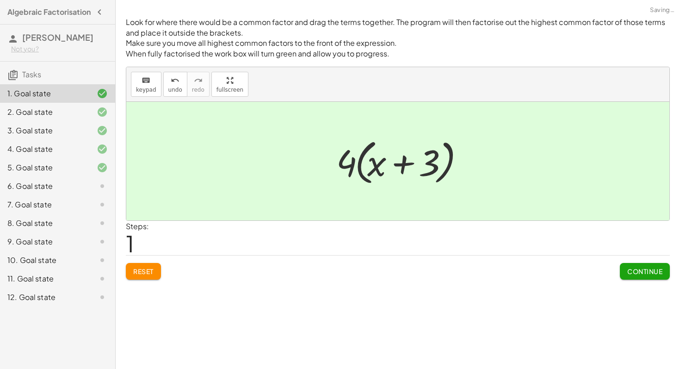
click at [86, 114] on div at bounding box center [95, 111] width 26 height 11
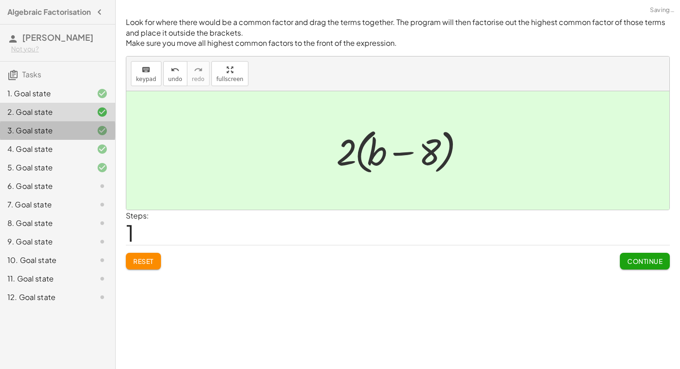
click at [87, 132] on div at bounding box center [95, 130] width 26 height 11
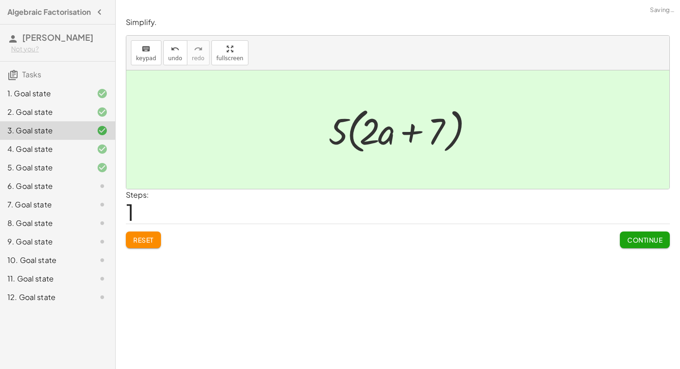
click at [91, 155] on div at bounding box center [95, 148] width 26 height 11
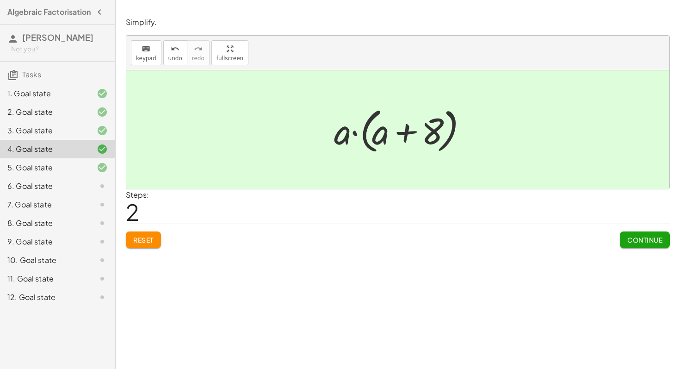
click at [154, 244] on button "Reset" at bounding box center [143, 239] width 35 height 17
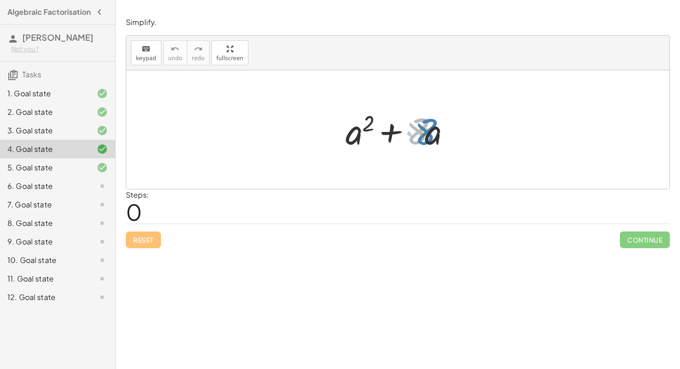
drag, startPoint x: 421, startPoint y: 131, endPoint x: 426, endPoint y: 130, distance: 5.3
click at [426, 130] on div at bounding box center [401, 130] width 121 height 48
drag, startPoint x: 437, startPoint y: 135, endPoint x: 429, endPoint y: 137, distance: 7.6
click at [429, 137] on div at bounding box center [401, 130] width 121 height 48
drag, startPoint x: 429, startPoint y: 137, endPoint x: 348, endPoint y: 150, distance: 82.5
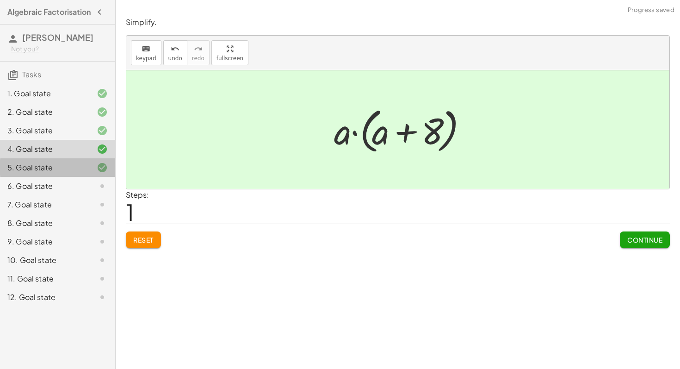
click at [72, 170] on div "5. Goal state" at bounding box center [44, 167] width 75 height 11
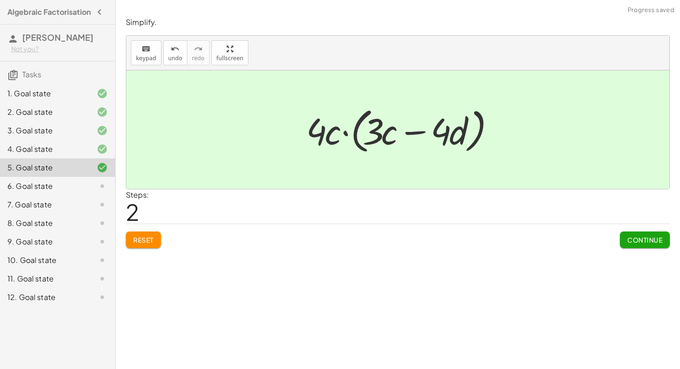
click at [47, 192] on div "6. Goal state" at bounding box center [44, 185] width 75 height 11
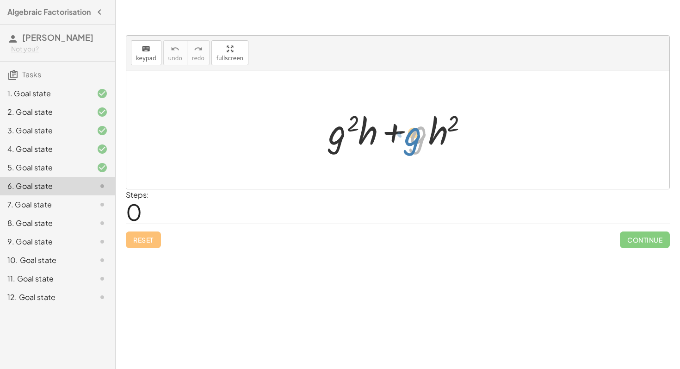
click at [418, 144] on div at bounding box center [401, 130] width 155 height 48
drag, startPoint x: 440, startPoint y: 140, endPoint x: 438, endPoint y: 145, distance: 5.9
click at [438, 145] on div at bounding box center [401, 130] width 155 height 48
drag, startPoint x: 369, startPoint y: 133, endPoint x: 315, endPoint y: 135, distance: 54.2
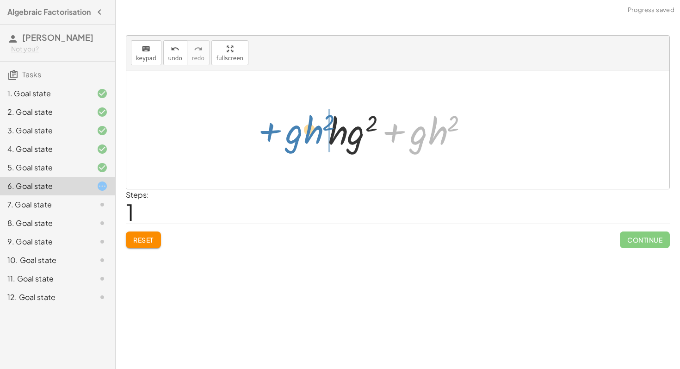
drag, startPoint x: 395, startPoint y: 137, endPoint x: 262, endPoint y: 137, distance: 132.8
click at [262, 137] on div "+ · g 2 · h + · g · h 2 + · g · h 2 + · g 2 · h + · g · h 2" at bounding box center [397, 129] width 543 height 118
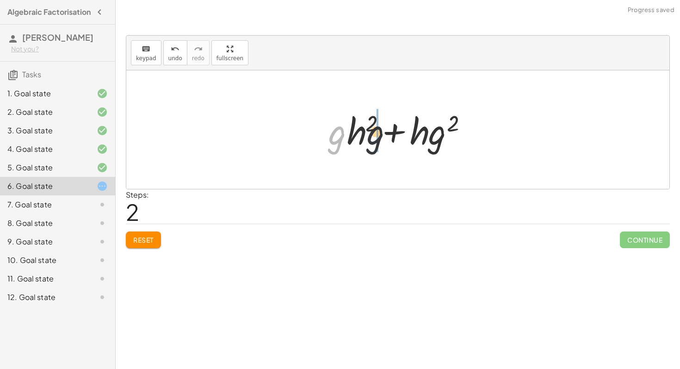
drag, startPoint x: 330, startPoint y: 138, endPoint x: 386, endPoint y: 138, distance: 56.0
click at [386, 138] on div at bounding box center [401, 130] width 155 height 48
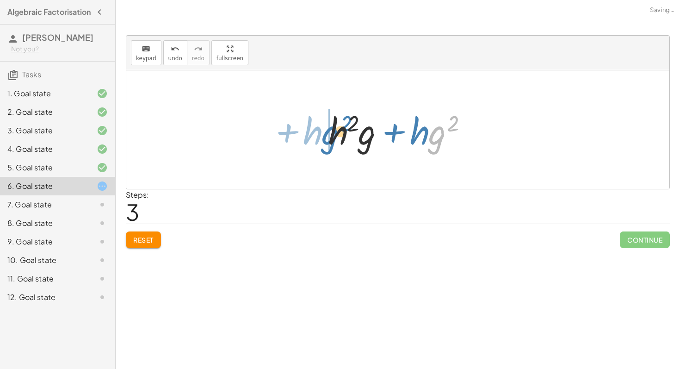
drag, startPoint x: 431, startPoint y: 138, endPoint x: 292, endPoint y: 135, distance: 139.8
click at [292, 135] on div "+ · g 2 · h + · g · h 2 + · h · g 2 + · g · h 2 + · g · h 2 + · h · g 2 · g 2 +…" at bounding box center [397, 129] width 543 height 118
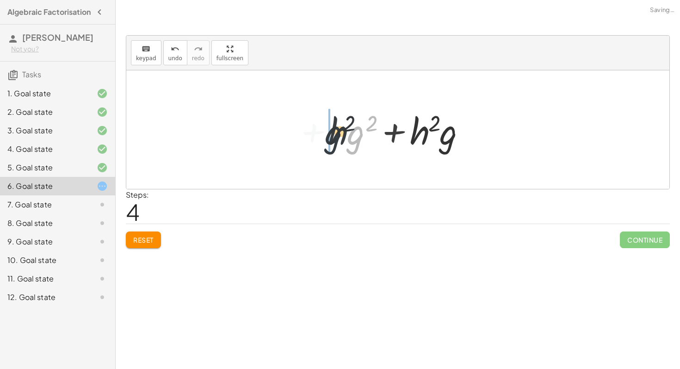
drag, startPoint x: 369, startPoint y: 137, endPoint x: 335, endPoint y: 137, distance: 33.8
click at [335, 137] on div at bounding box center [401, 130] width 155 height 48
drag, startPoint x: 335, startPoint y: 137, endPoint x: 390, endPoint y: 137, distance: 54.6
click at [390, 137] on div at bounding box center [401, 130] width 155 height 48
drag, startPoint x: 418, startPoint y: 138, endPoint x: 332, endPoint y: 136, distance: 85.6
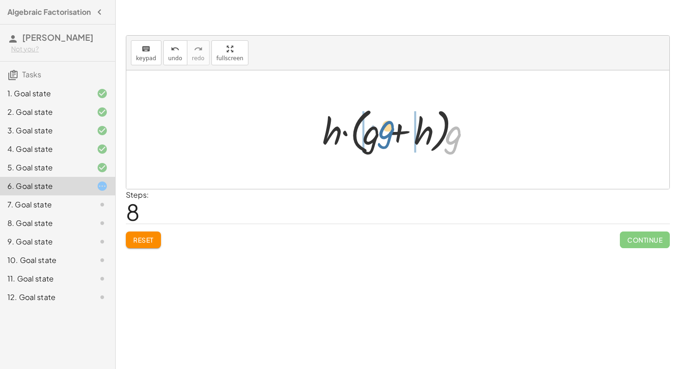
drag, startPoint x: 454, startPoint y: 139, endPoint x: 385, endPoint y: 133, distance: 69.6
click at [385, 133] on div at bounding box center [401, 129] width 167 height 53
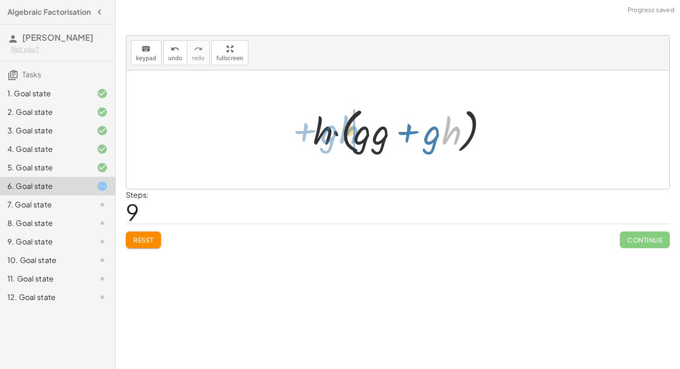
drag, startPoint x: 450, startPoint y: 132, endPoint x: 349, endPoint y: 130, distance: 101.4
click at [349, 130] on div at bounding box center [401, 129] width 185 height 53
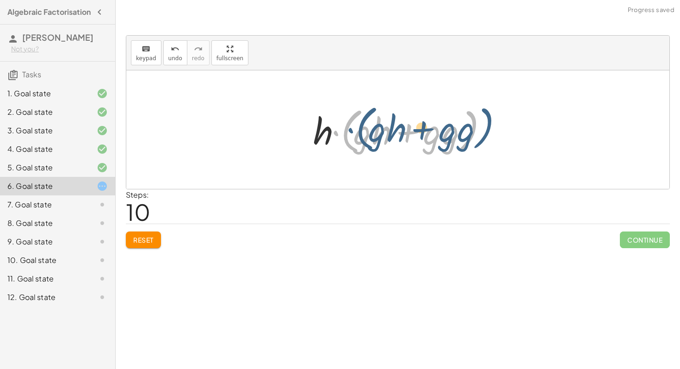
drag, startPoint x: 335, startPoint y: 132, endPoint x: 335, endPoint y: 126, distance: 5.6
click at [335, 126] on div at bounding box center [401, 129] width 185 height 53
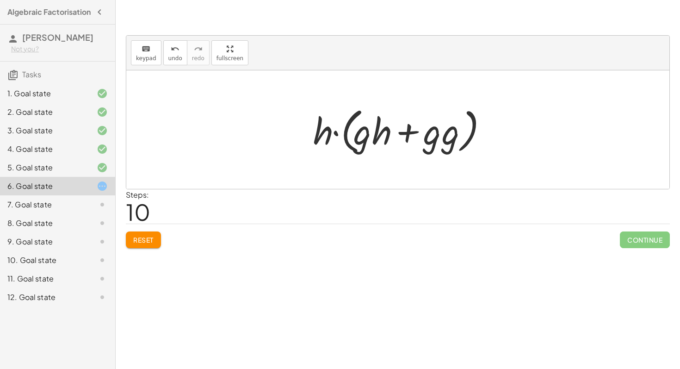
click at [151, 239] on span "Reset" at bounding box center [143, 240] width 20 height 8
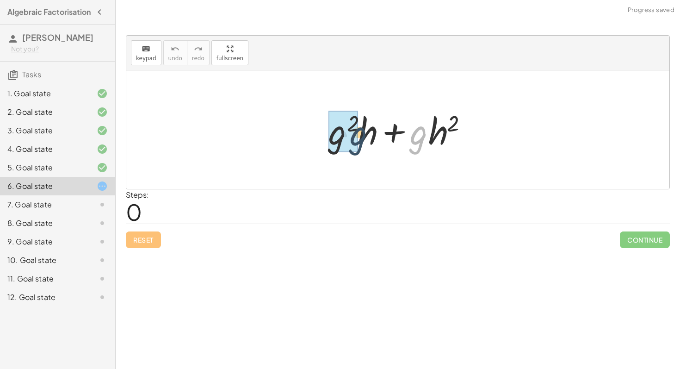
drag, startPoint x: 417, startPoint y: 137, endPoint x: 338, endPoint y: 141, distance: 79.2
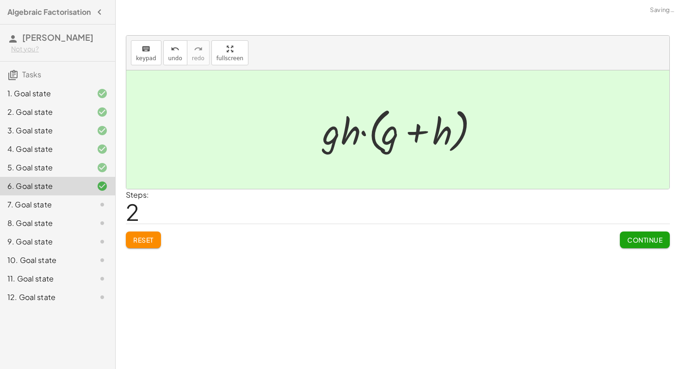
click at [655, 234] on button "Continue" at bounding box center [645, 239] width 50 height 17
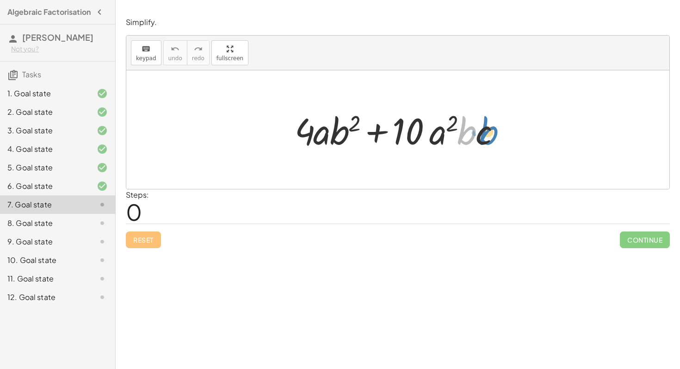
drag, startPoint x: 468, startPoint y: 135, endPoint x: 478, endPoint y: 133, distance: 9.4
click at [478, 133] on div at bounding box center [401, 130] width 223 height 48
drag, startPoint x: 470, startPoint y: 137, endPoint x: 343, endPoint y: 136, distance: 126.8
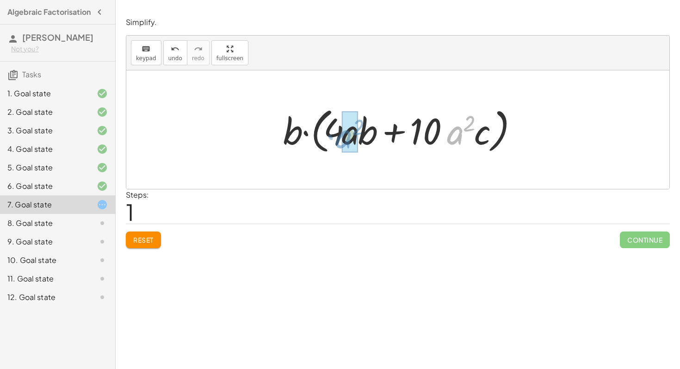
drag, startPoint x: 452, startPoint y: 139, endPoint x: 341, endPoint y: 143, distance: 111.1
click at [341, 143] on div at bounding box center [402, 129] width 246 height 53
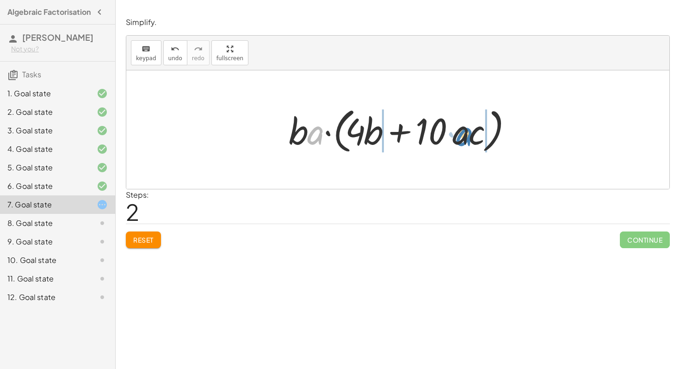
drag, startPoint x: 310, startPoint y: 134, endPoint x: 457, endPoint y: 136, distance: 146.7
click at [457, 136] on div at bounding box center [401, 129] width 235 height 53
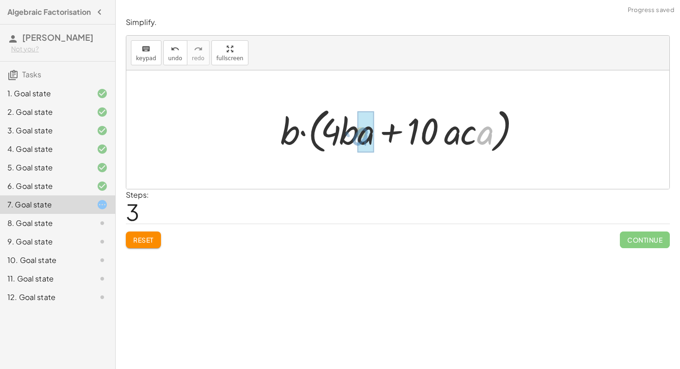
drag, startPoint x: 486, startPoint y: 138, endPoint x: 361, endPoint y: 140, distance: 125.0
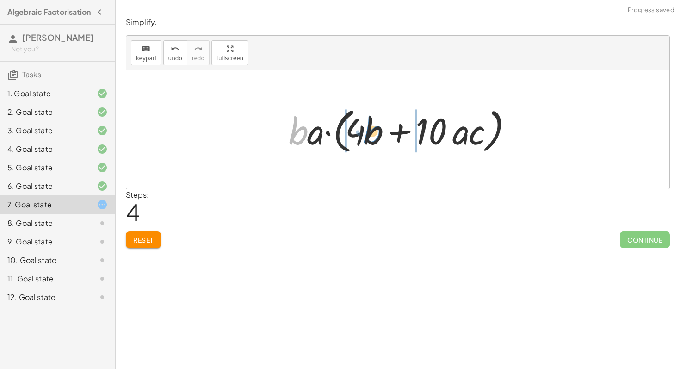
drag, startPoint x: 299, startPoint y: 131, endPoint x: 379, endPoint y: 131, distance: 79.6
click at [379, 131] on div at bounding box center [401, 129] width 235 height 53
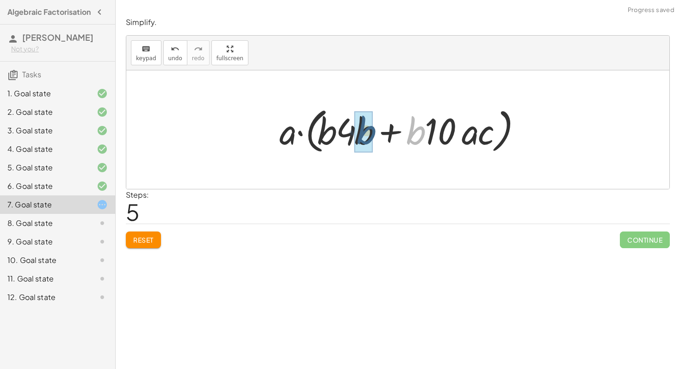
drag, startPoint x: 410, startPoint y: 135, endPoint x: 355, endPoint y: 134, distance: 55.5
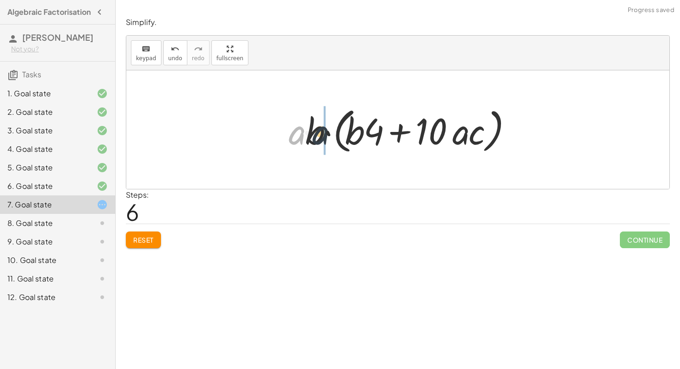
drag, startPoint x: 286, startPoint y: 138, endPoint x: 313, endPoint y: 138, distance: 27.3
click at [313, 138] on div at bounding box center [401, 129] width 235 height 53
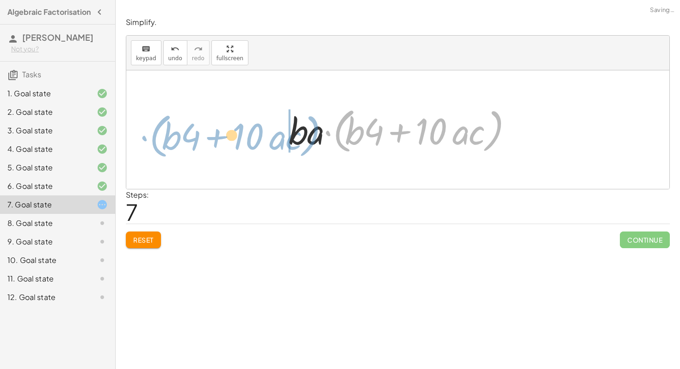
drag, startPoint x: 333, startPoint y: 134, endPoint x: 160, endPoint y: 140, distance: 173.7
click at [160, 140] on div "+ · 4 · a · b 2 + · 10 · a 2 · b · c + · 4 · a · b · b + · 10 · a 2 · b · c · b…" at bounding box center [397, 129] width 543 height 118
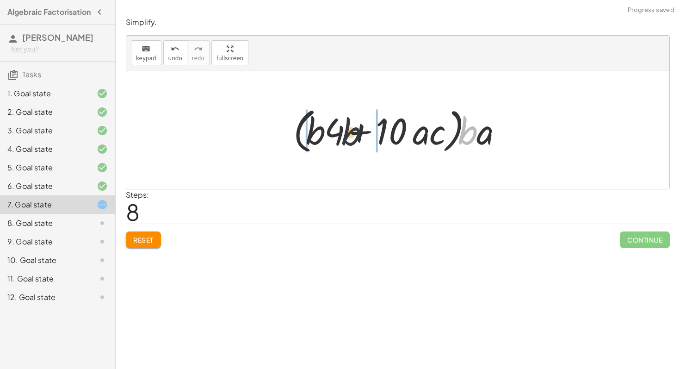
drag, startPoint x: 476, startPoint y: 133, endPoint x: 312, endPoint y: 136, distance: 163.4
click at [312, 136] on div at bounding box center [401, 129] width 225 height 53
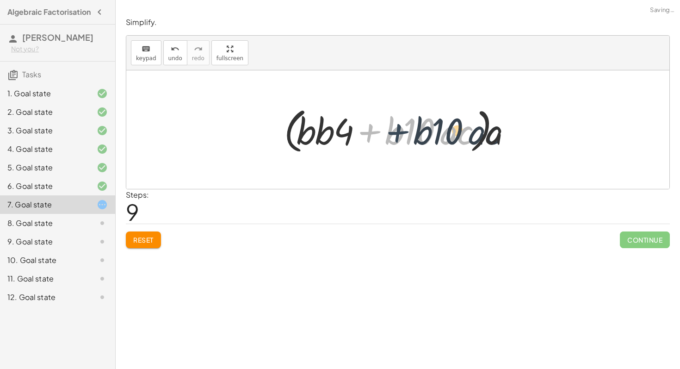
drag, startPoint x: 354, startPoint y: 134, endPoint x: 392, endPoint y: 132, distance: 38.0
click at [392, 132] on div at bounding box center [402, 129] width 244 height 53
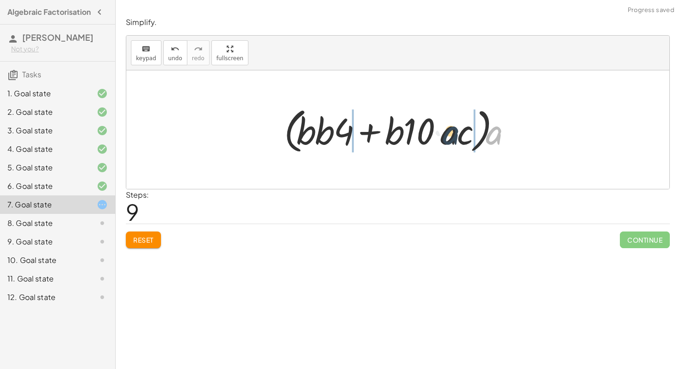
drag, startPoint x: 495, startPoint y: 139, endPoint x: 447, endPoint y: 139, distance: 48.6
click at [447, 139] on div at bounding box center [402, 129] width 244 height 53
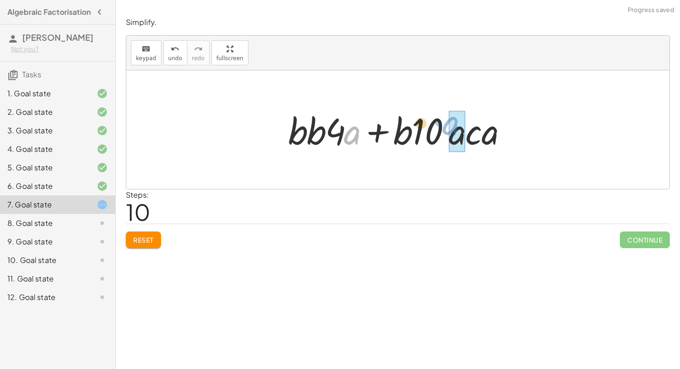
drag, startPoint x: 254, startPoint y: 123, endPoint x: 484, endPoint y: 112, distance: 230.3
click at [473, 112] on div at bounding box center [402, 130] width 236 height 48
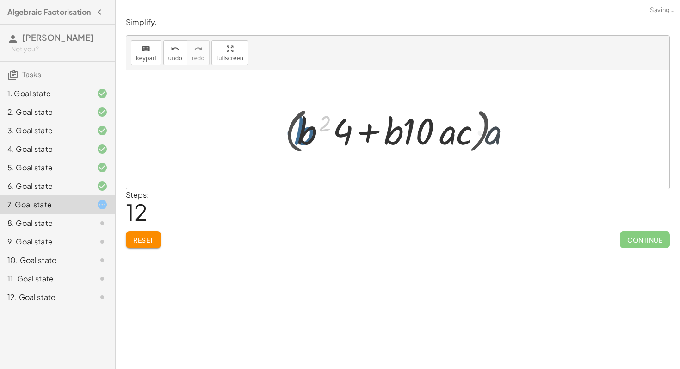
drag, startPoint x: 441, startPoint y: 131, endPoint x: 468, endPoint y: 131, distance: 27.8
click at [468, 131] on div at bounding box center [401, 129] width 236 height 53
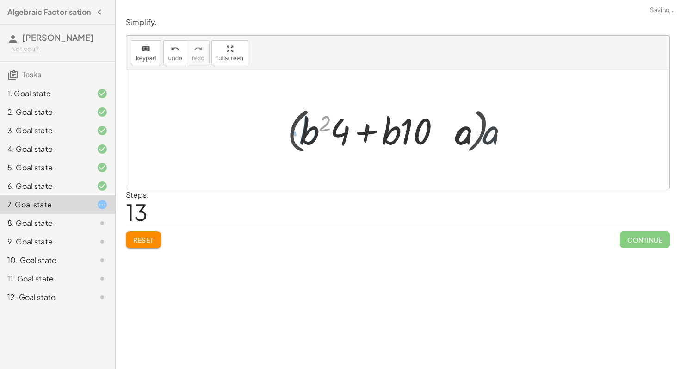
click at [349, 131] on div at bounding box center [401, 129] width 236 height 53
drag, startPoint x: 349, startPoint y: 131, endPoint x: 420, endPoint y: 131, distance: 71.3
click at [377, 131] on div at bounding box center [401, 129] width 236 height 53
drag, startPoint x: 420, startPoint y: 131, endPoint x: 296, endPoint y: 131, distance: 124.5
click at [296, 131] on div at bounding box center [401, 129] width 236 height 53
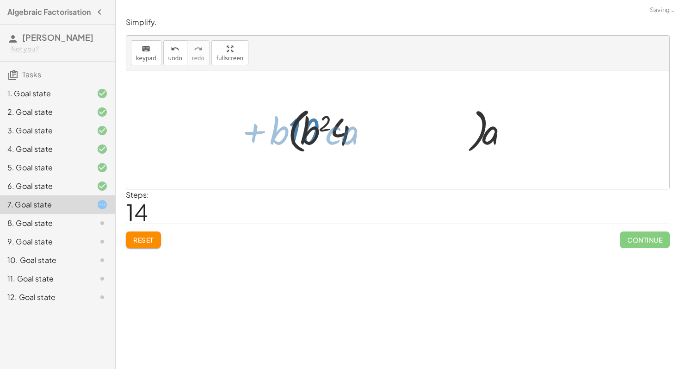
drag, startPoint x: 296, startPoint y: 131, endPoint x: 410, endPoint y: 131, distance: 113.8
click at [410, 131] on div at bounding box center [401, 129] width 236 height 53
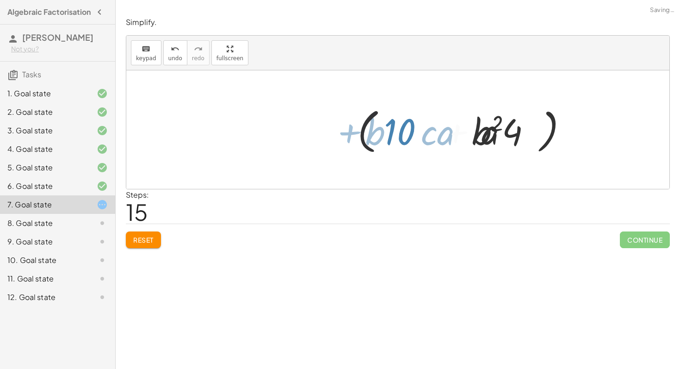
drag, startPoint x: 410, startPoint y: 131, endPoint x: 285, endPoint y: 148, distance: 125.6
click at [285, 148] on div at bounding box center [402, 129] width 246 height 53
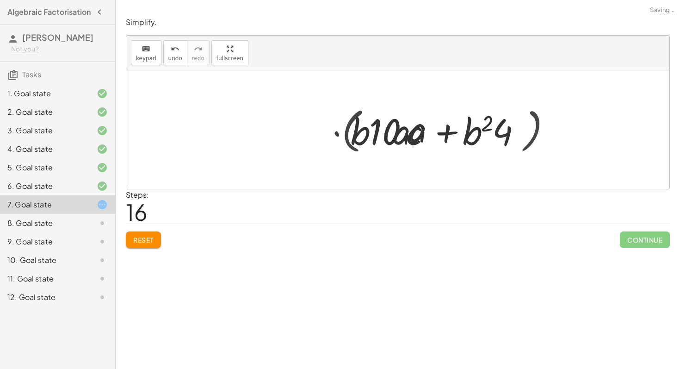
drag, startPoint x: 411, startPoint y: 146, endPoint x: 316, endPoint y: 146, distance: 94.9
click at [316, 146] on div at bounding box center [401, 130] width 228 height 48
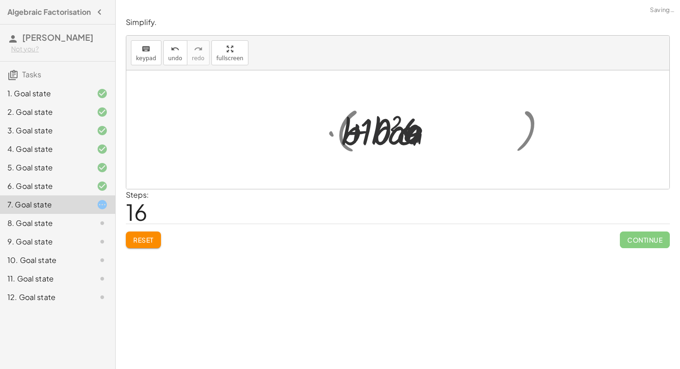
click at [427, 145] on div at bounding box center [401, 130] width 228 height 48
drag, startPoint x: 436, startPoint y: 145, endPoint x: 354, endPoint y: 145, distance: 82.4
click at [354, 145] on div at bounding box center [401, 130] width 228 height 48
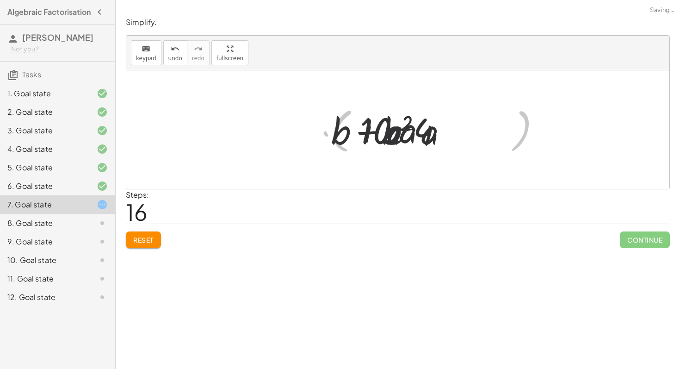
drag, startPoint x: 354, startPoint y: 145, endPoint x: 435, endPoint y: 136, distance: 81.5
click at [435, 136] on div at bounding box center [401, 130] width 228 height 48
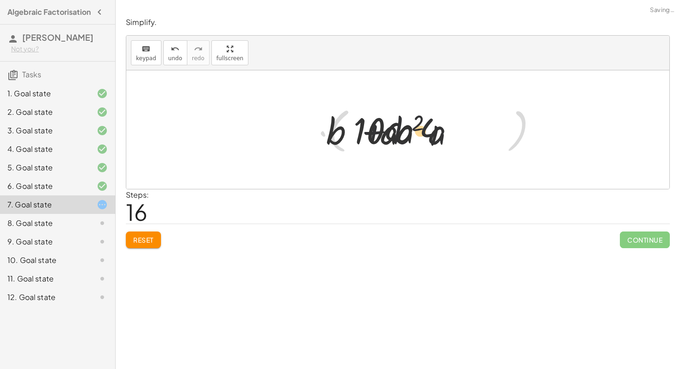
drag, startPoint x: 352, startPoint y: 136, endPoint x: 285, endPoint y: 136, distance: 66.6
click at [285, 136] on div "+ · 4 · a · b 2 + · 10 · a 2 · b · c + · 4 · a · b · b + · 10 · a 2 · b · c · b…" at bounding box center [398, 130] width 240 height 52
drag, startPoint x: 285, startPoint y: 136, endPoint x: 410, endPoint y: 136, distance: 125.0
click at [398, 136] on div at bounding box center [401, 130] width 228 height 48
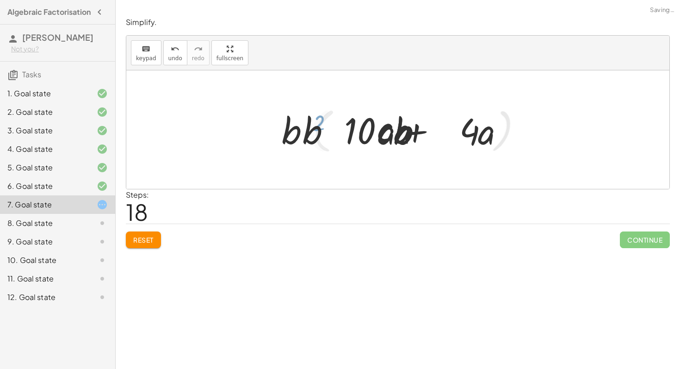
drag, startPoint x: 410, startPoint y: 136, endPoint x: 483, endPoint y: 136, distance: 73.1
click at [428, 136] on div at bounding box center [402, 130] width 236 height 48
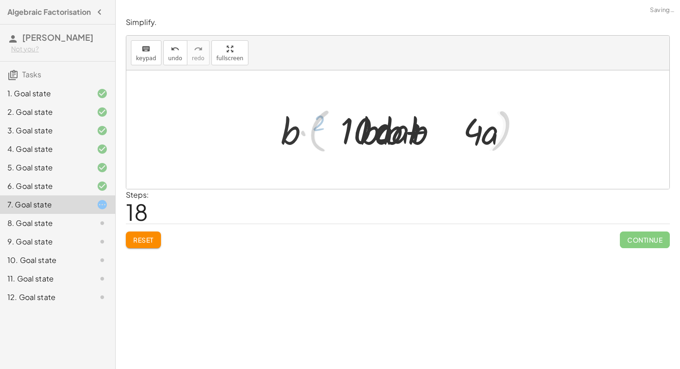
drag, startPoint x: 386, startPoint y: 138, endPoint x: 373, endPoint y: 138, distance: 13.0
click at [373, 138] on div at bounding box center [402, 130] width 236 height 48
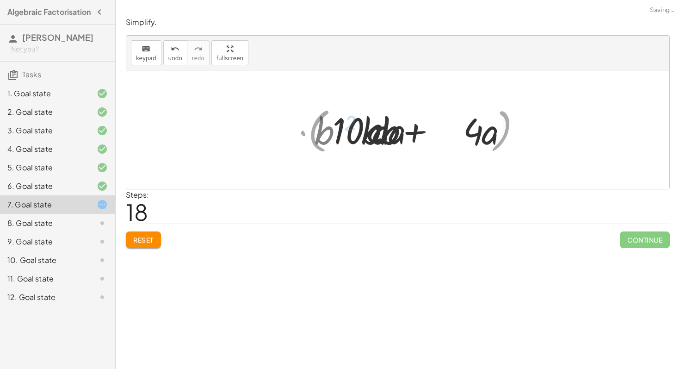
drag, startPoint x: 373, startPoint y: 138, endPoint x: 485, endPoint y: 137, distance: 112.5
click at [477, 138] on div at bounding box center [402, 130] width 236 height 48
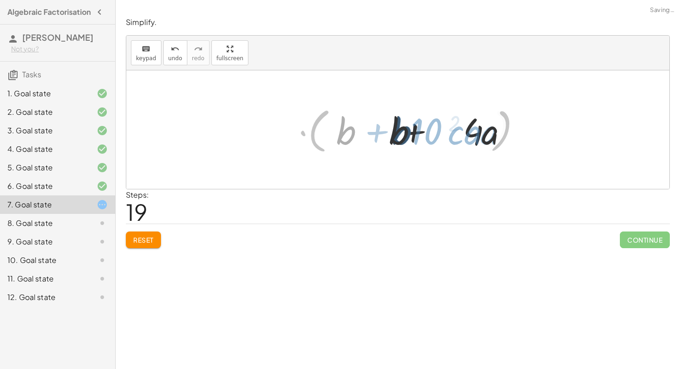
drag, startPoint x: 395, startPoint y: 137, endPoint x: 361, endPoint y: 141, distance: 34.4
click at [361, 141] on div at bounding box center [402, 130] width 236 height 48
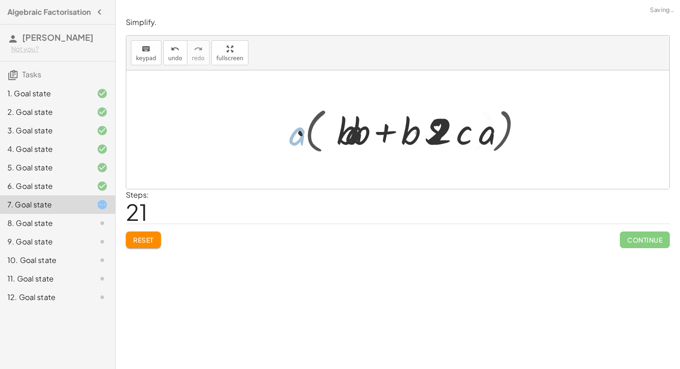
drag, startPoint x: 420, startPoint y: 141, endPoint x: 458, endPoint y: 141, distance: 38.4
click at [448, 141] on div at bounding box center [401, 129] width 253 height 53
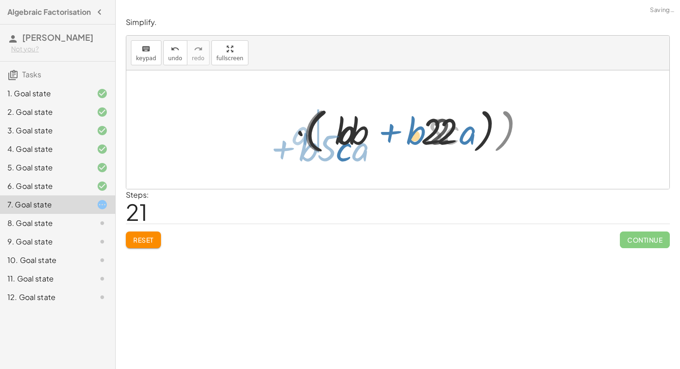
drag, startPoint x: 458, startPoint y: 141, endPoint x: 276, endPoint y: 168, distance: 184.4
click at [276, 168] on div "+ · 4 · a · b 2 + · 10 · a 2 · b · c + · 4 · a · b · b + · 10 · a 2 · b · c · b…" at bounding box center [397, 129] width 543 height 118
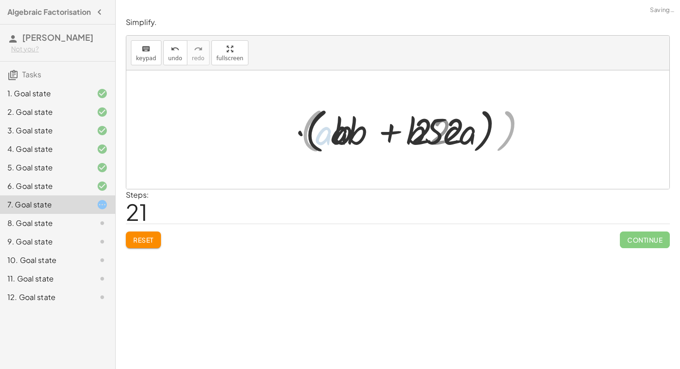
drag, startPoint x: 276, startPoint y: 168, endPoint x: 353, endPoint y: 168, distance: 76.8
click at [353, 168] on div at bounding box center [397, 129] width 543 height 118
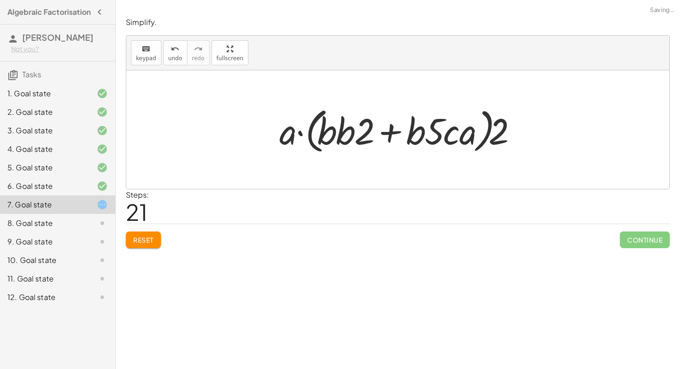
click at [136, 237] on span "Reset" at bounding box center [143, 240] width 20 height 8
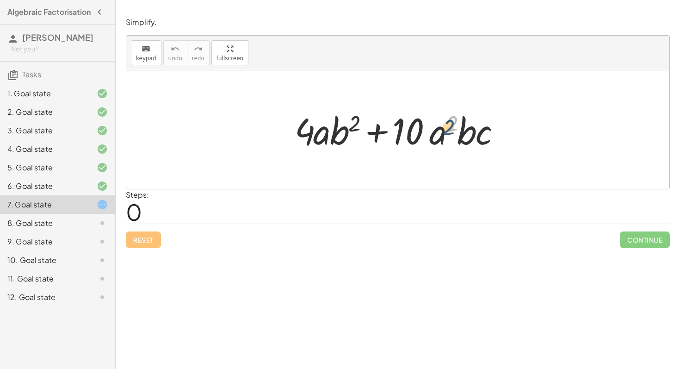
click at [450, 130] on div at bounding box center [401, 130] width 223 height 48
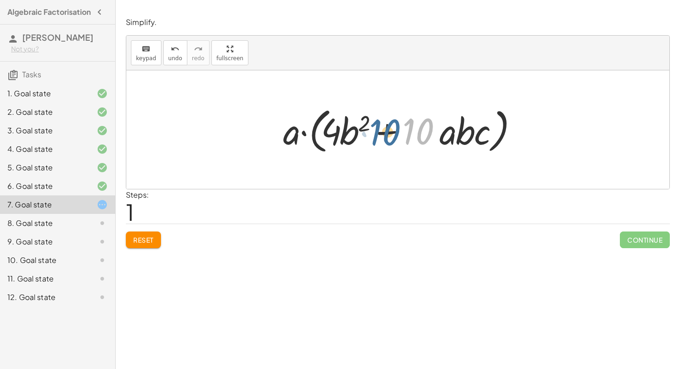
click at [400, 141] on div at bounding box center [402, 129] width 246 height 53
click at [416, 131] on div at bounding box center [402, 129] width 246 height 53
